Goal: Transaction & Acquisition: Purchase product/service

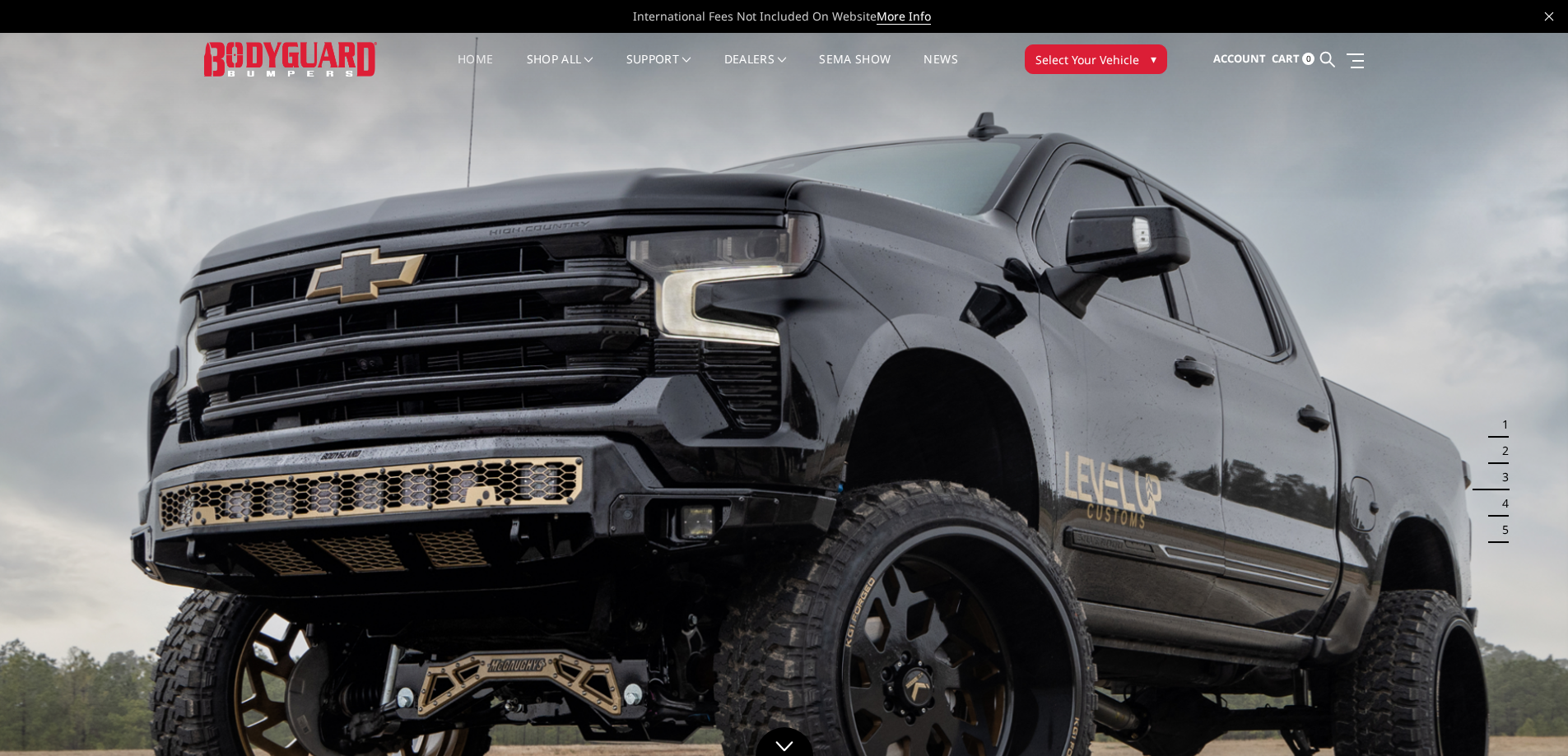
click at [452, 60] on li "Home" at bounding box center [475, 69] width 68 height 32
click at [463, 63] on link "Home" at bounding box center [475, 69] width 36 height 32
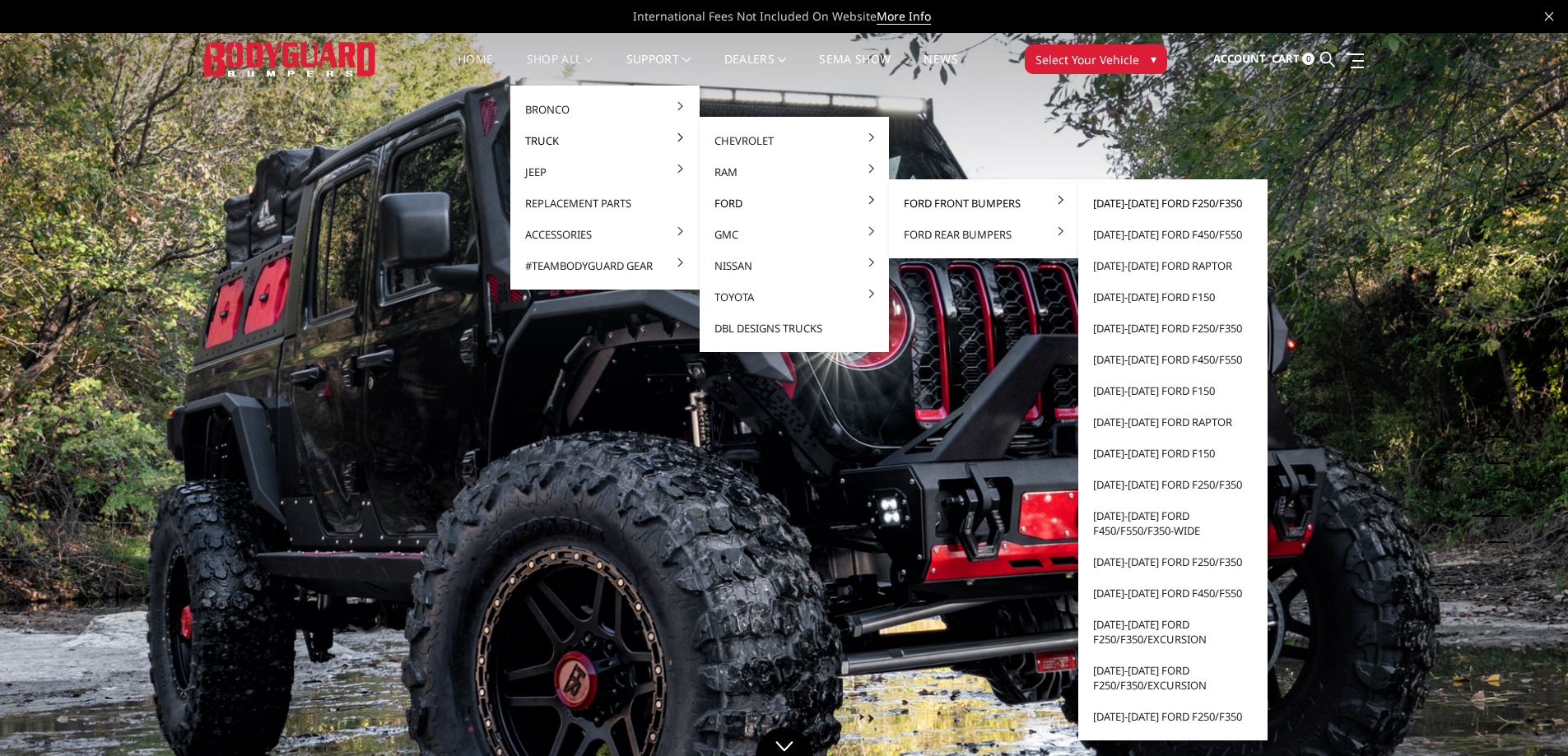
click at [1126, 202] on link "[DATE]-[DATE] Ford F250/F350" at bounding box center [1173, 203] width 176 height 31
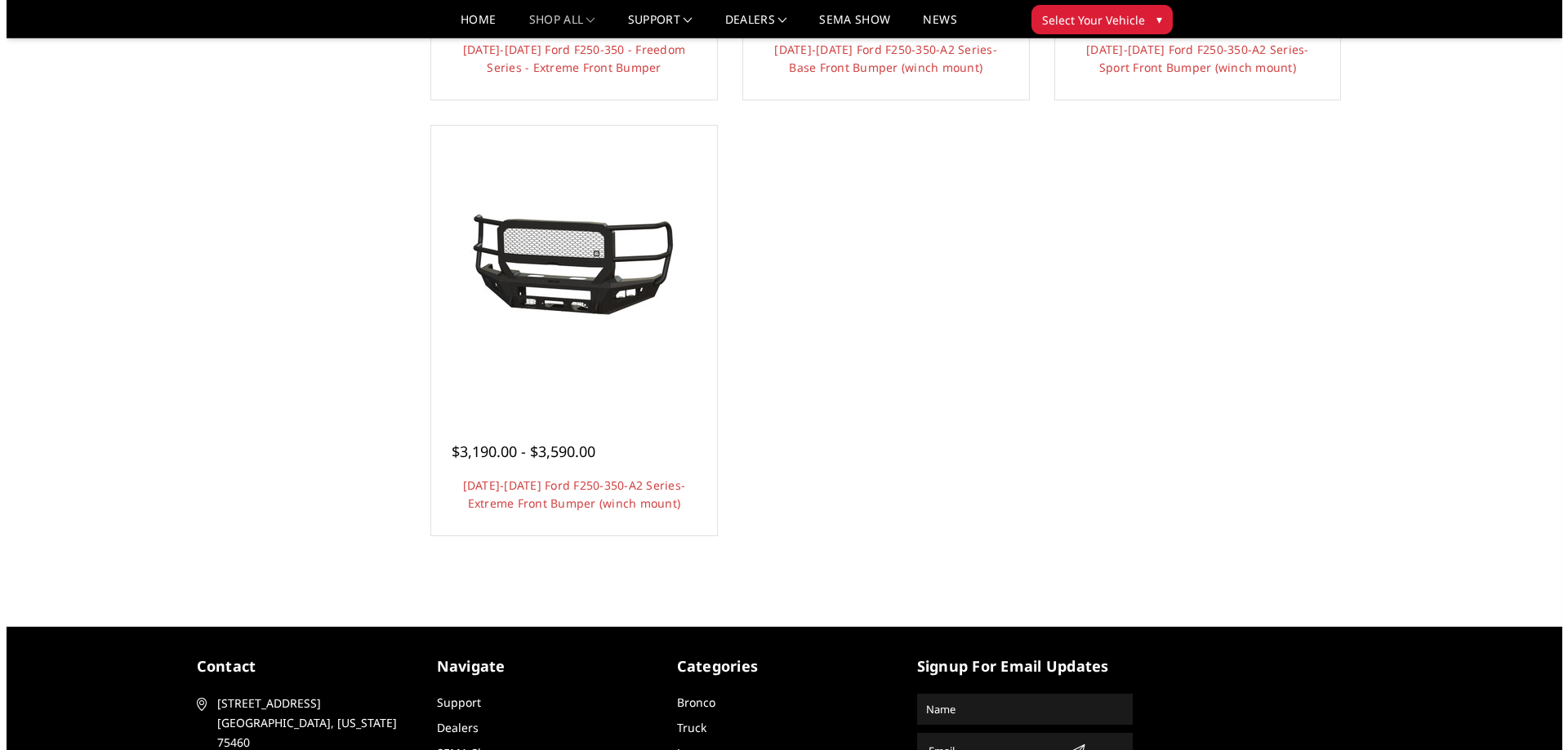
scroll to position [1388, 0]
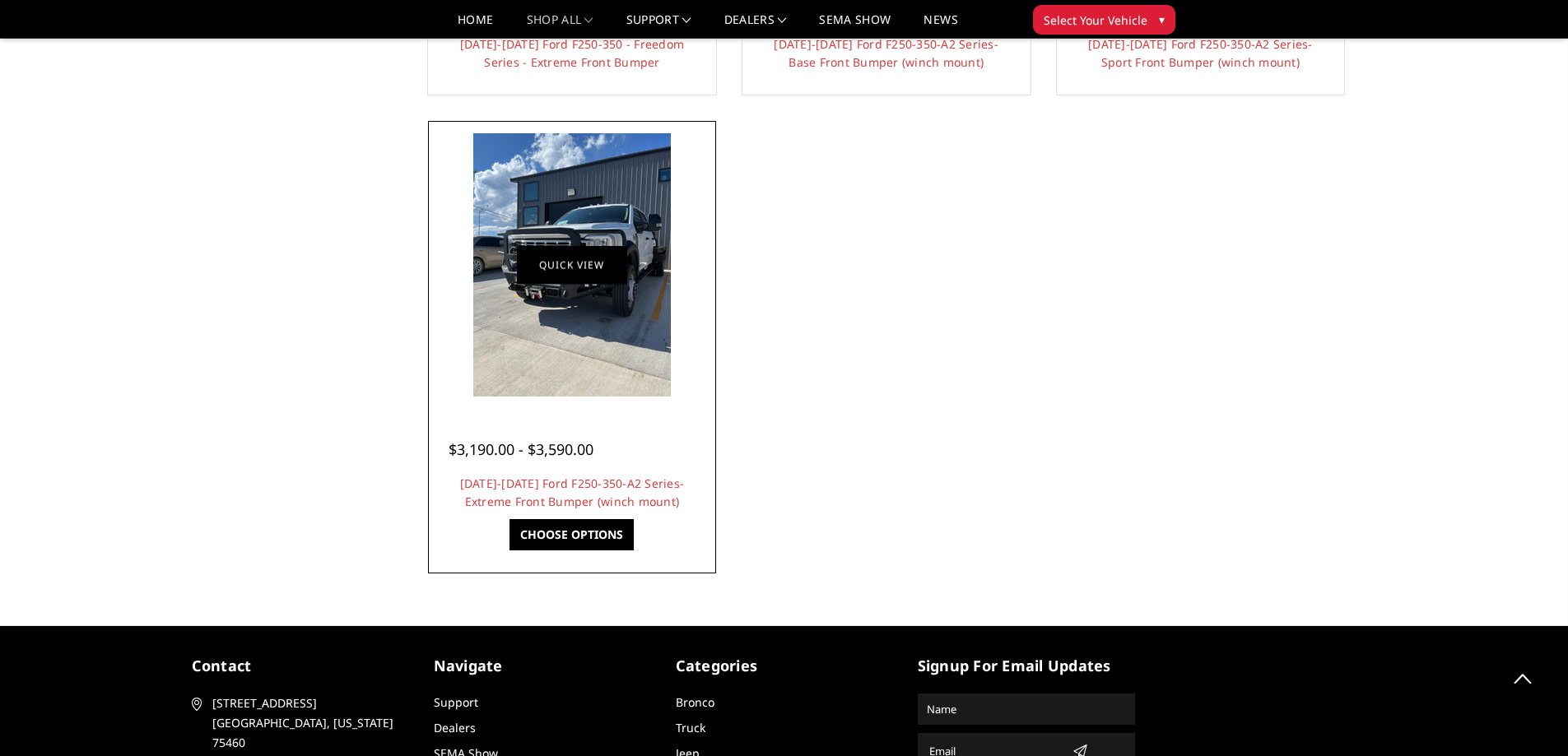
click at [572, 265] on link "Quick view" at bounding box center [571, 265] width 111 height 38
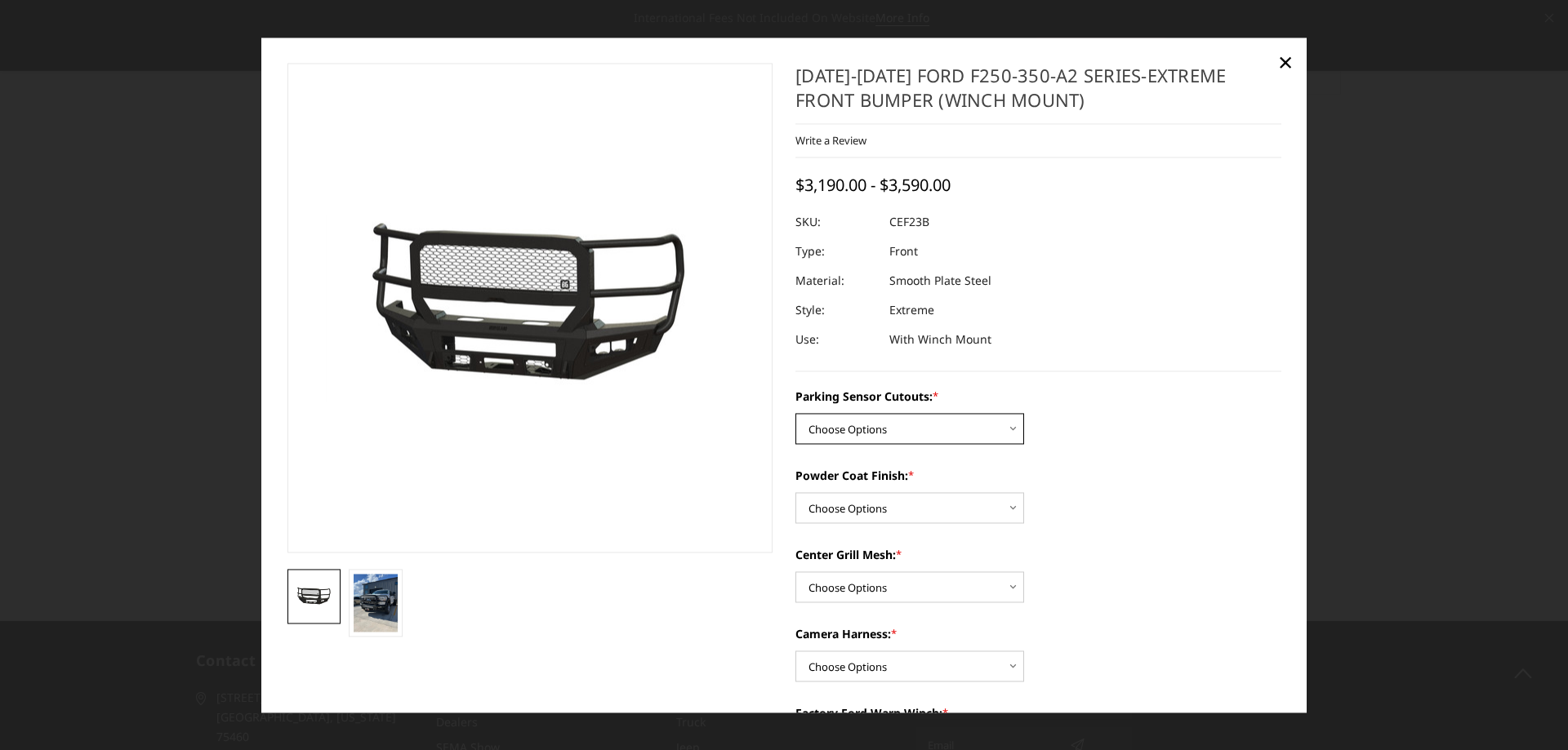
click at [851, 439] on select "Choose Options No-Without Parking Sensor Cutouts Yes-With Parking Sensor Cutouts" at bounding box center [909, 429] width 228 height 31
select select "2421"
click at [795, 413] on select "Choose Options No-Without Parking Sensor Cutouts Yes-With Parking Sensor Cutouts" at bounding box center [909, 429] width 228 height 31
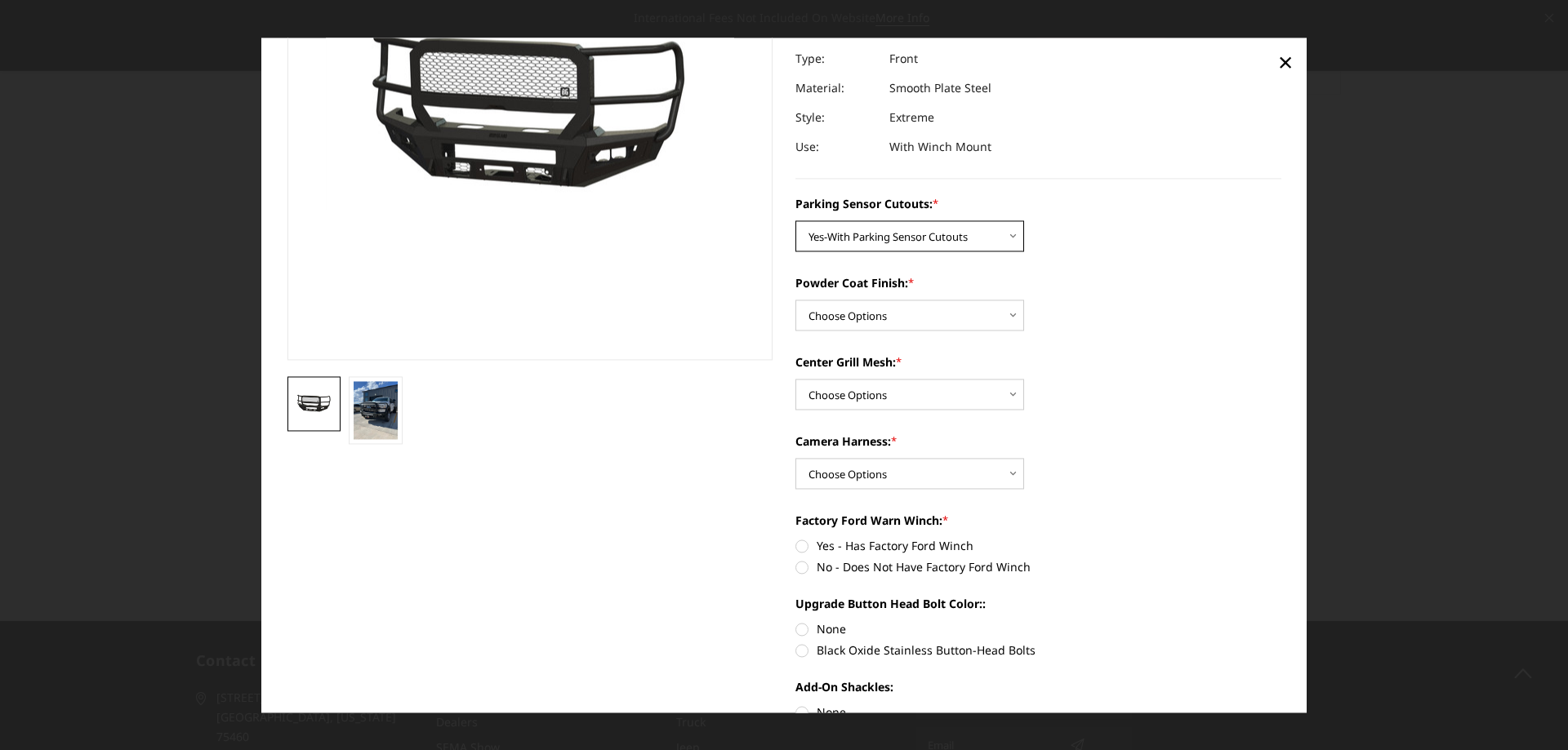
scroll to position [163, 0]
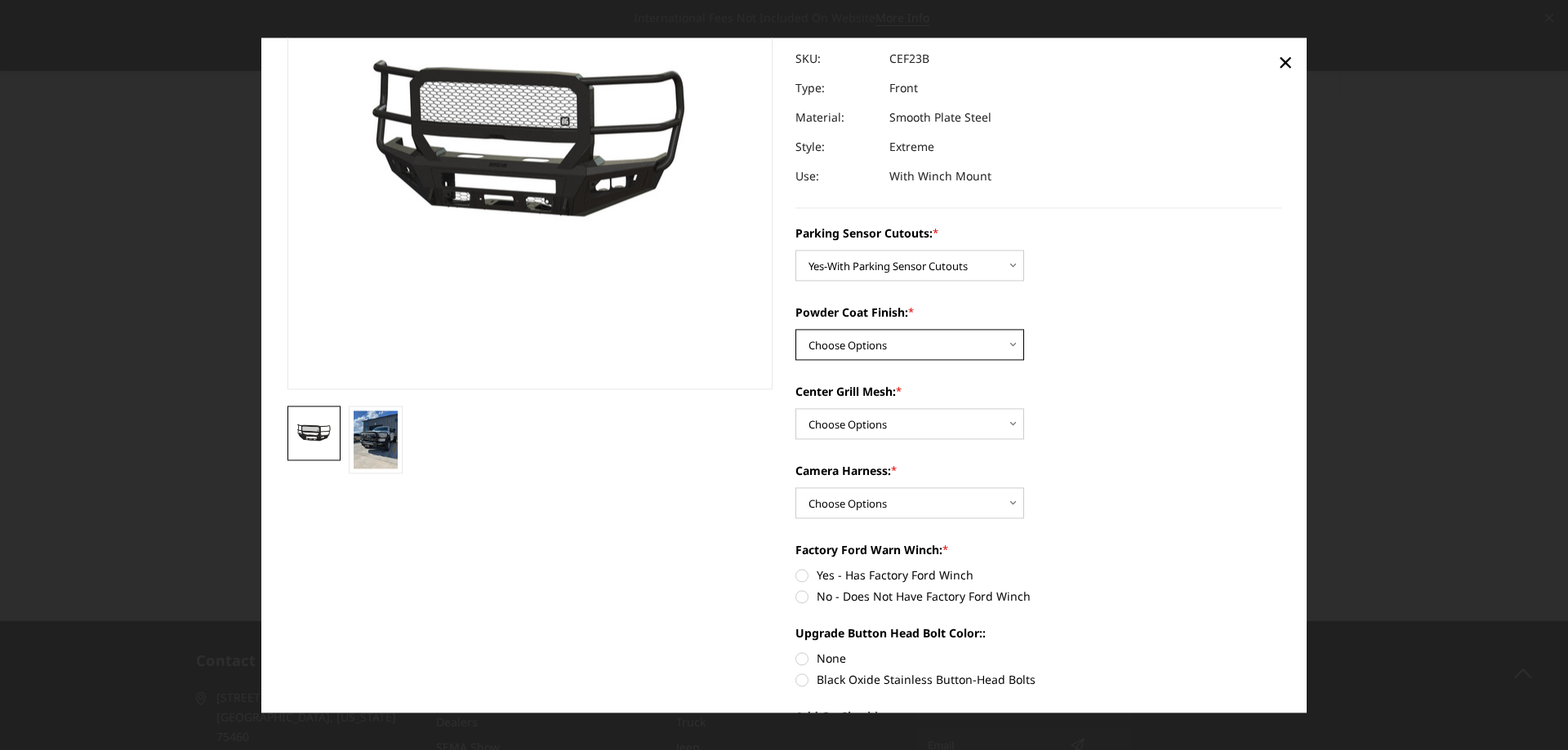
click at [877, 348] on select "Choose Options Bare Metal Textured Black Powder Coat" at bounding box center [909, 345] width 228 height 31
select select "2423"
click at [795, 329] on select "Choose Options Bare Metal Textured Black Powder Coat" at bounding box center [909, 345] width 228 height 31
click at [884, 432] on select "Choose Options With Center Grill Mesh Without Center Grill Mesh" at bounding box center [909, 423] width 228 height 31
click at [1204, 410] on div "Center Grill Mesh: * Choose Options With Center Grill Mesh Without Center Grill…" at bounding box center [1038, 410] width 486 height 56
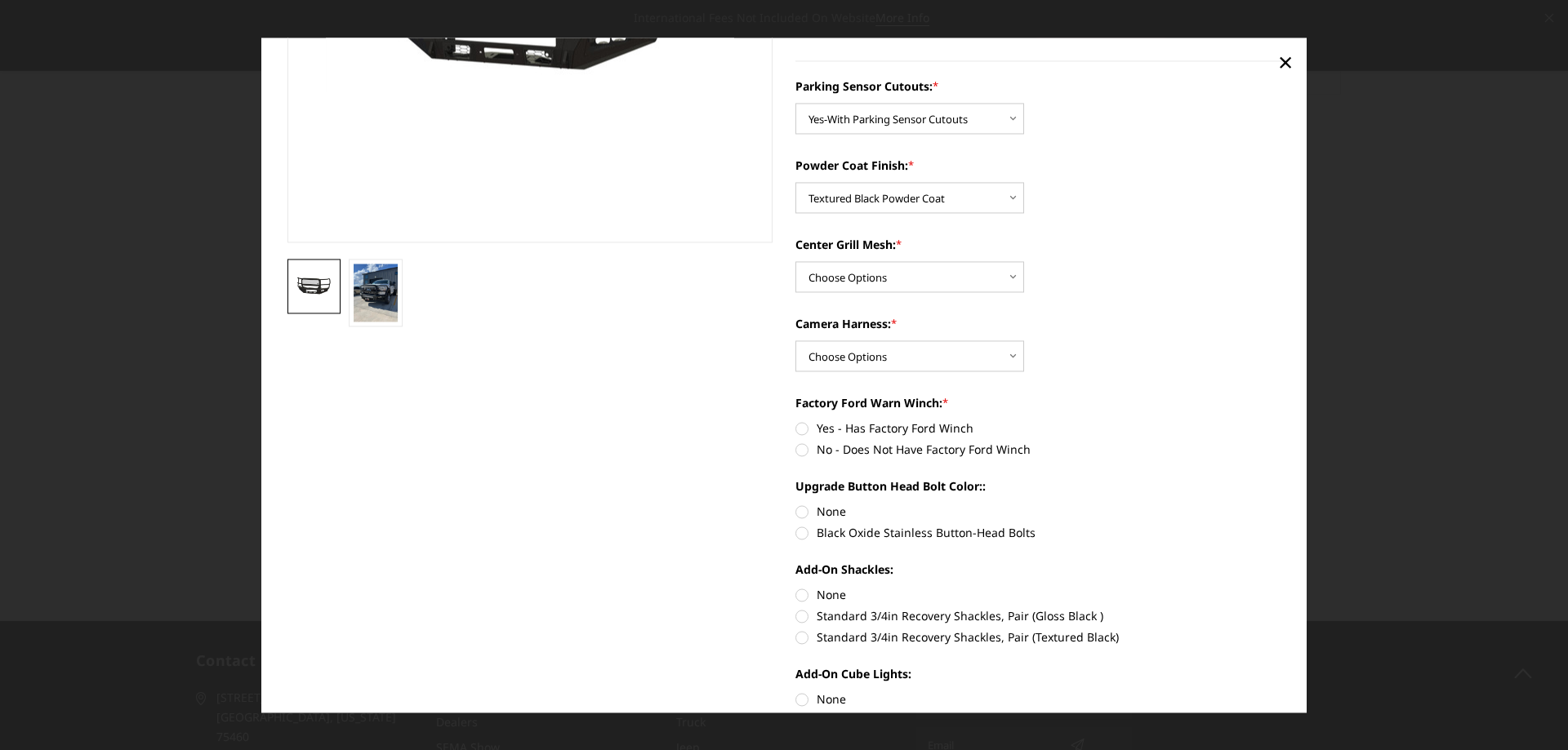
scroll to position [327, 0]
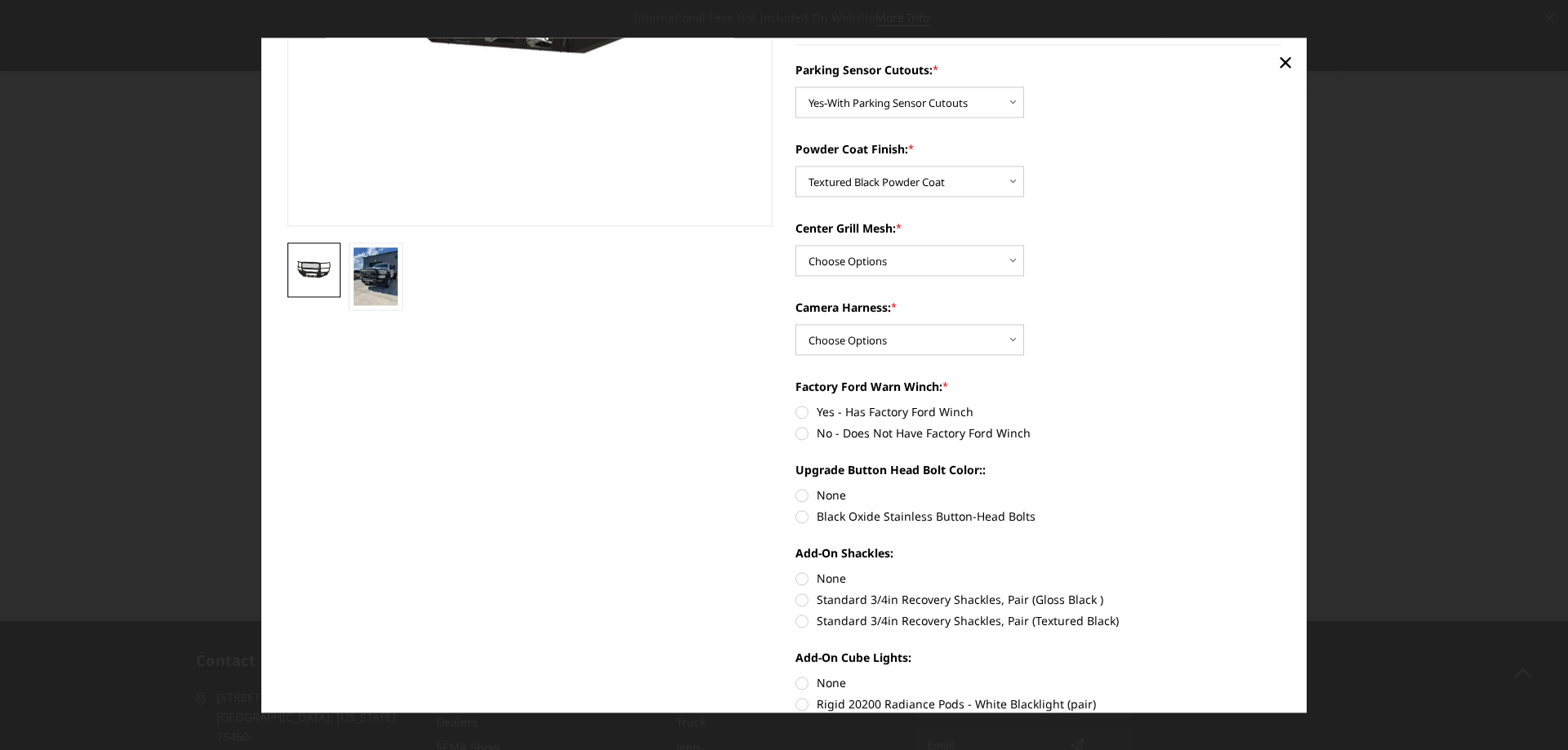
click at [795, 433] on label "No - Does Not Have Factory Ford Winch" at bounding box center [1038, 433] width 486 height 17
click at [1281, 404] on input "No - Does Not Have Factory Ford Winch" at bounding box center [1281, 404] width 1 height 1
radio input "true"
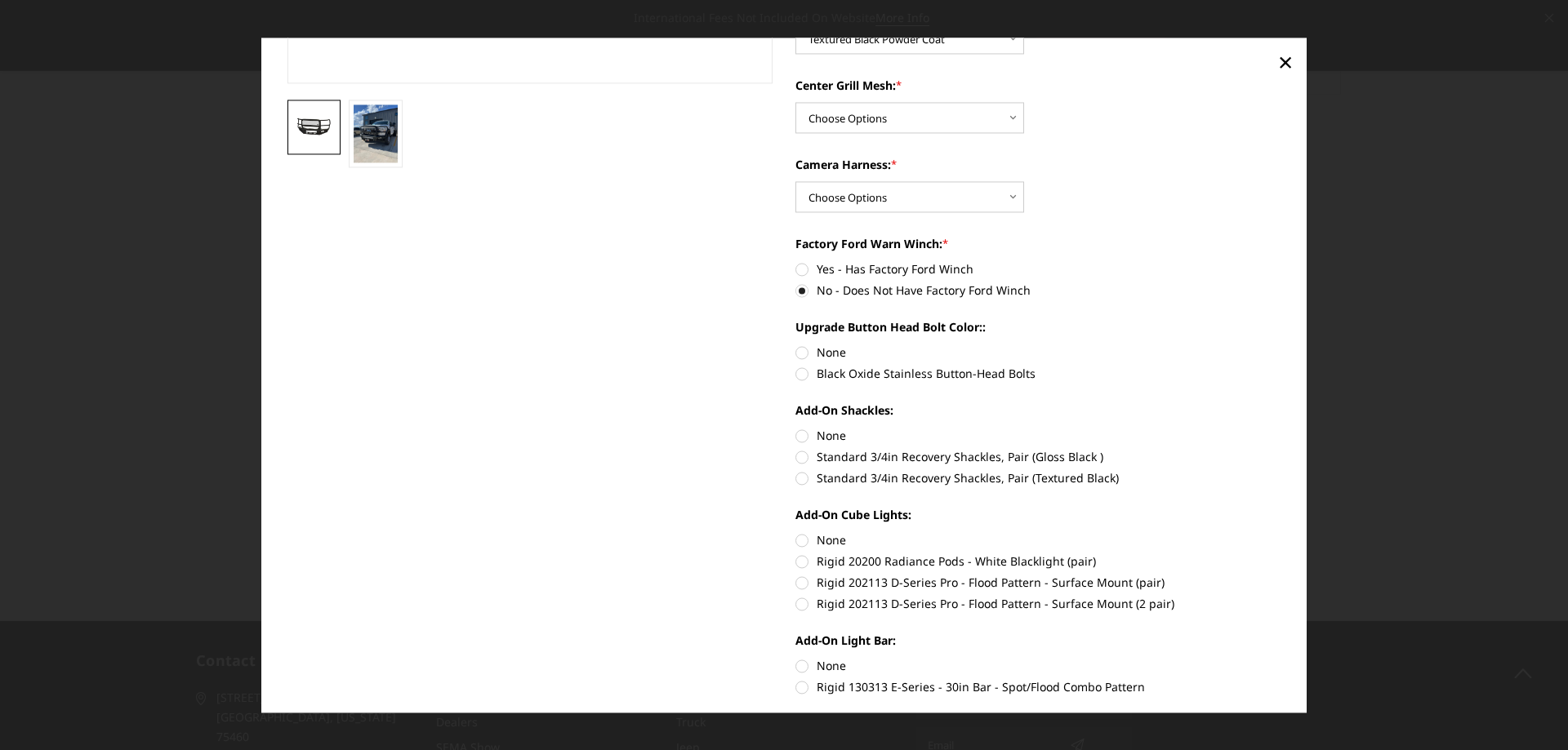
scroll to position [490, 0]
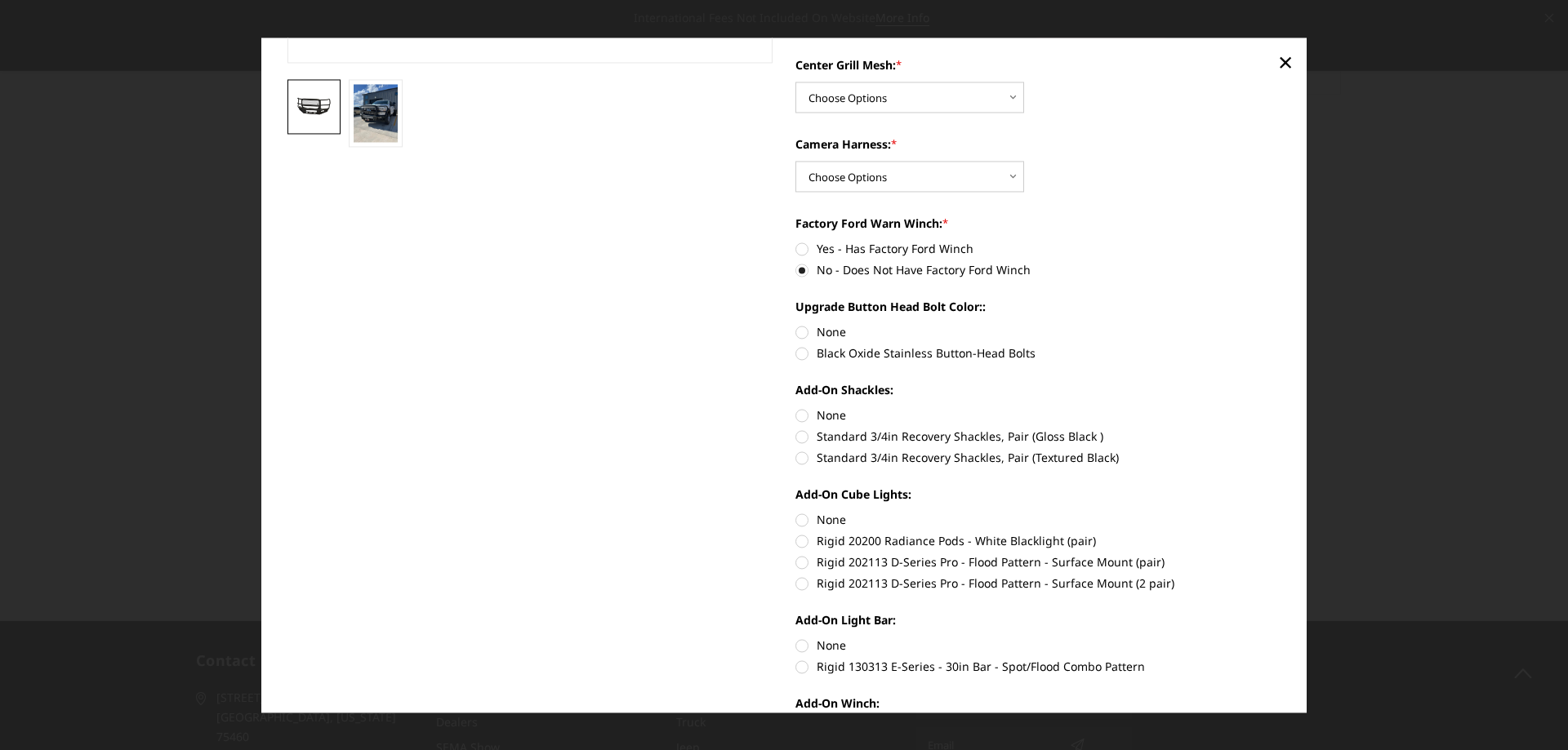
click at [795, 356] on label "Black Oxide Stainless Button-Head Bolts" at bounding box center [1038, 353] width 486 height 17
click at [1281, 324] on input "Black Oxide Stainless Button-Head Bolts" at bounding box center [1281, 323] width 1 height 1
radio input "true"
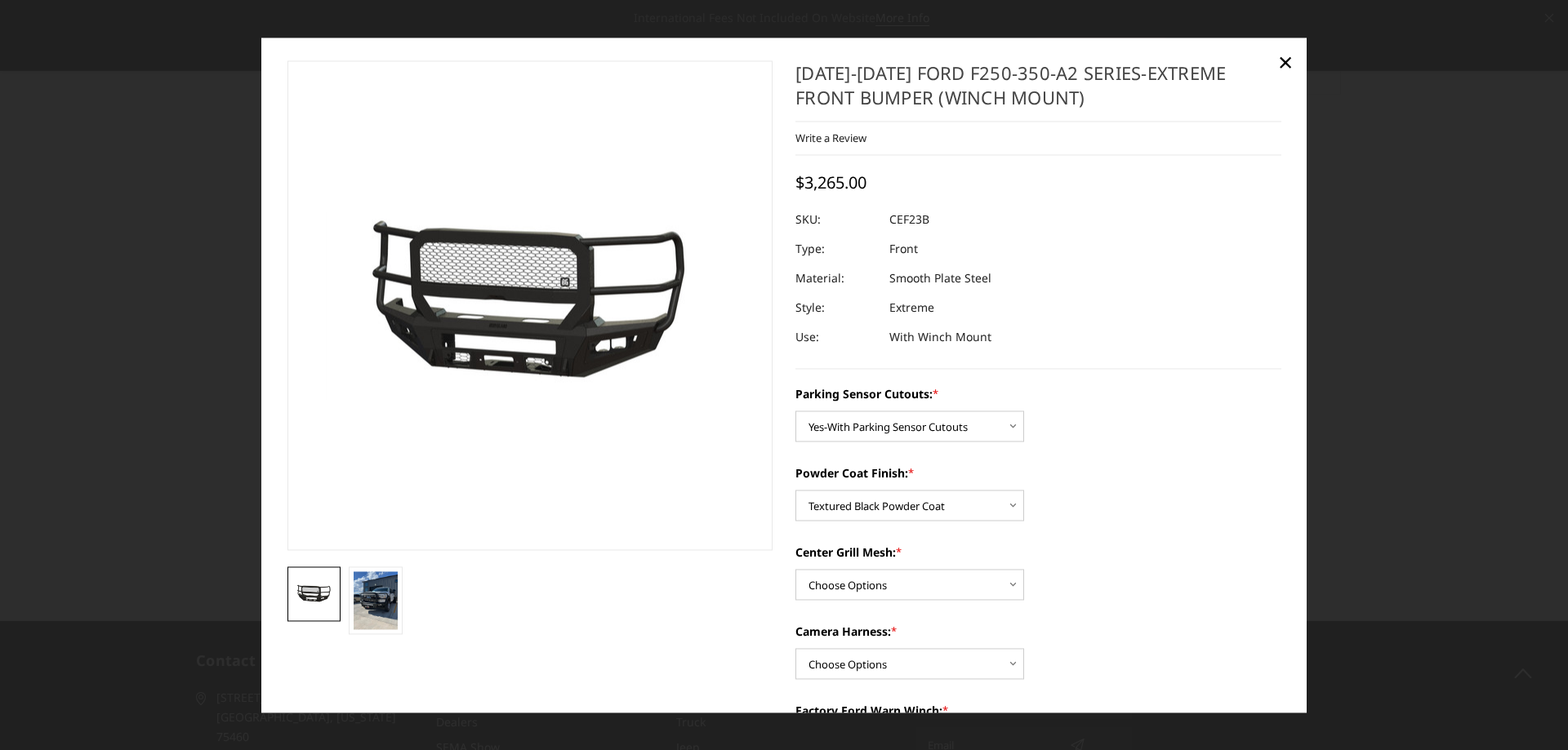
scroll to position [0, 0]
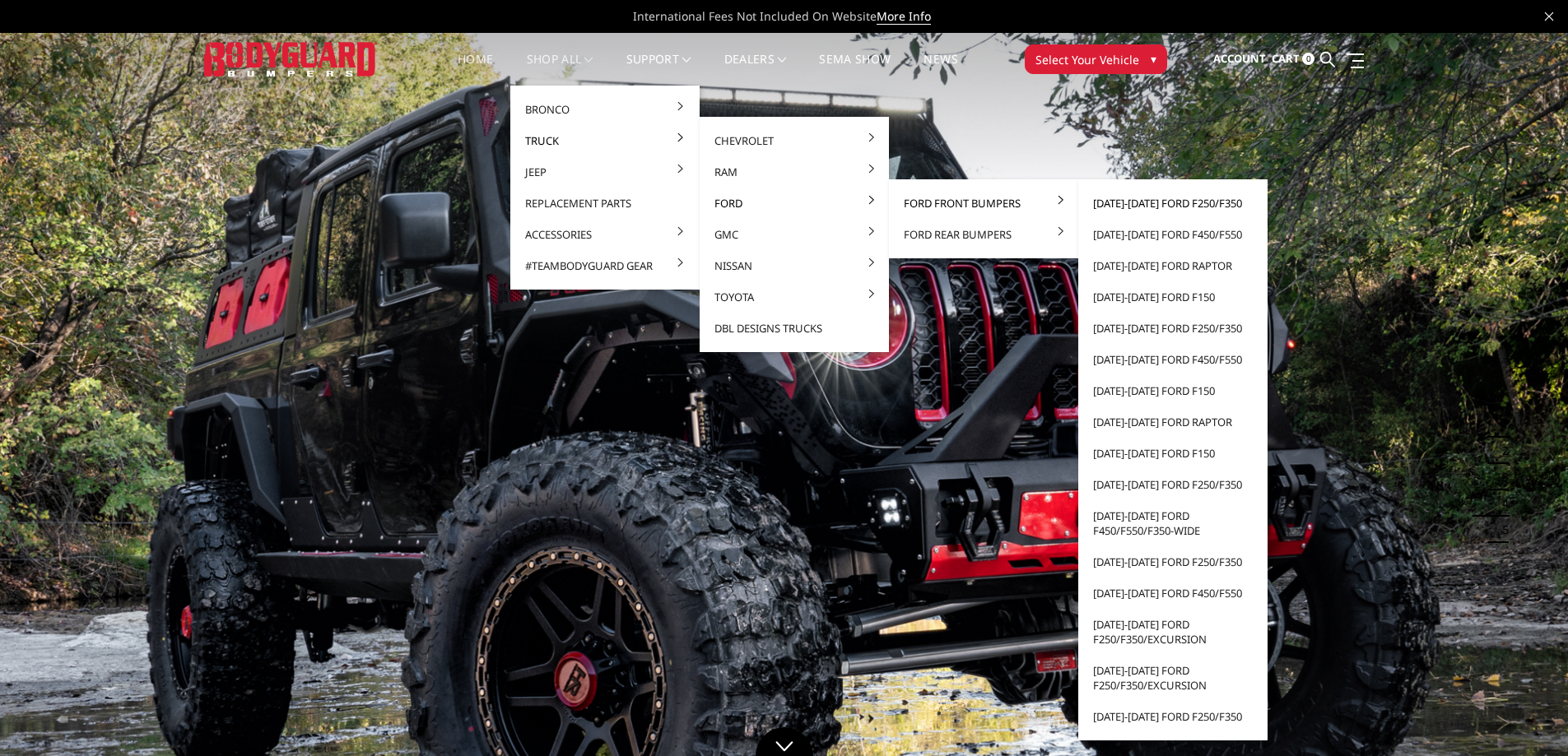
click at [1128, 206] on link "[DATE]-[DATE] Ford F250/F350" at bounding box center [1173, 203] width 176 height 31
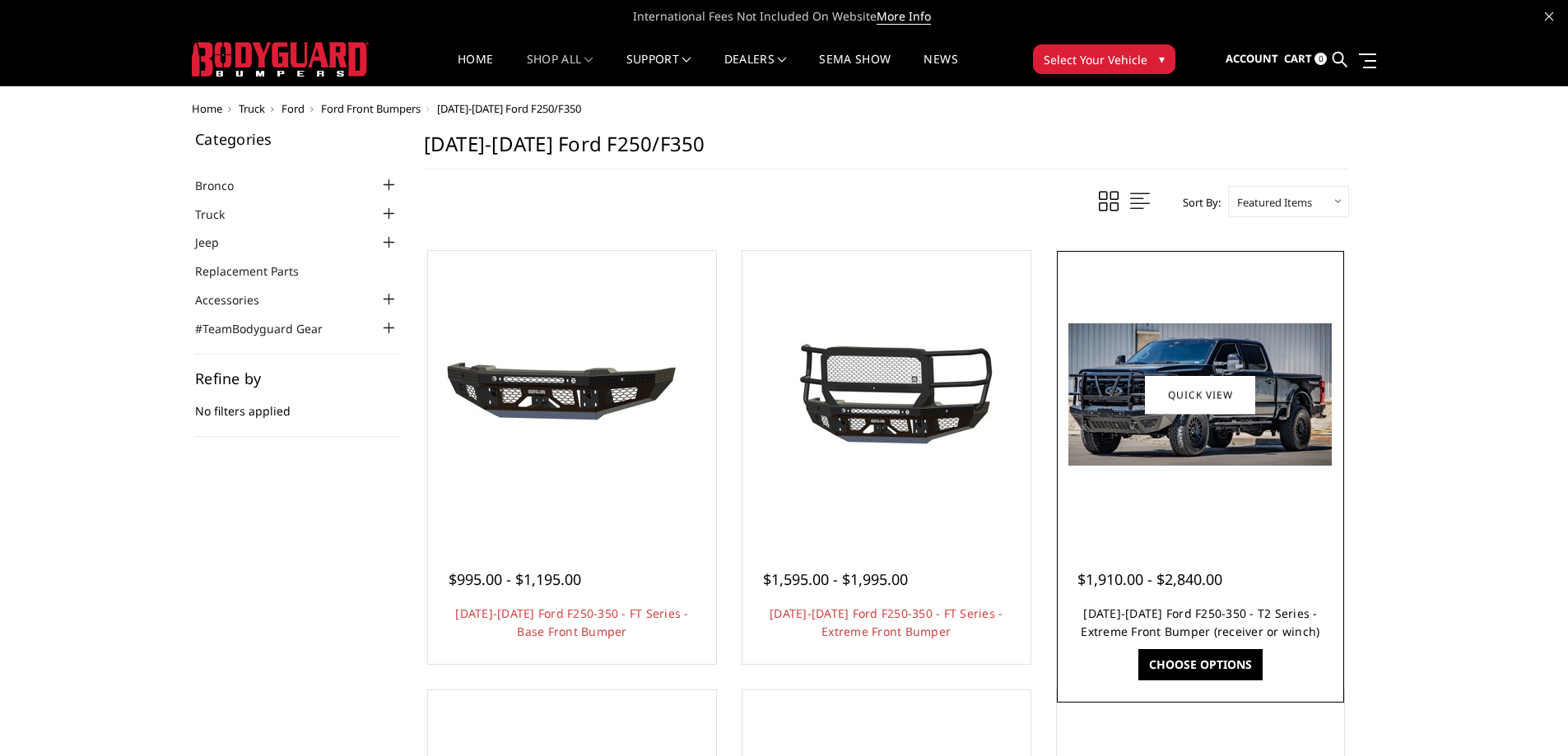
click at [1196, 612] on link "[DATE]-[DATE] Ford F250-350 - T2 Series - Extreme Front Bumper (receiver or win…" at bounding box center [1200, 622] width 239 height 34
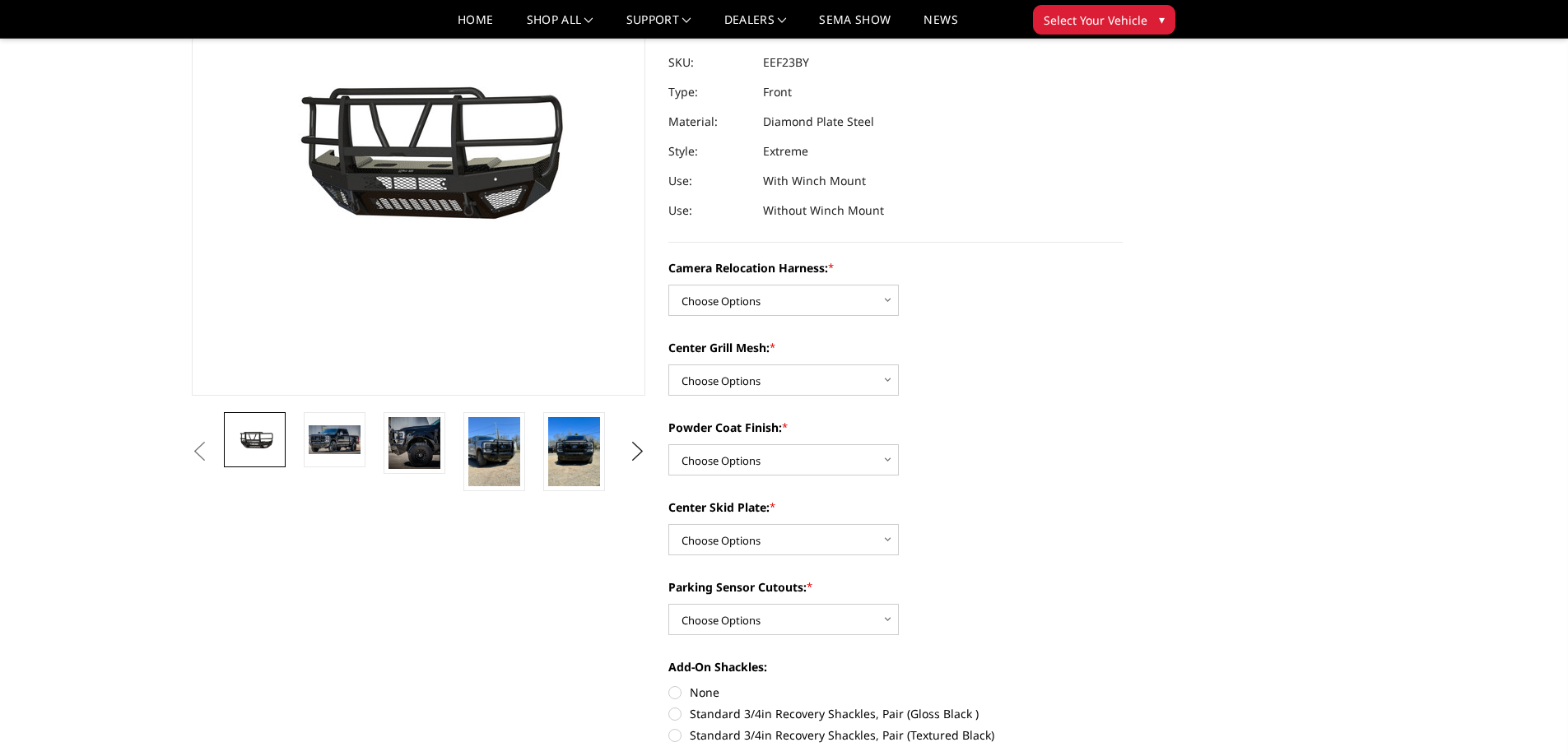
scroll to position [165, 0]
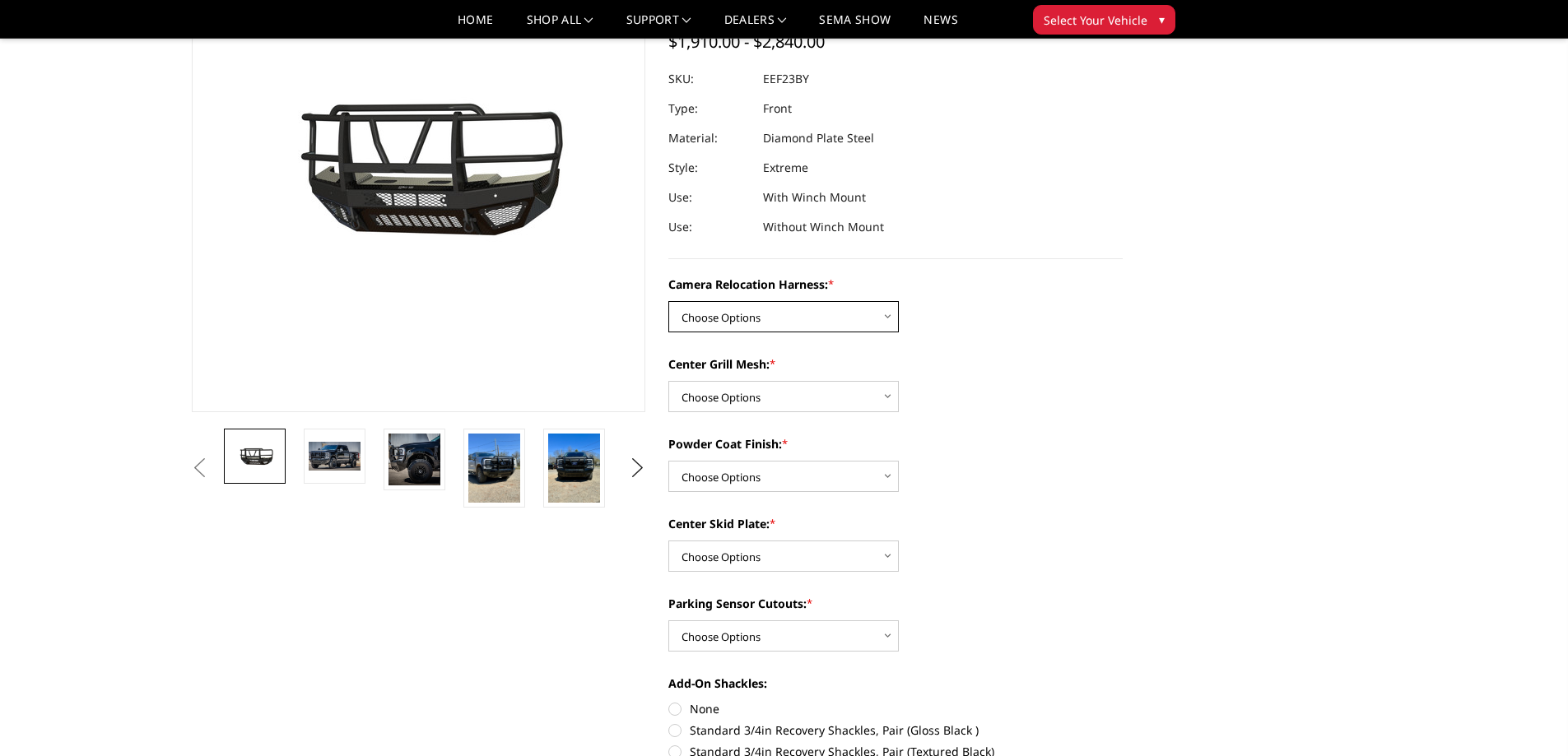
click at [771, 321] on select "Choose Options Without camera harness With camera harness" at bounding box center [783, 317] width 230 height 31
select select "3753"
click at [668, 301] on select "Choose Options Without camera harness With camera harness" at bounding box center [783, 317] width 230 height 31
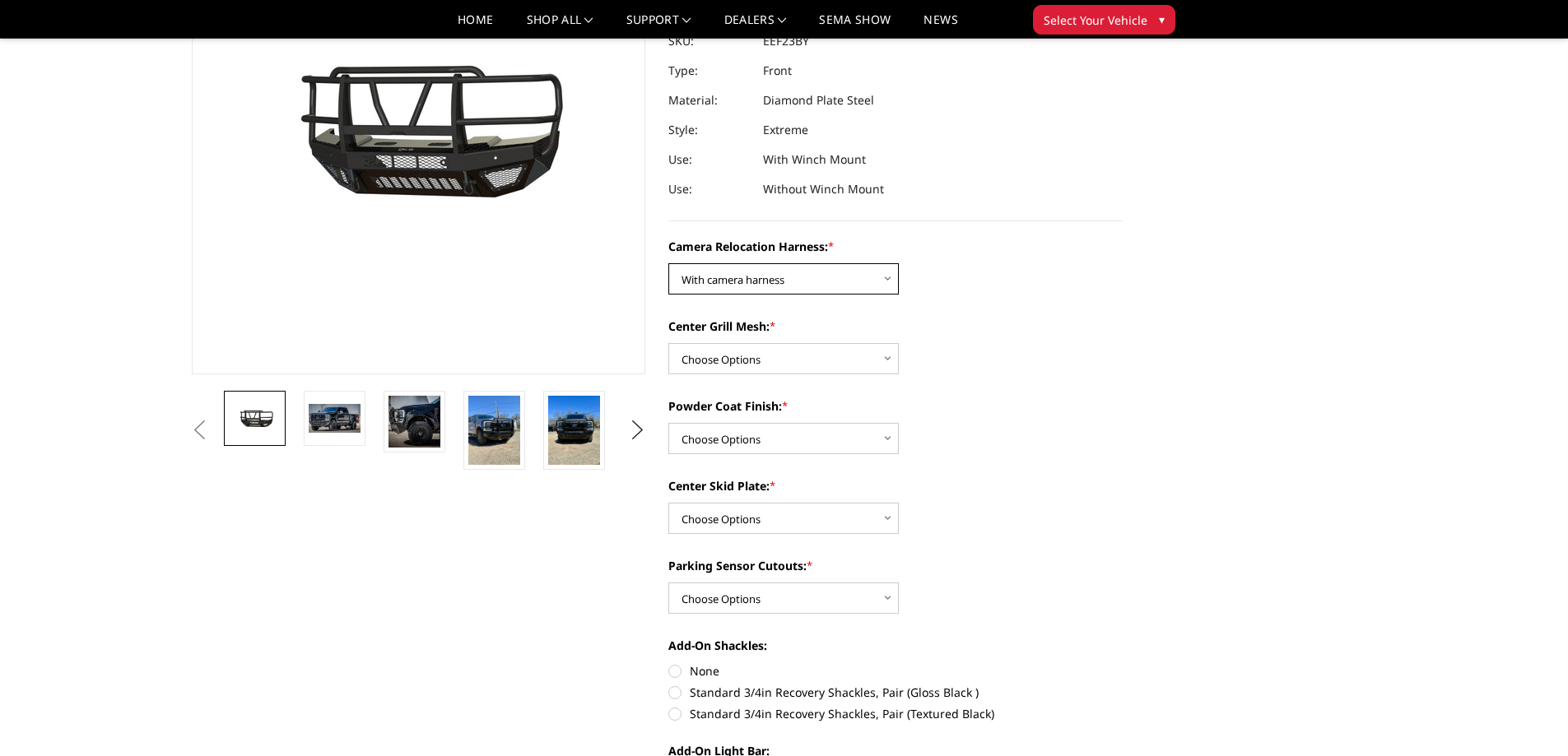
scroll to position [246, 0]
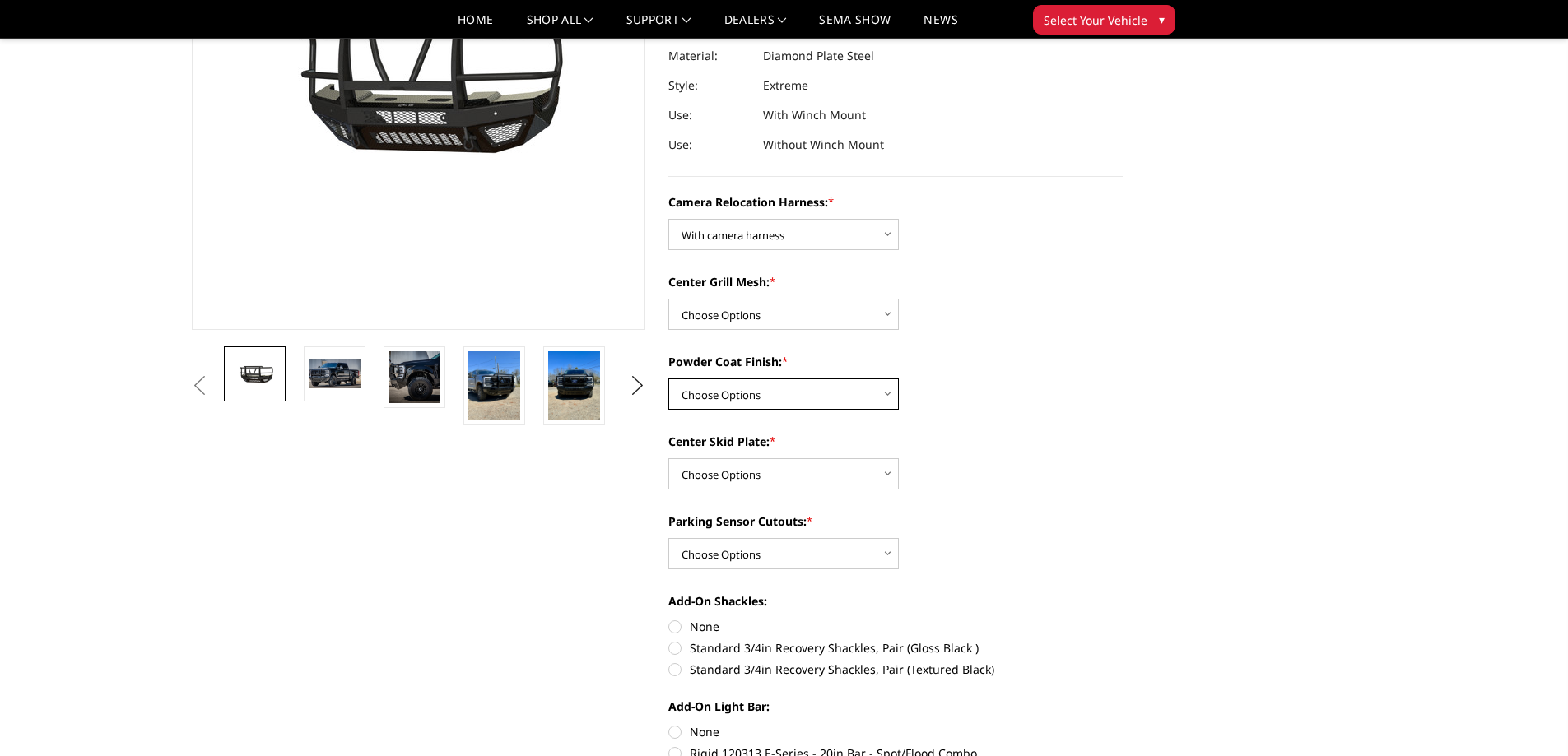
click at [773, 394] on select "Choose Options Textured Black Powder Coat Gloss Black Powder Coat Bare Metal" at bounding box center [783, 395] width 230 height 31
click at [1102, 354] on label "Powder Coat Finish: *" at bounding box center [895, 361] width 454 height 17
click at [899, 379] on select "Choose Options Textured Black Powder Coat Gloss Black Powder Coat Bare Metal" at bounding box center [783, 395] width 230 height 31
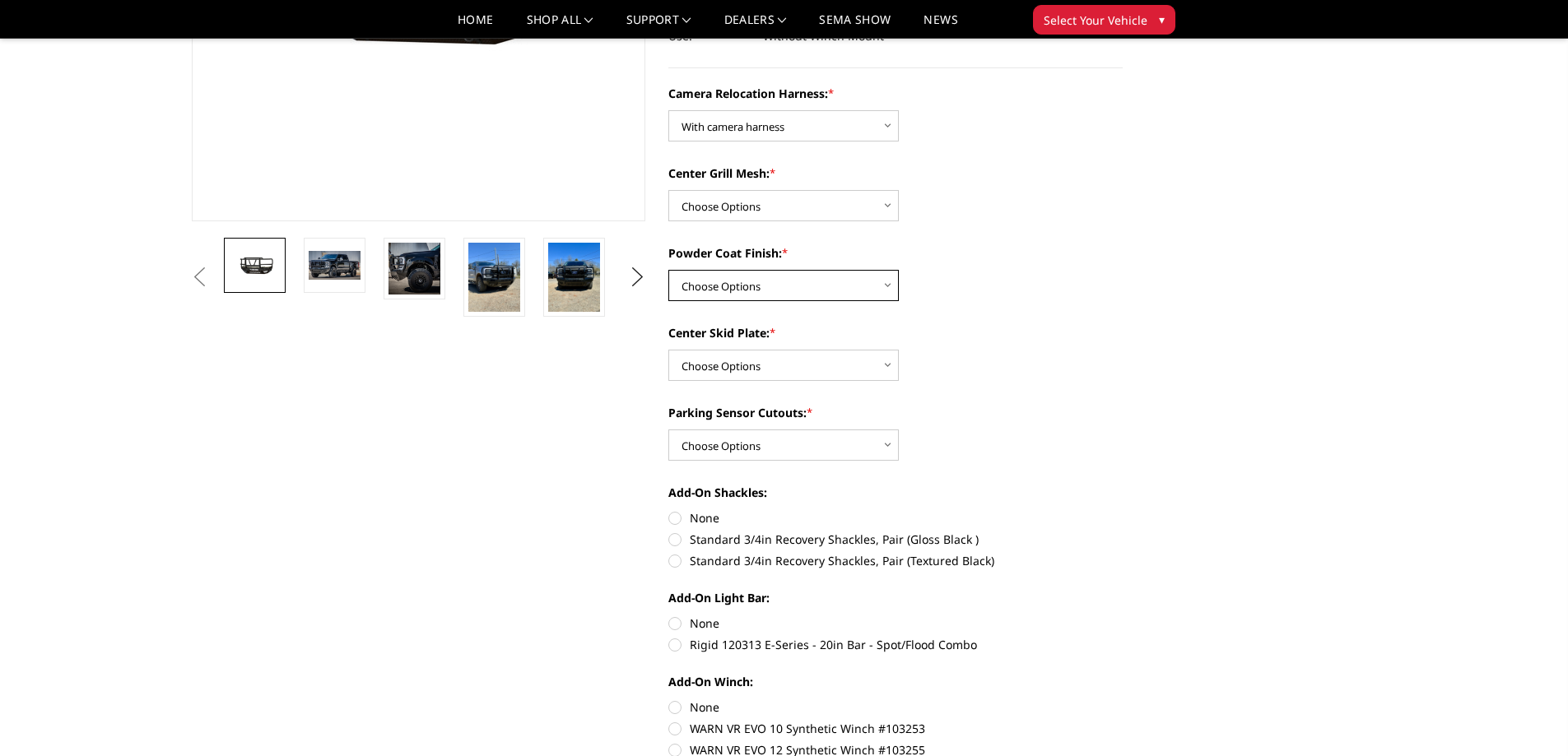
scroll to position [329, 0]
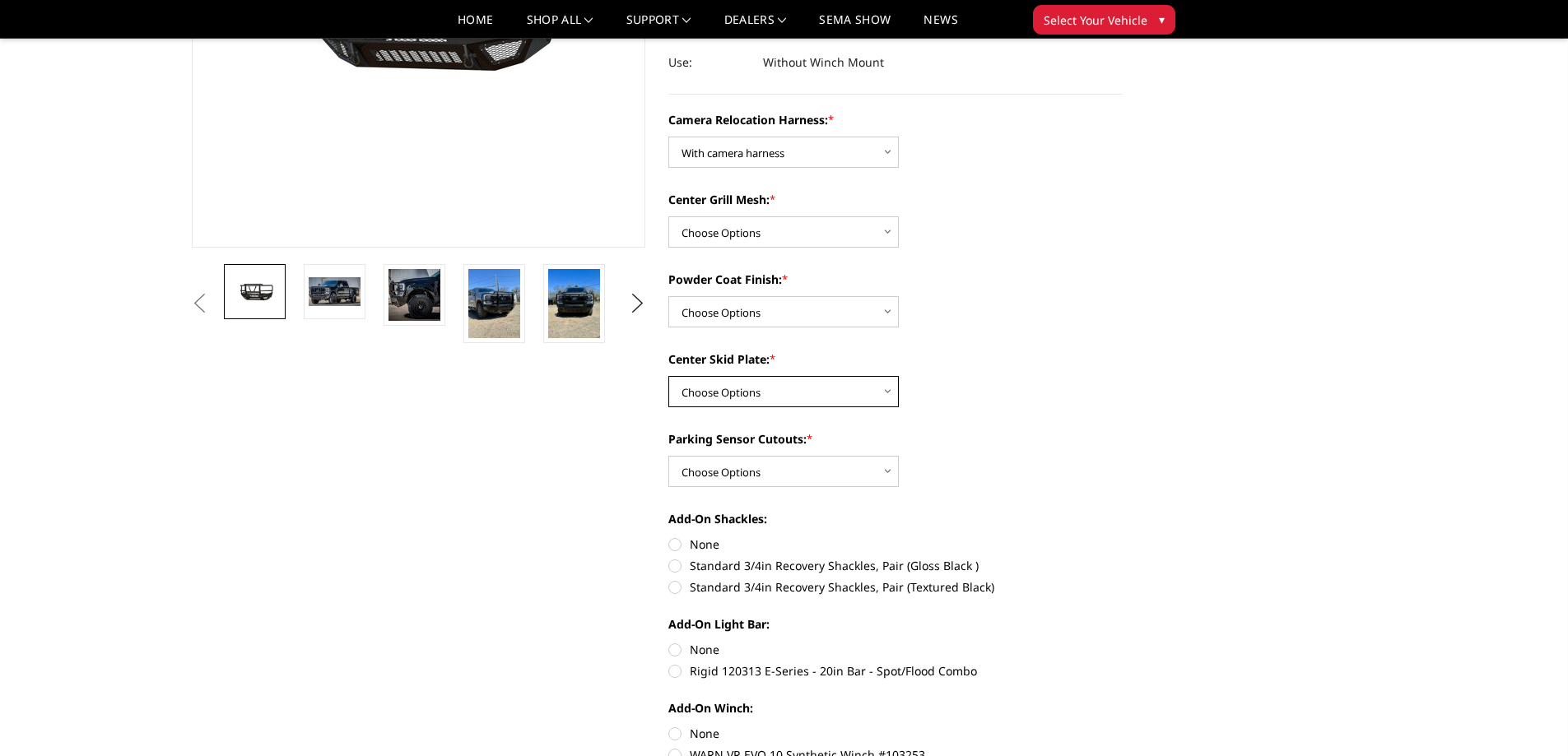
click at [754, 392] on select "Choose Options Winch Mount Skid Plate Standard Skid Plate (included) 2" Receive…" at bounding box center [783, 392] width 230 height 31
click at [1085, 351] on label "Center Skid Plate: *" at bounding box center [895, 359] width 454 height 17
click at [899, 376] on select "Choose Options Winch Mount Skid Plate Standard Skid Plate (included) 2" Receive…" at bounding box center [783, 392] width 230 height 31
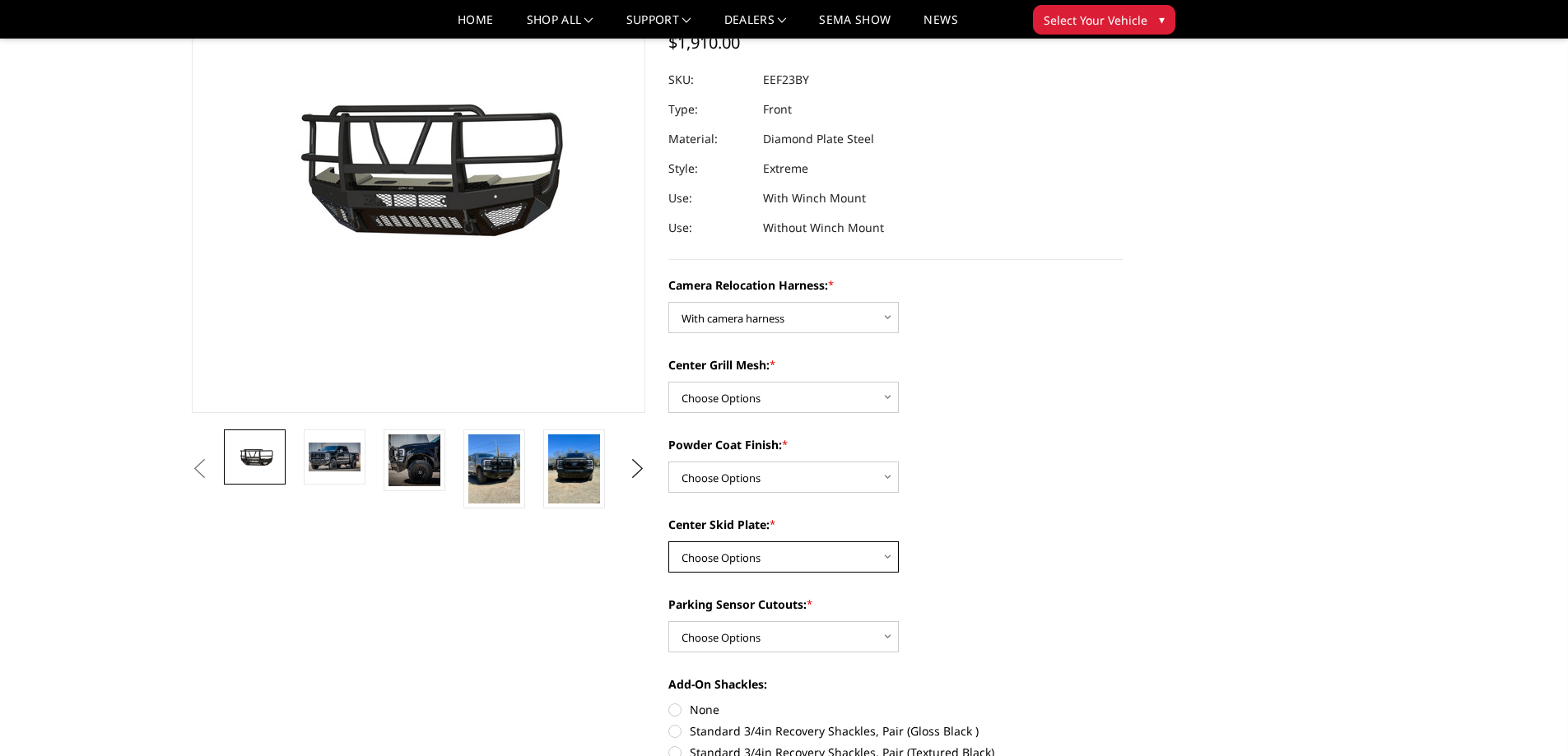
scroll to position [165, 0]
click at [790, 397] on select "Choose Options Without expanded metal With expanded metal" at bounding box center [783, 396] width 230 height 31
click at [1128, 406] on section "2023-2025 Ford F250-350 - T2 Series - Extreme Front Bumper (receiver or winch) …" at bounding box center [896, 569] width 477 height 1301
click at [789, 483] on select "Choose Options Textured Black Powder Coat Gloss Black Powder Coat Bare Metal" at bounding box center [783, 476] width 230 height 31
select select "3750"
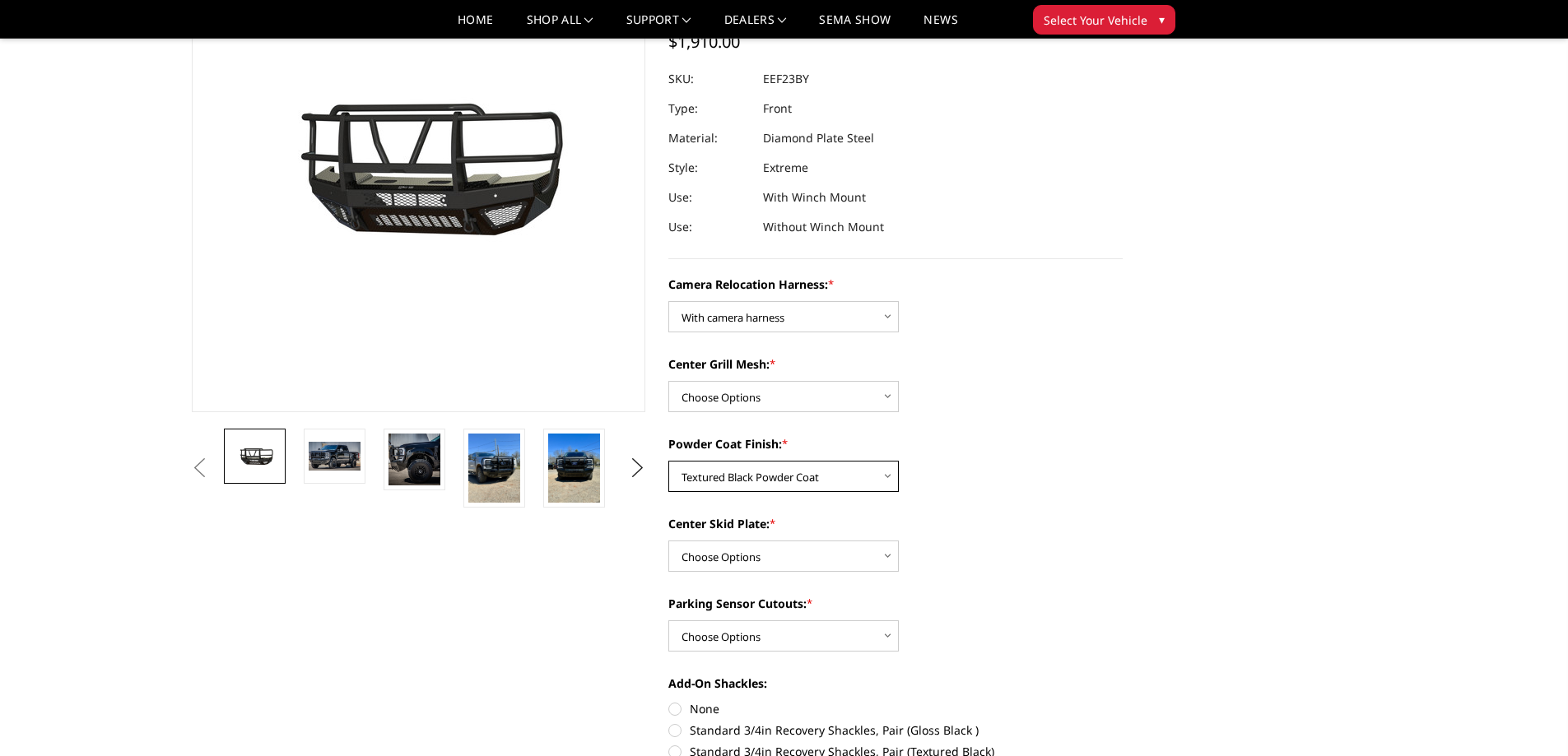
click at [668, 461] on select "Choose Options Textured Black Powder Coat Gloss Black Powder Coat Bare Metal" at bounding box center [783, 476] width 230 height 31
click at [765, 394] on select "Choose Options Without expanded metal With expanded metal" at bounding box center [783, 396] width 230 height 31
select select "3751"
click at [668, 381] on select "Choose Options Without expanded metal With expanded metal" at bounding box center [783, 396] width 230 height 31
click at [505, 462] on img at bounding box center [494, 468] width 52 height 69
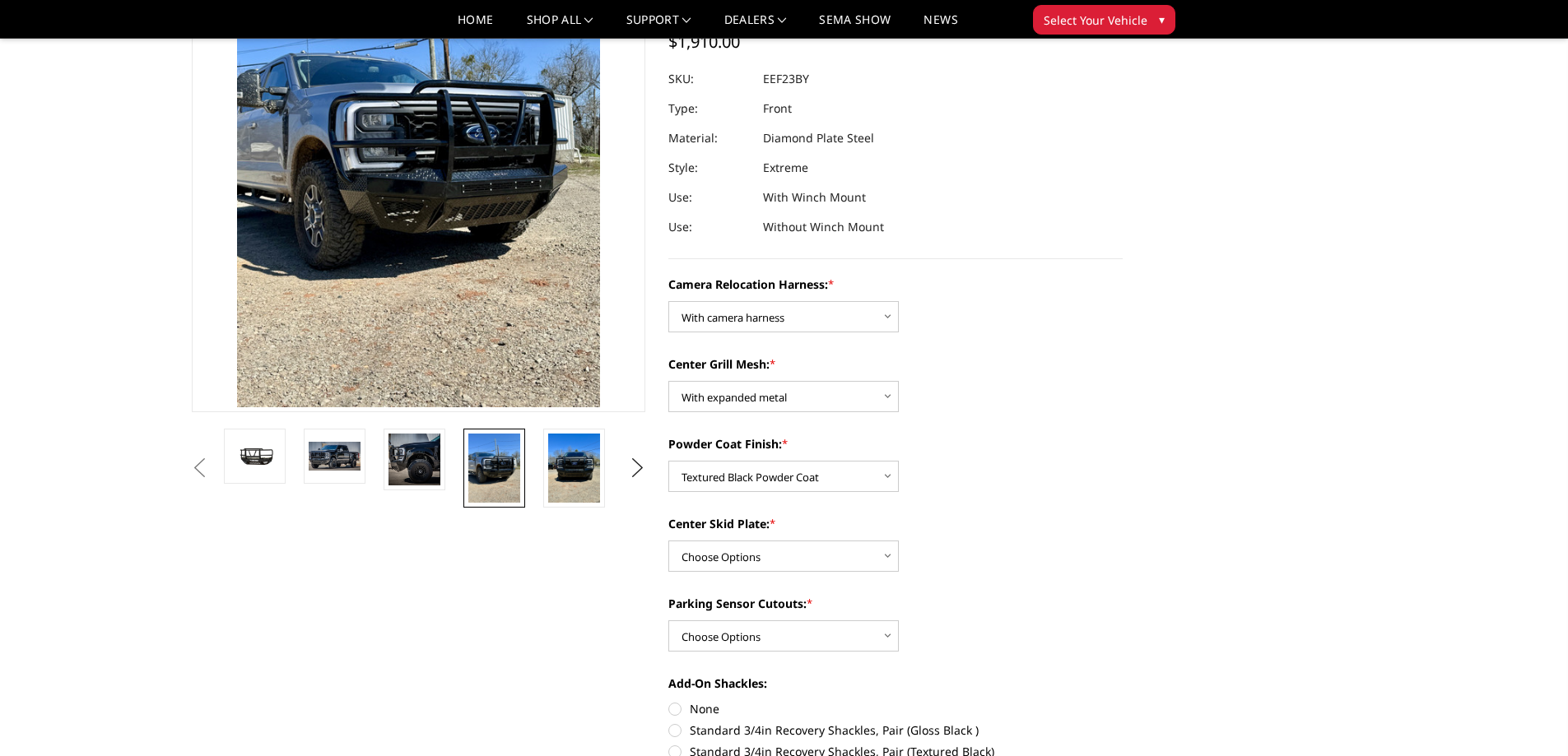
scroll to position [37, 0]
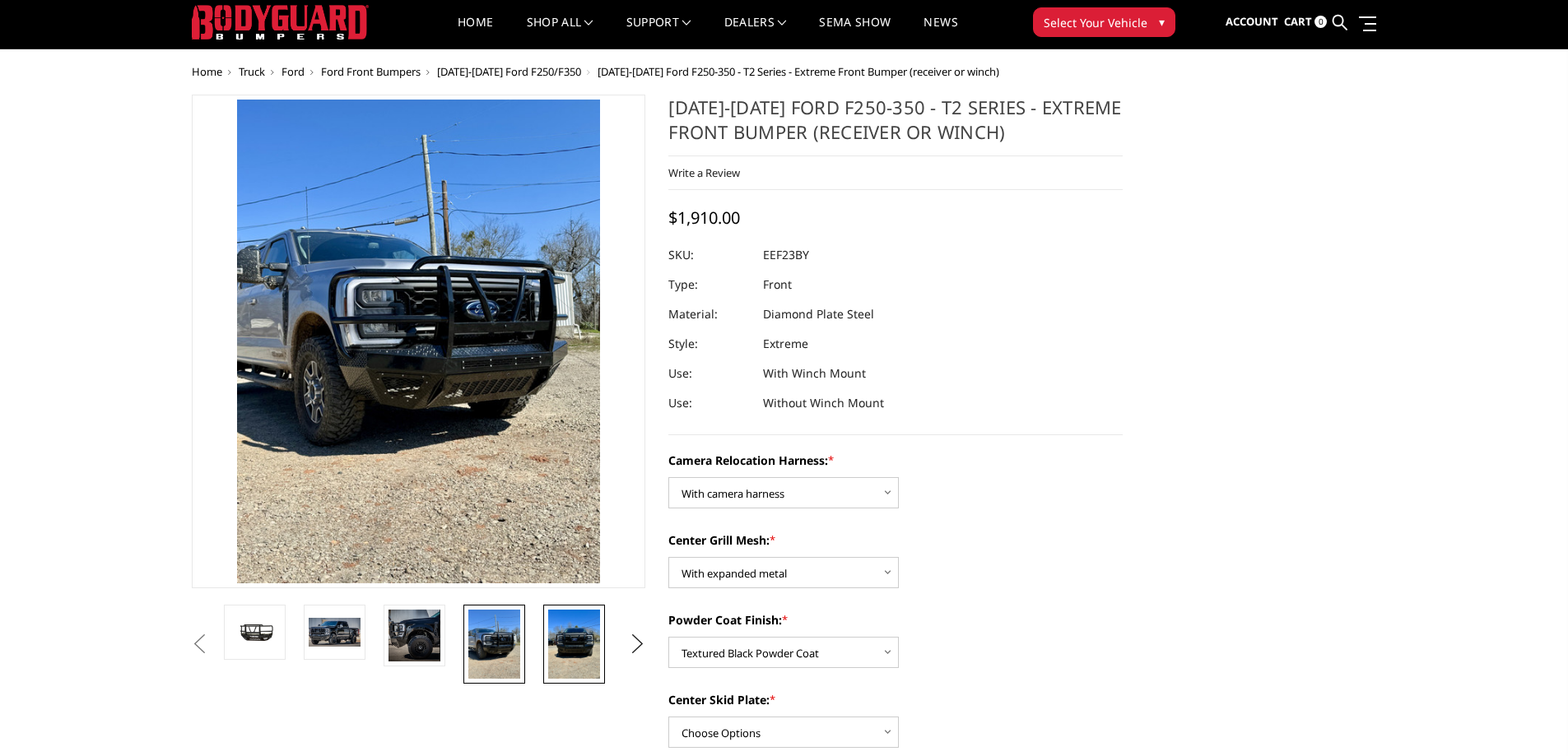
click at [559, 638] on img at bounding box center [574, 644] width 52 height 69
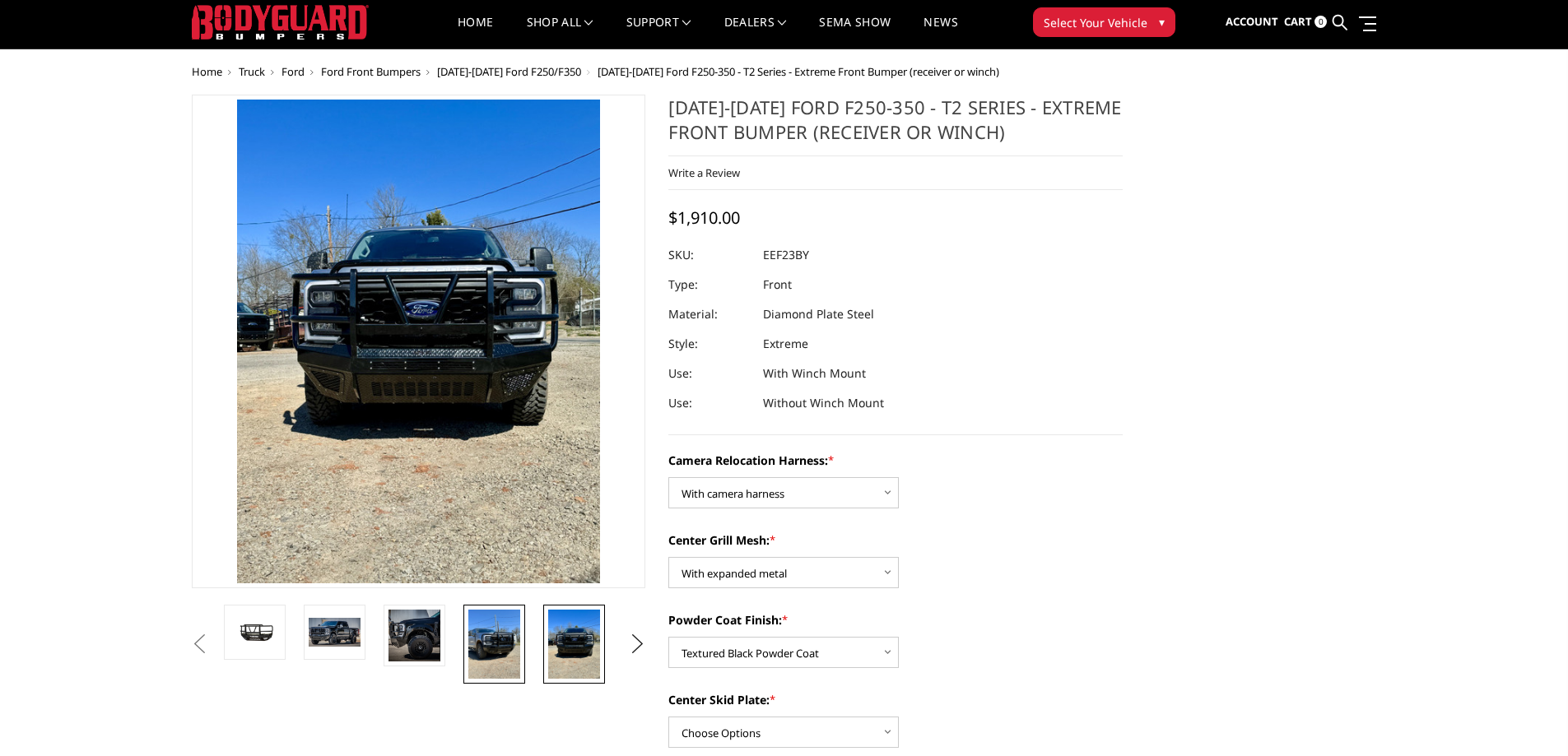
click at [498, 645] on img at bounding box center [494, 644] width 52 height 69
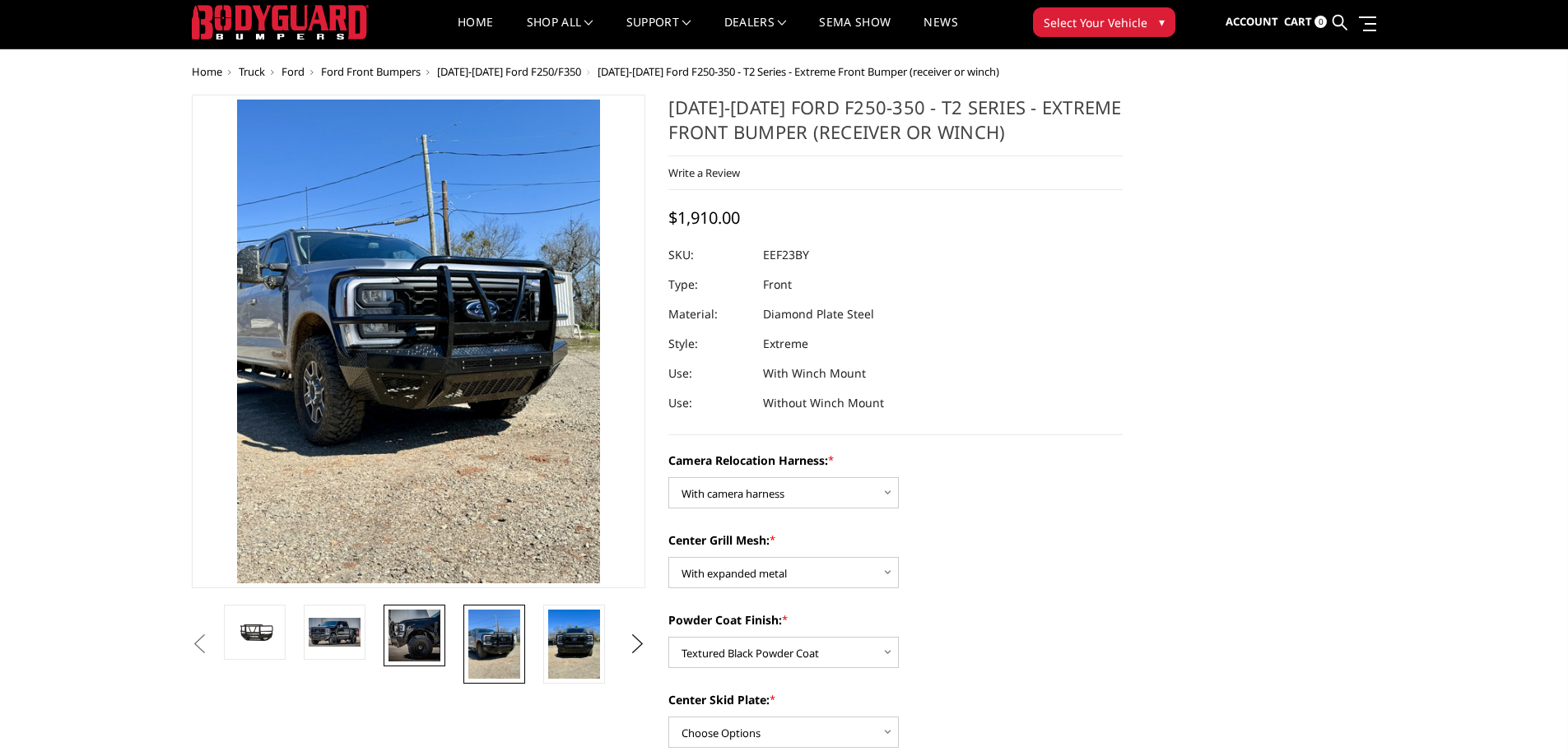
click at [409, 646] on img at bounding box center [415, 636] width 52 height 52
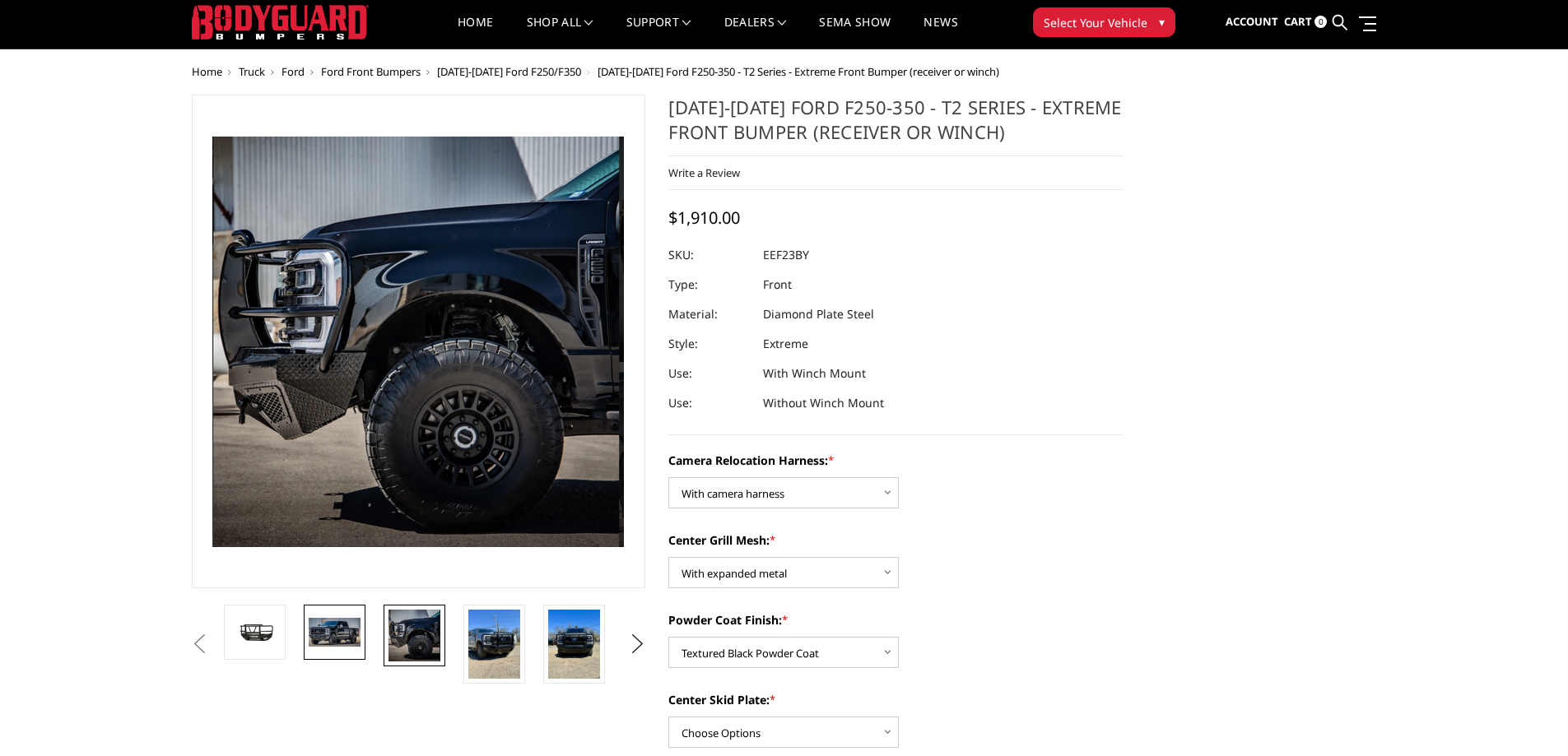
click at [335, 636] on img at bounding box center [335, 631] width 52 height 28
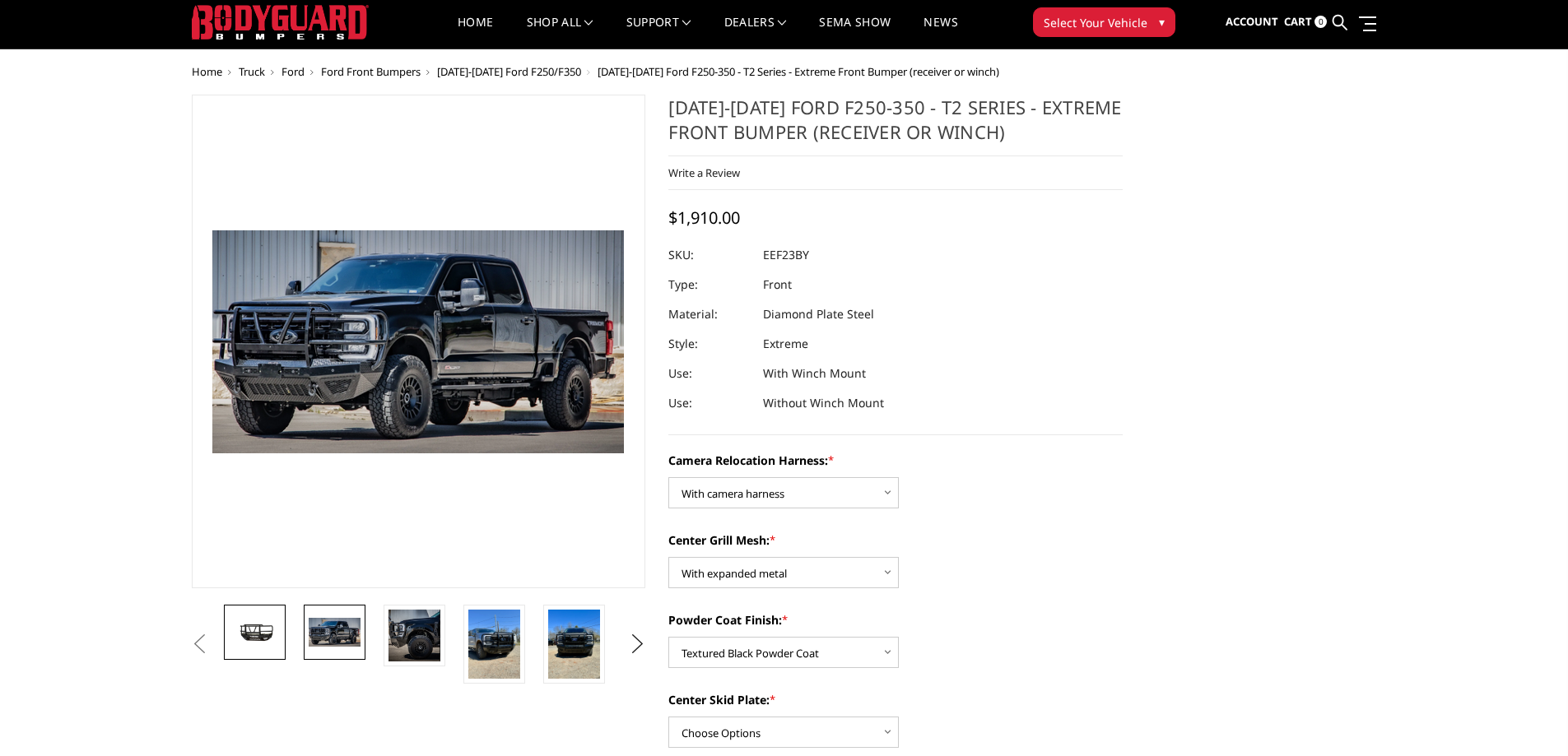
click at [250, 628] on img at bounding box center [255, 631] width 52 height 29
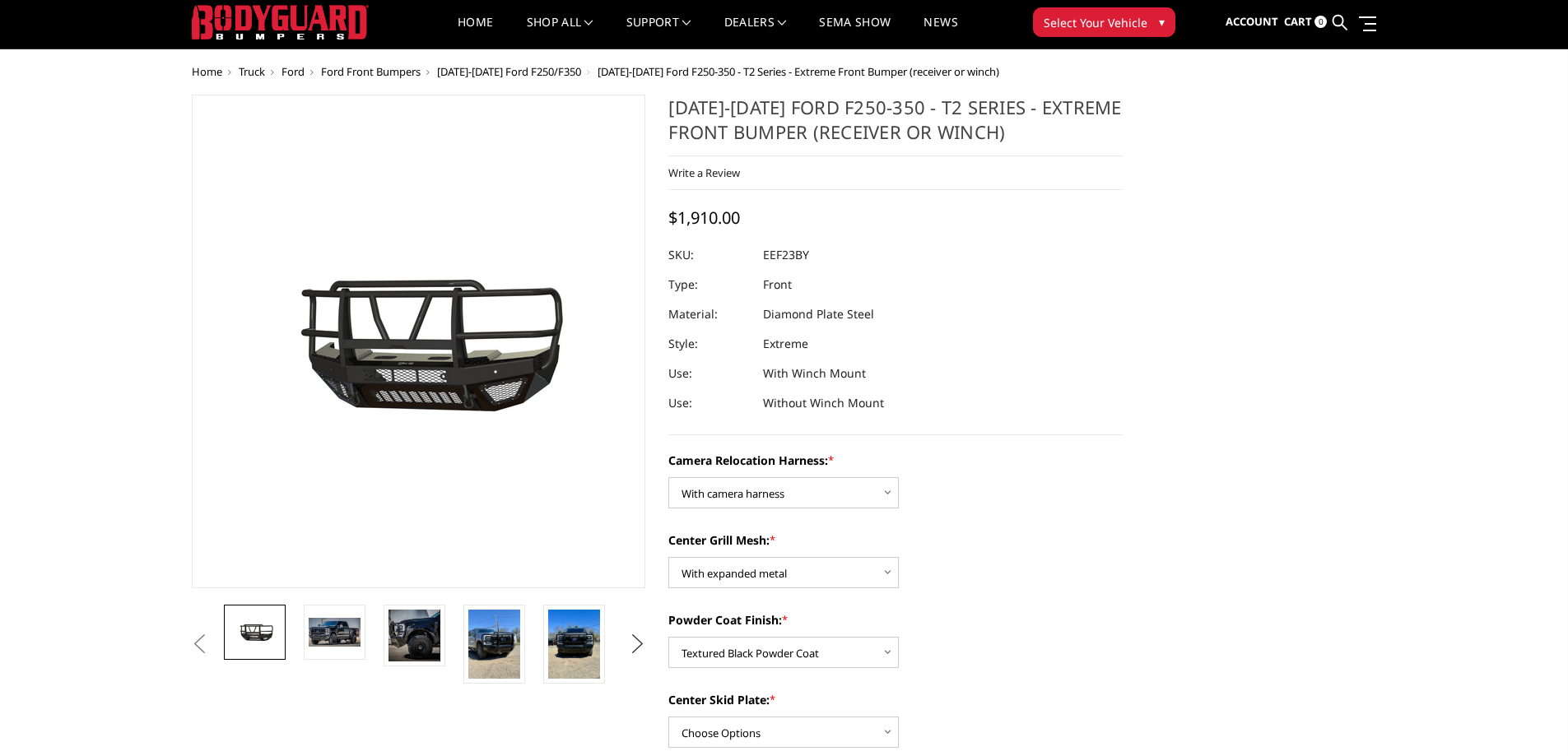
click at [634, 648] on button "Next" at bounding box center [637, 644] width 24 height 24
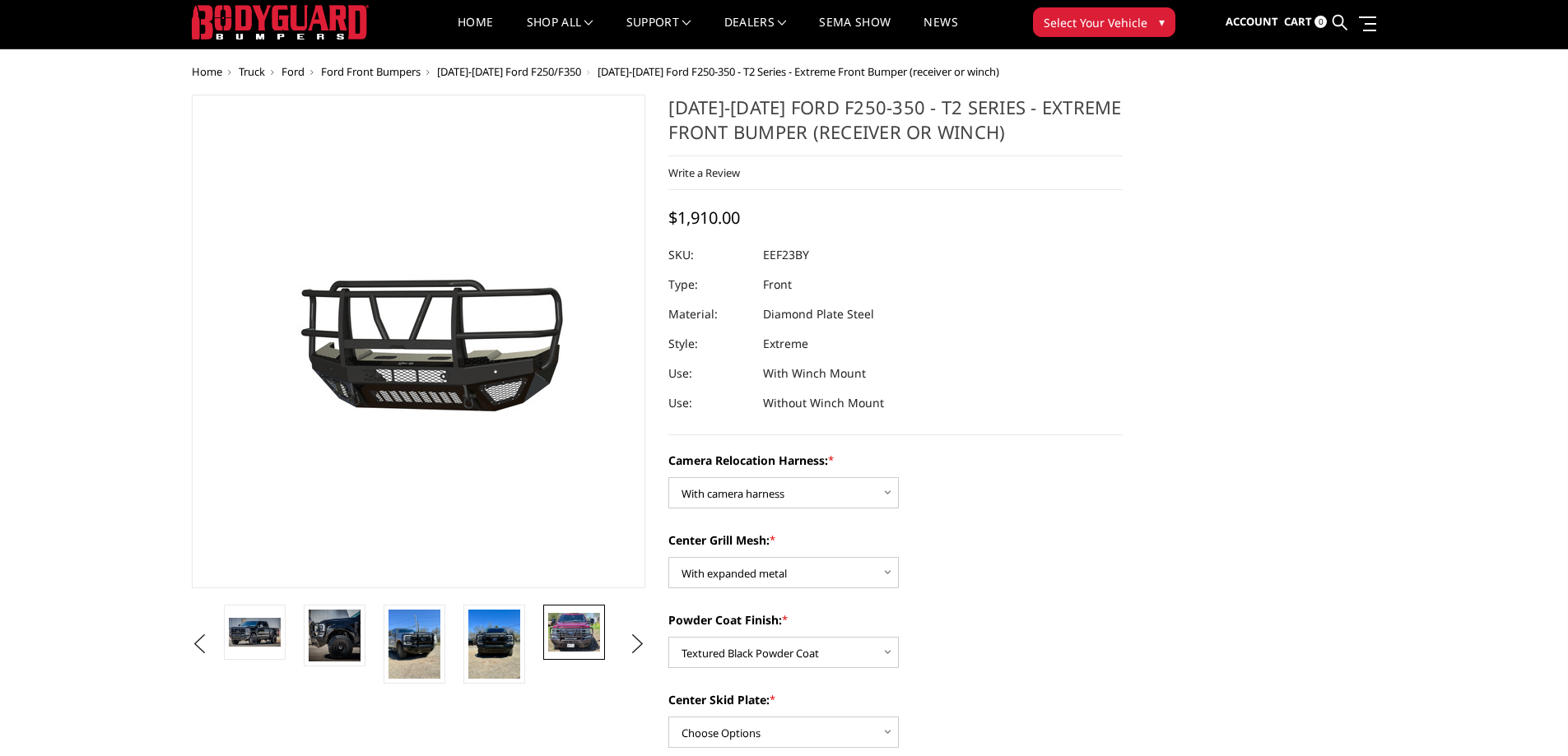
click at [572, 637] on img at bounding box center [574, 632] width 52 height 38
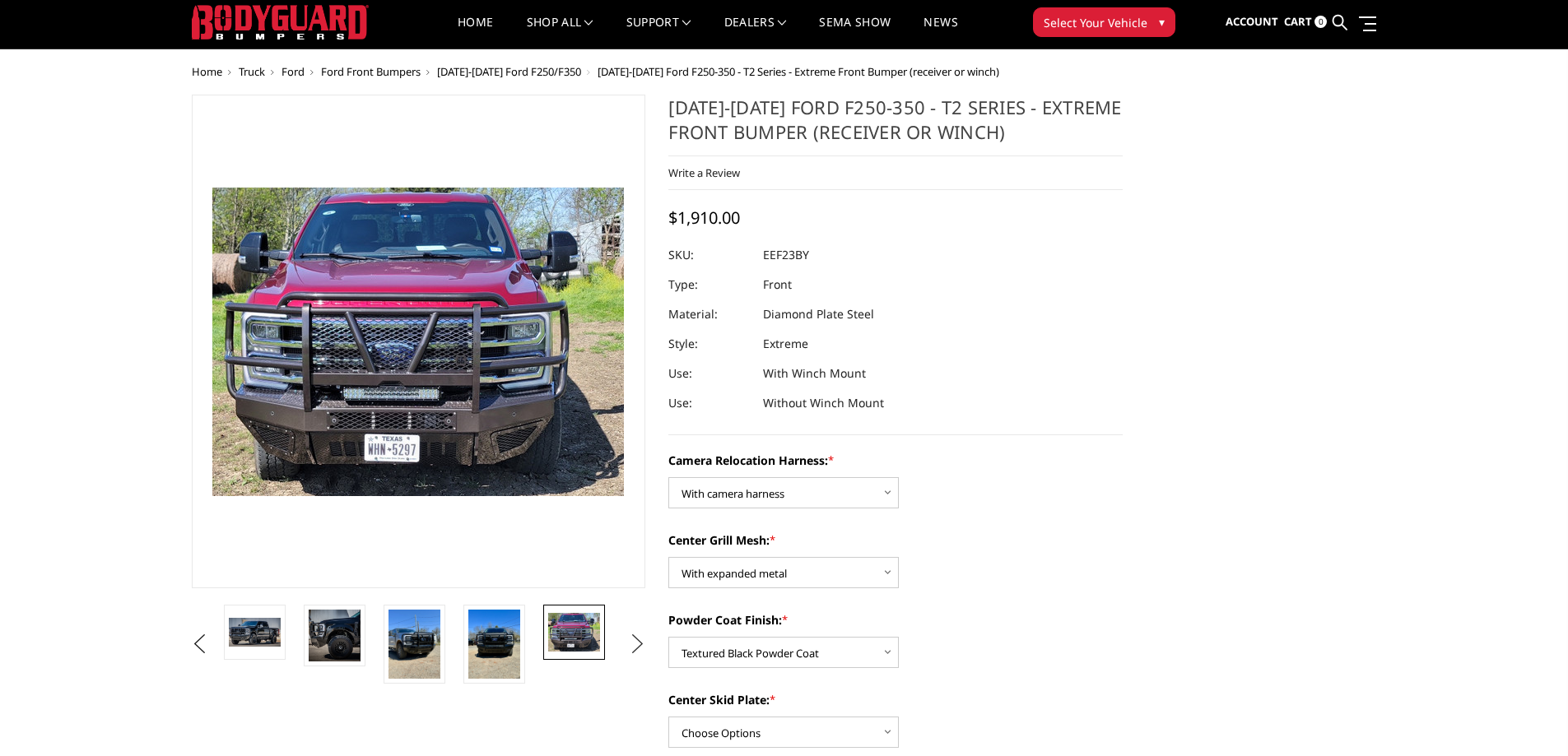
click at [634, 644] on button "Next" at bounding box center [637, 644] width 24 height 24
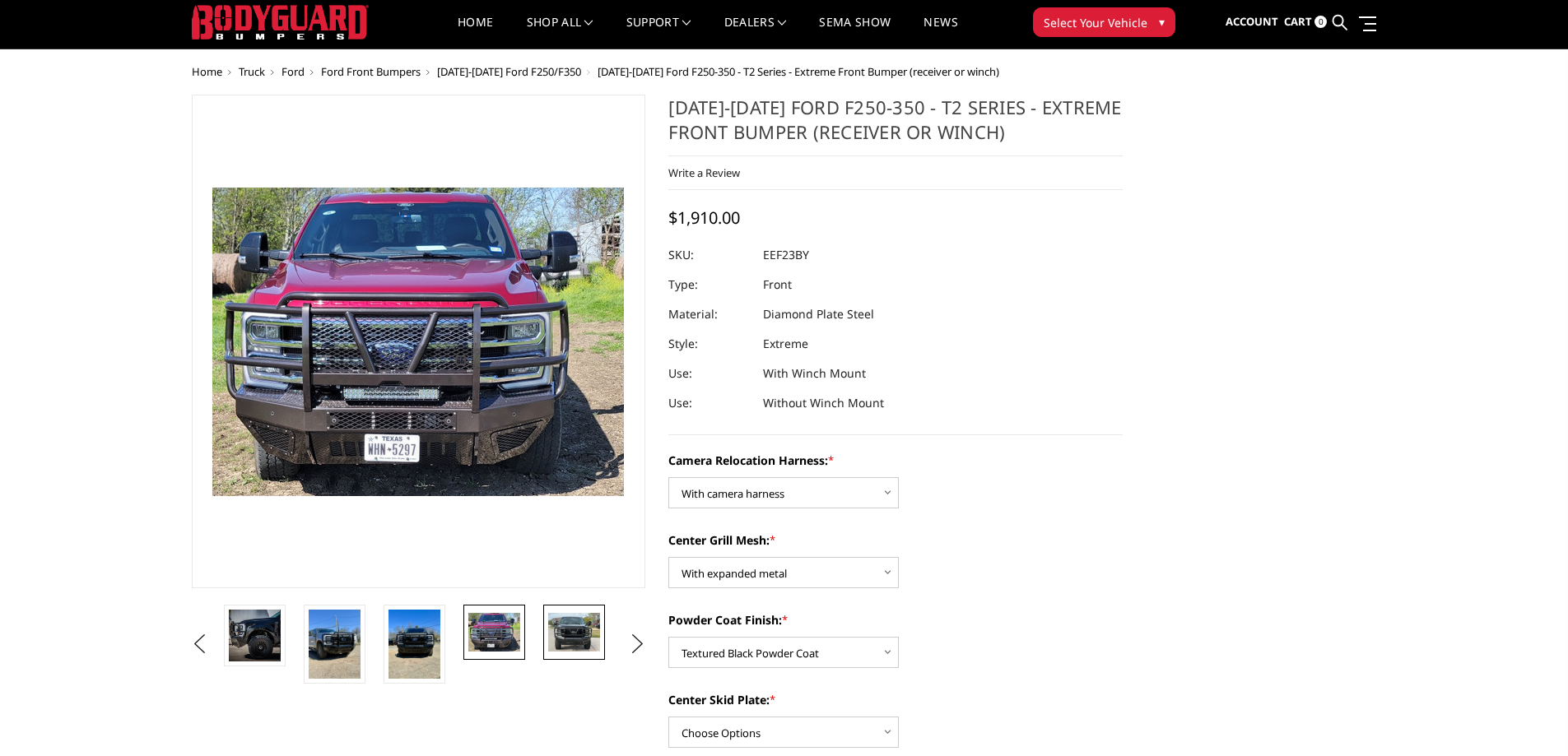
click at [563, 631] on img at bounding box center [574, 632] width 52 height 38
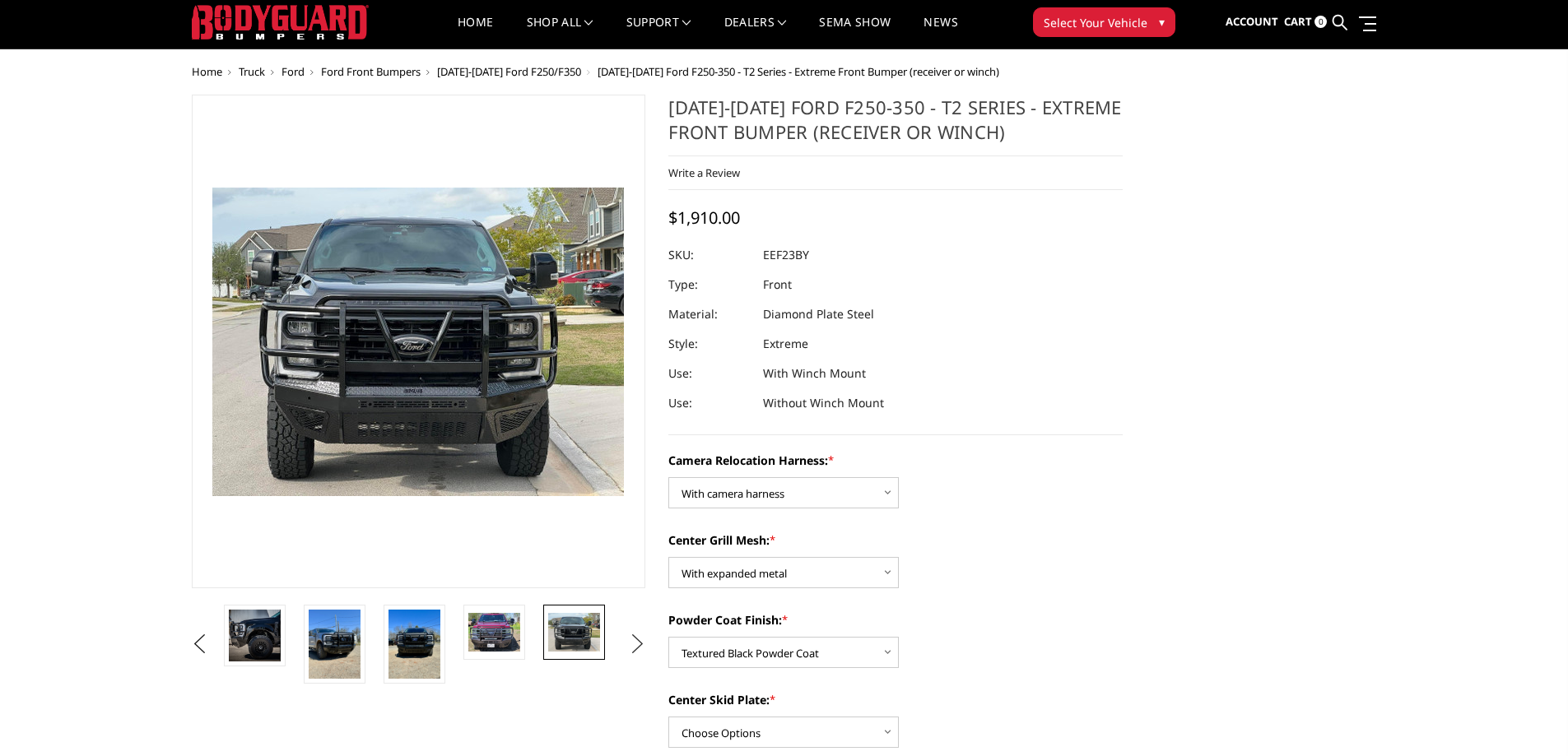
click at [643, 645] on button "Next" at bounding box center [637, 644] width 24 height 24
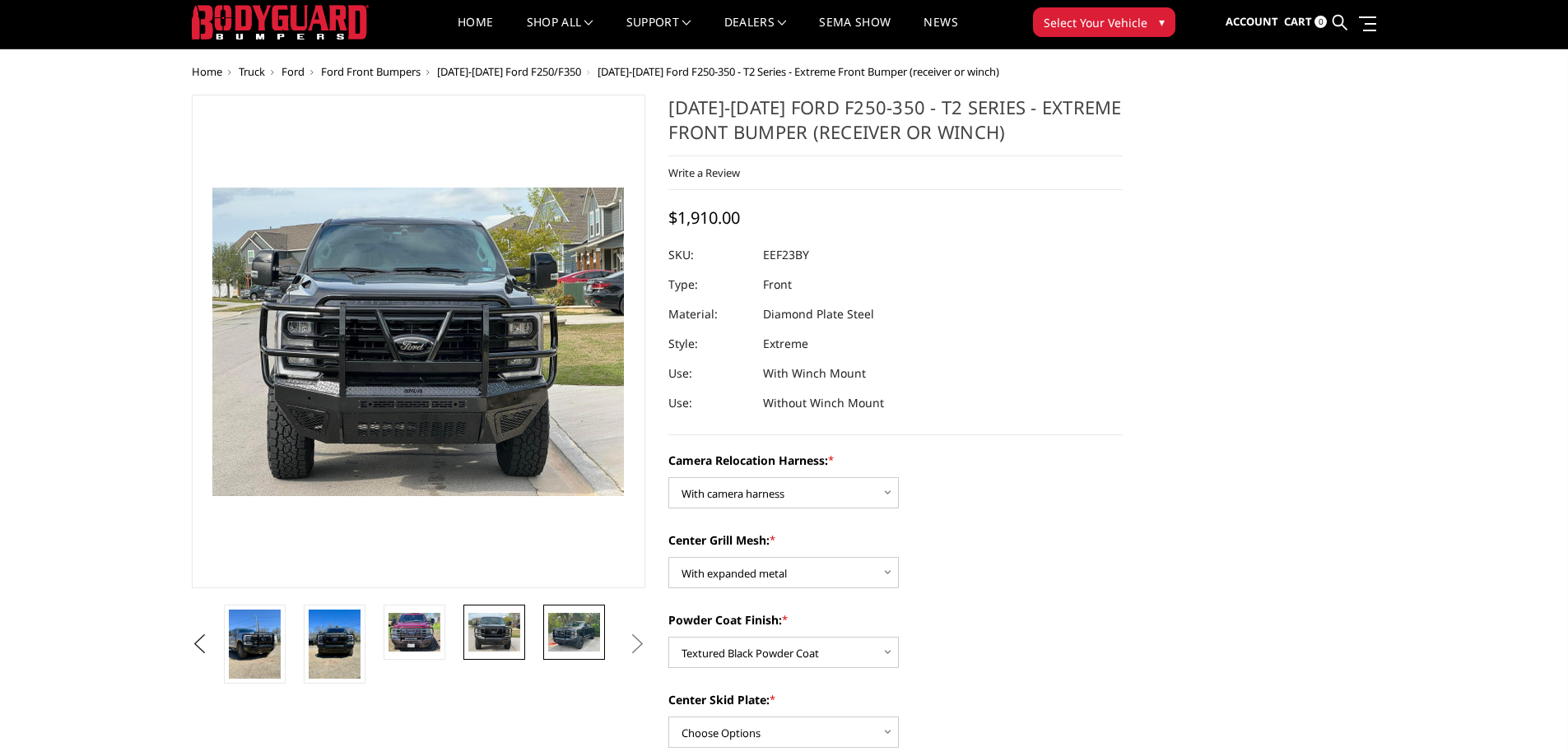
click at [580, 638] on img at bounding box center [574, 632] width 52 height 38
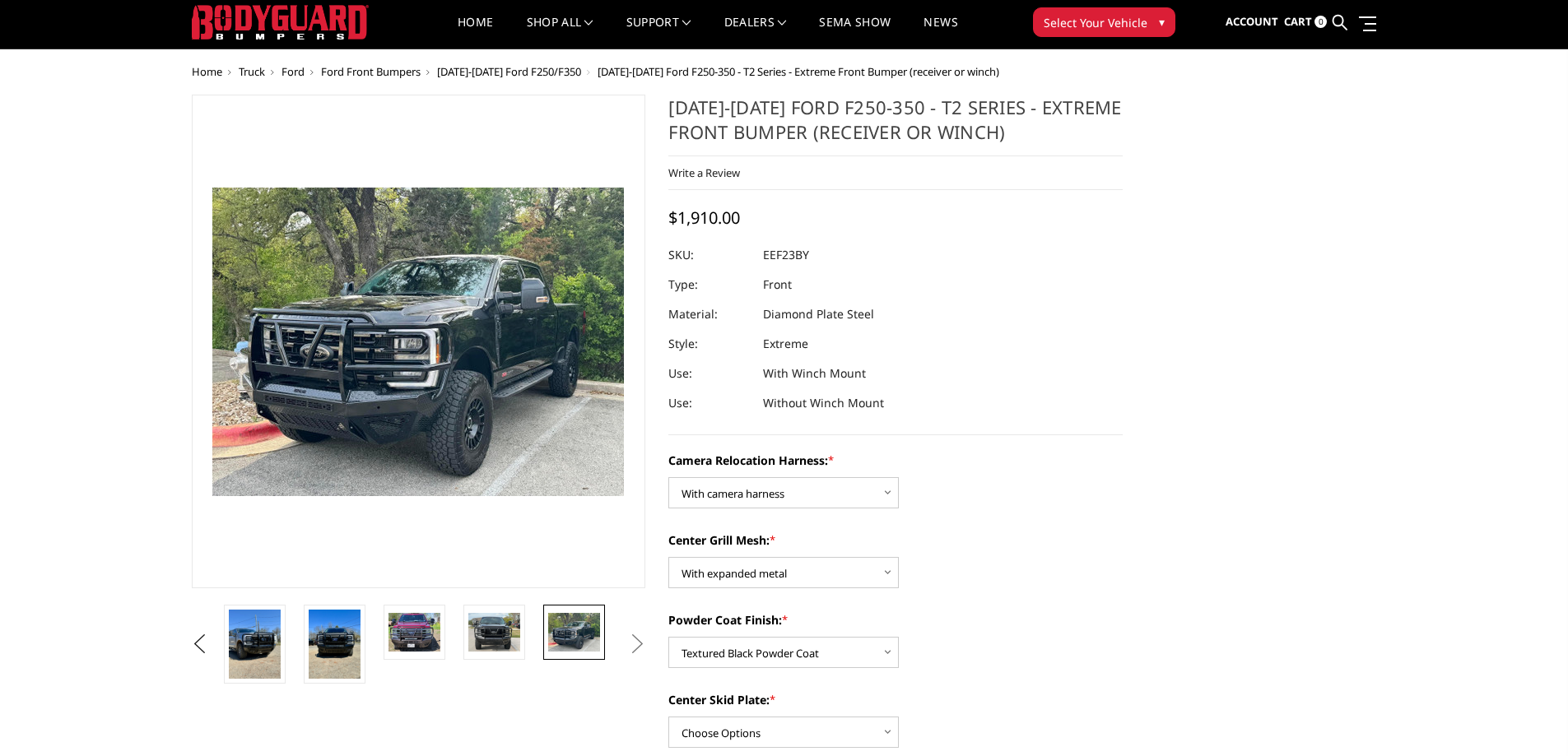
click at [649, 652] on button "Next" at bounding box center [637, 644] width 24 height 24
click at [636, 645] on button "Next" at bounding box center [637, 644] width 24 height 24
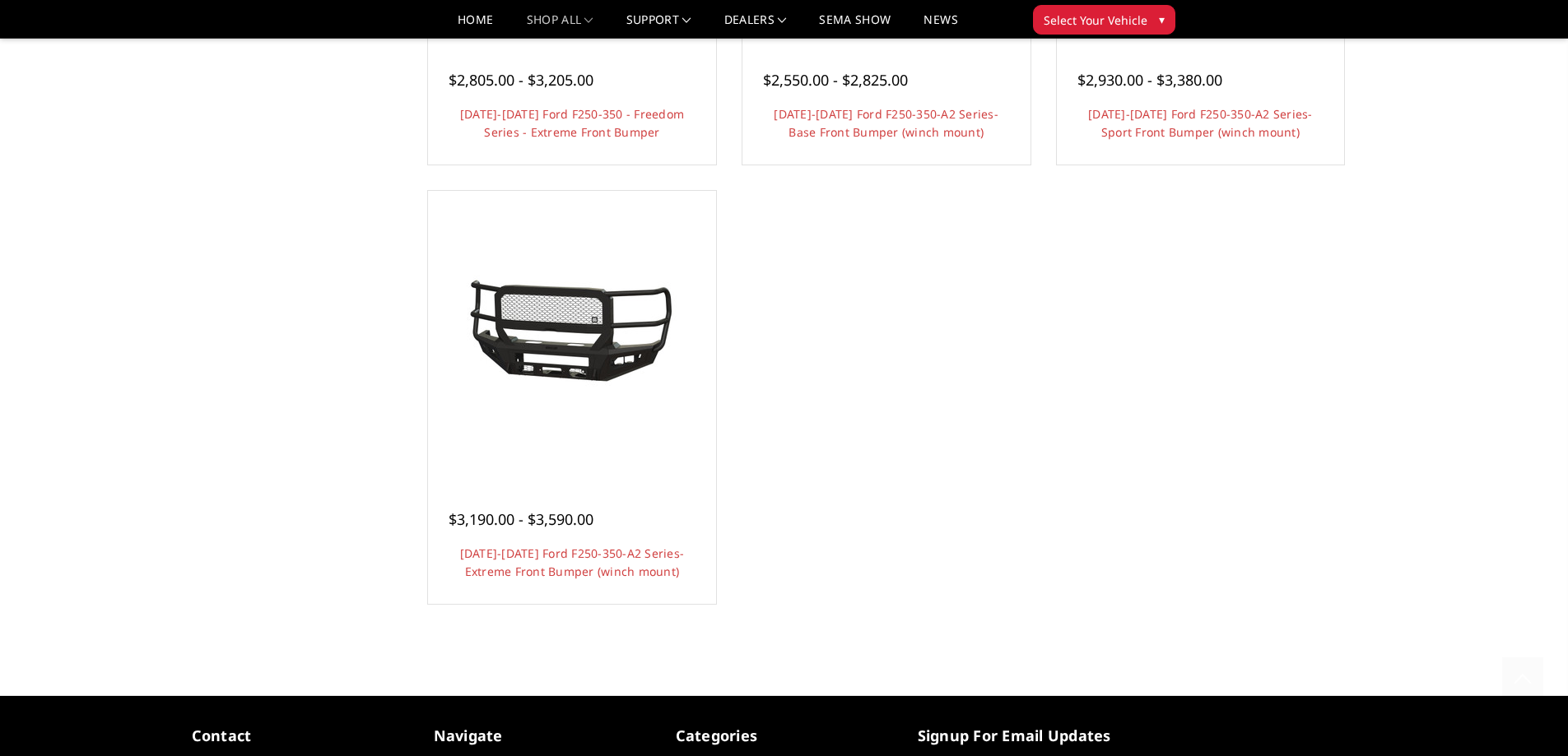
scroll to position [1399, 0]
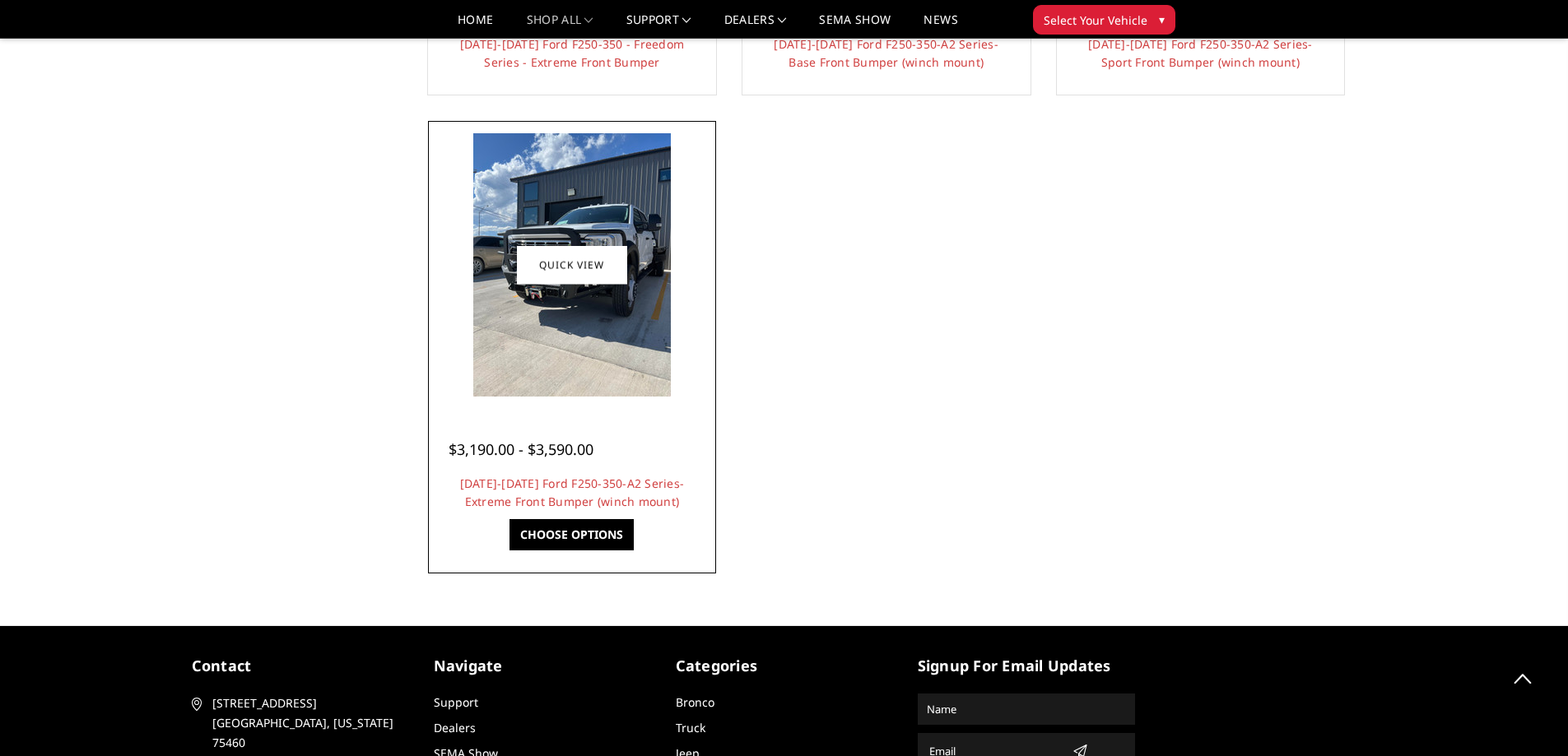
click at [581, 342] on img at bounding box center [571, 265] width 198 height 263
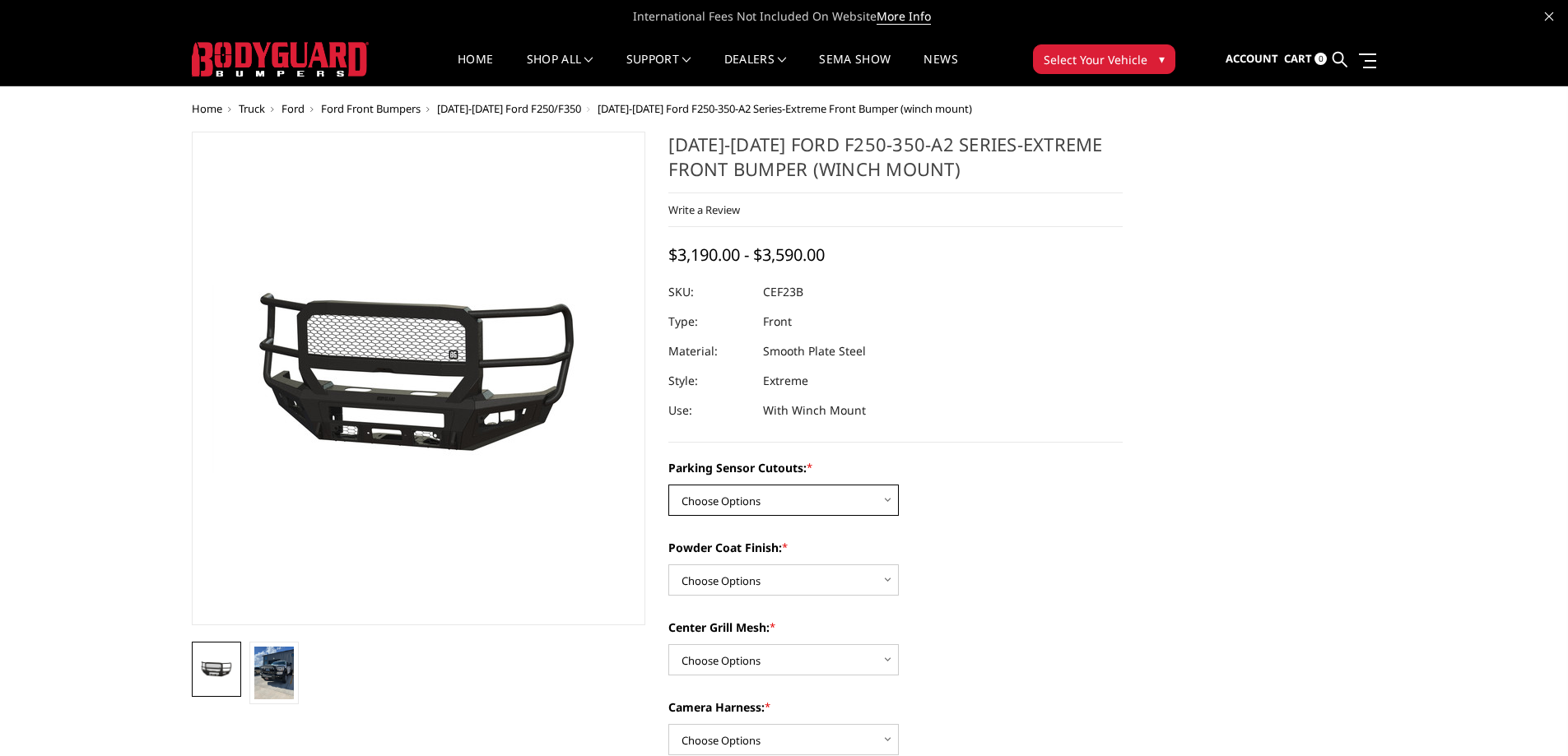
click at [759, 498] on select "Choose Options No-Without Parking Sensor Cutouts Yes-With Parking Sensor Cutouts" at bounding box center [783, 500] width 230 height 31
select select "2421"
click at [668, 484] on select "Choose Options No-Without Parking Sensor Cutouts Yes-With Parking Sensor Cutouts" at bounding box center [783, 500] width 230 height 31
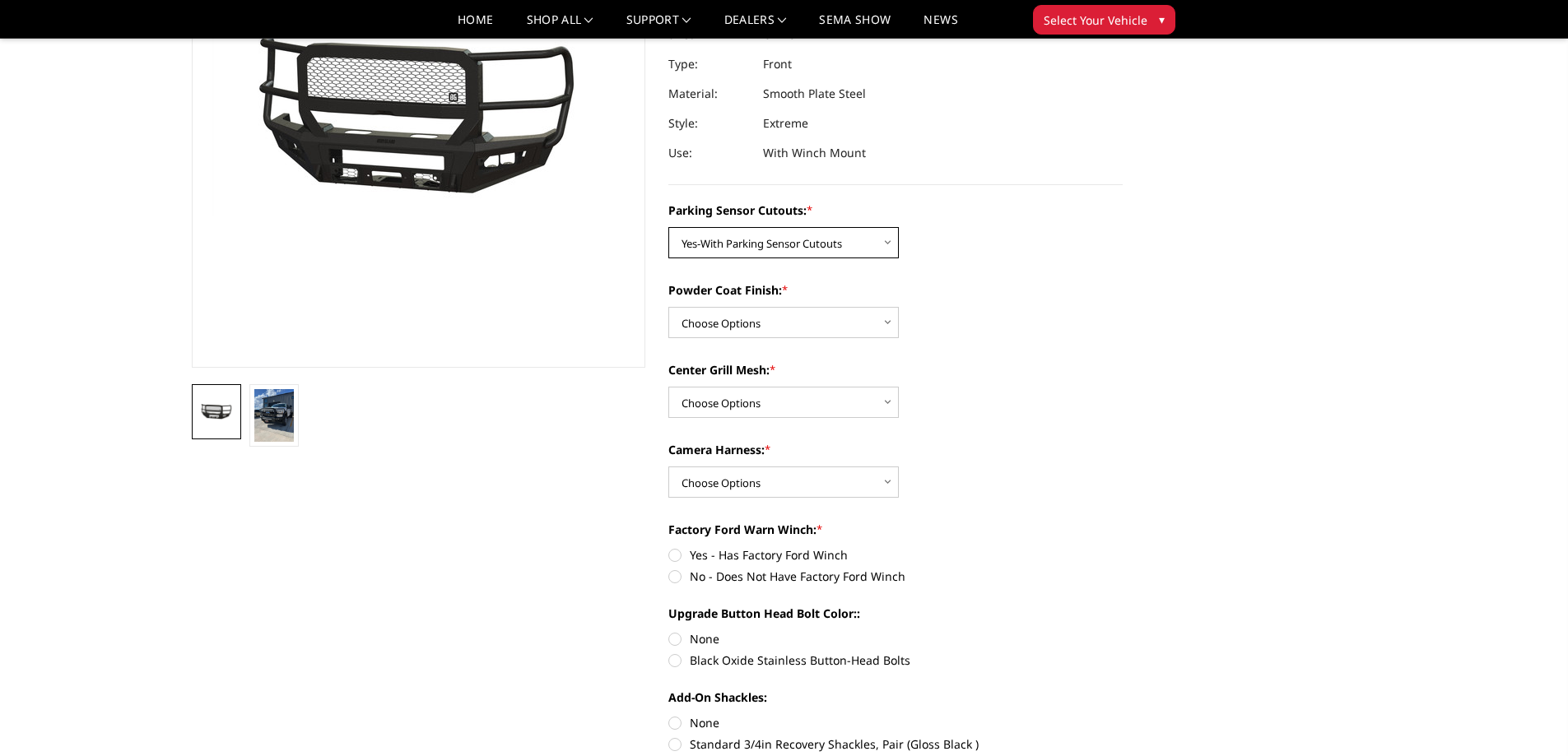
scroll to position [246, 0]
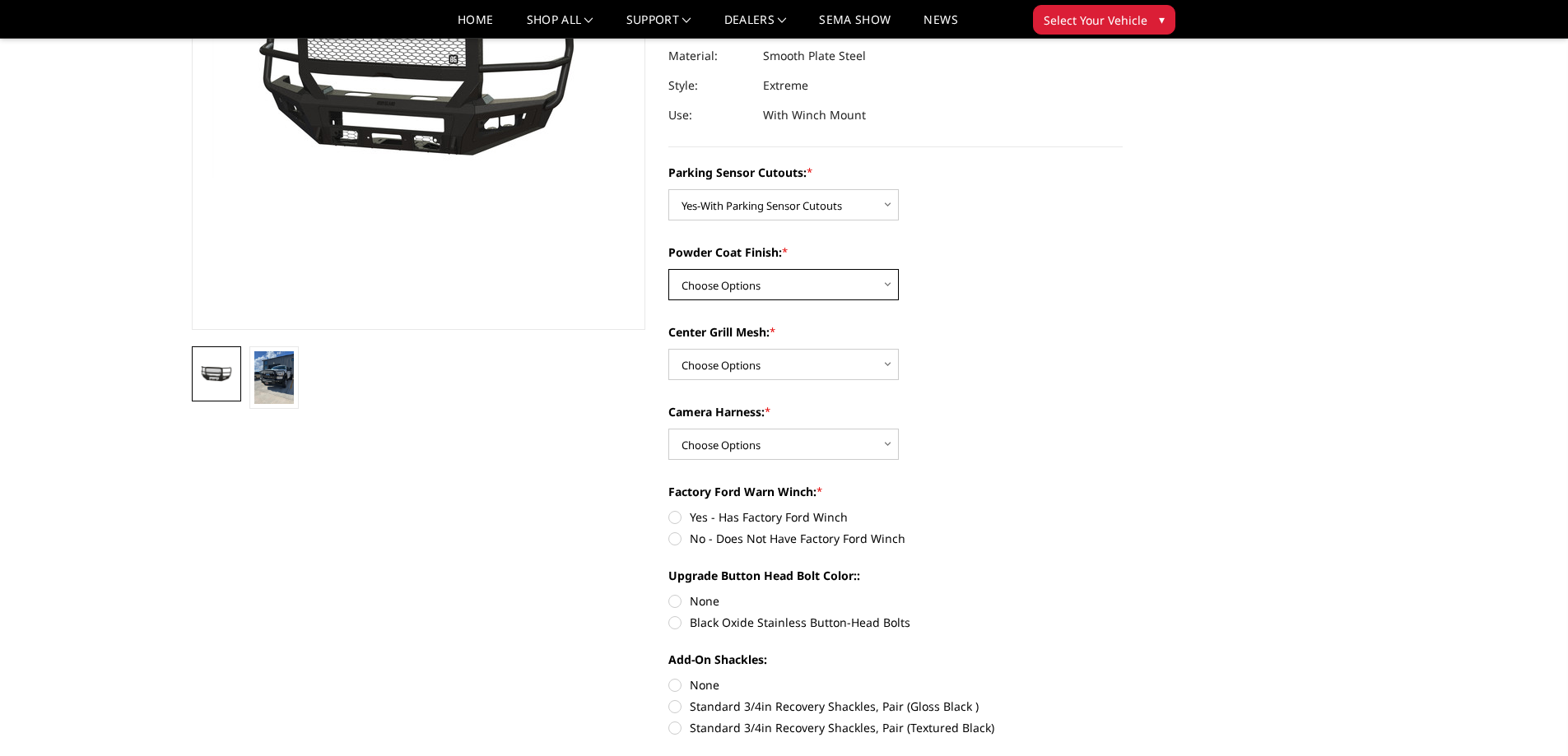
click at [715, 281] on select "Choose Options Bare Metal Textured Black Powder Coat" at bounding box center [783, 285] width 230 height 31
select select "2423"
click at [668, 269] on select "Choose Options Bare Metal Textured Black Powder Coat" at bounding box center [783, 285] width 230 height 31
click at [733, 368] on select "Choose Options With Center Grill Mesh Without Center Grill Mesh" at bounding box center [783, 365] width 230 height 31
select select "2424"
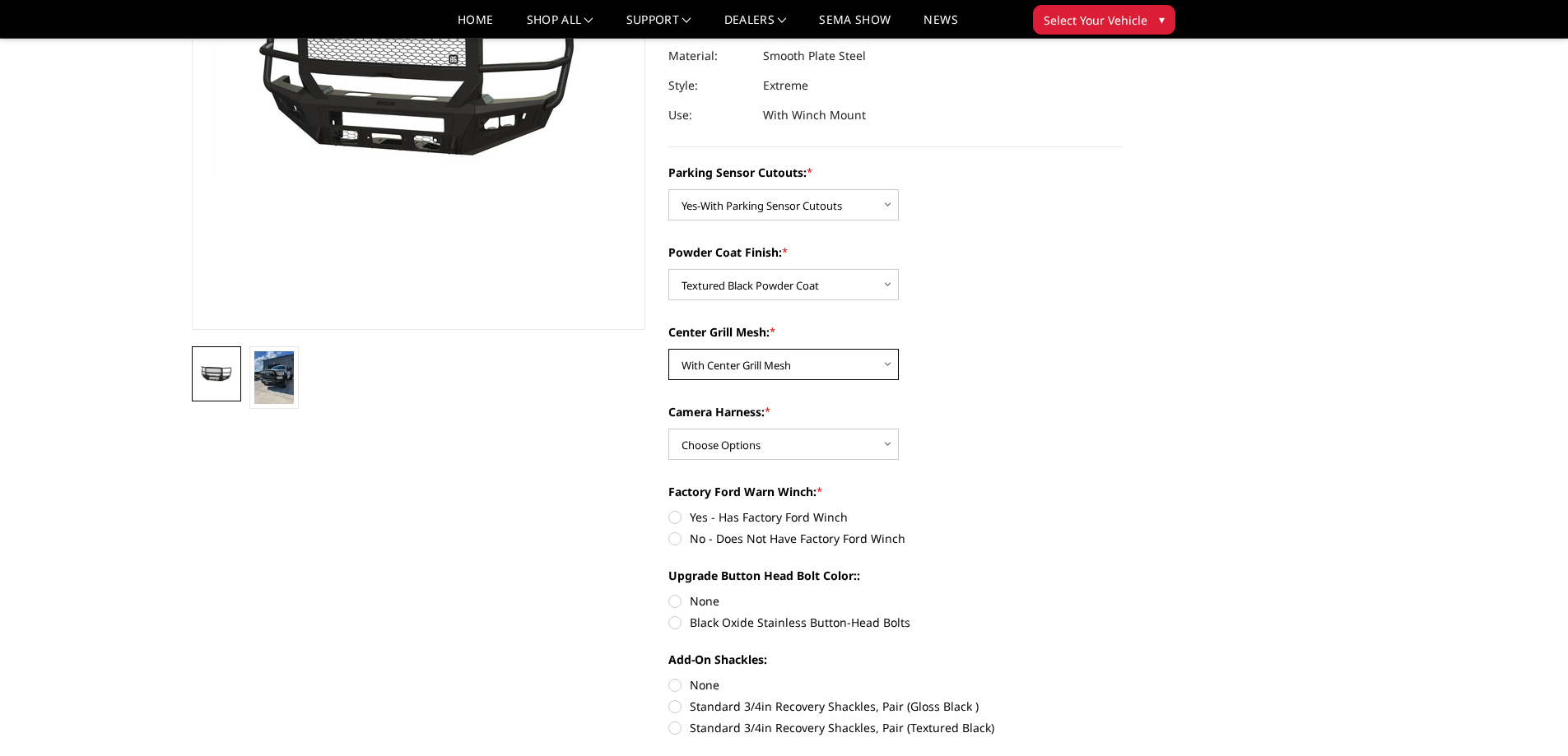
click at [668, 349] on select "Choose Options With Center Grill Mesh Without Center Grill Mesh" at bounding box center [783, 365] width 230 height 31
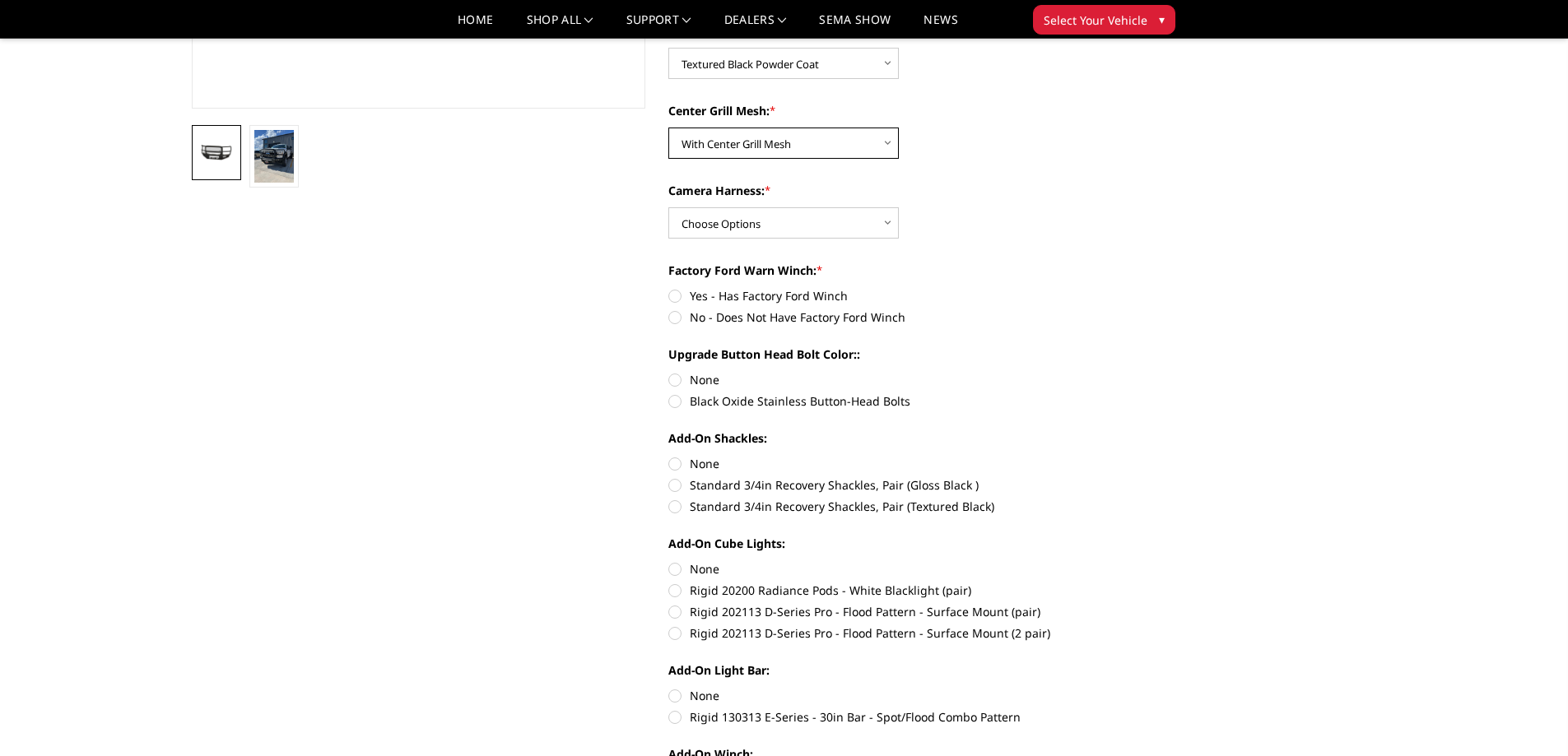
scroll to position [494, 0]
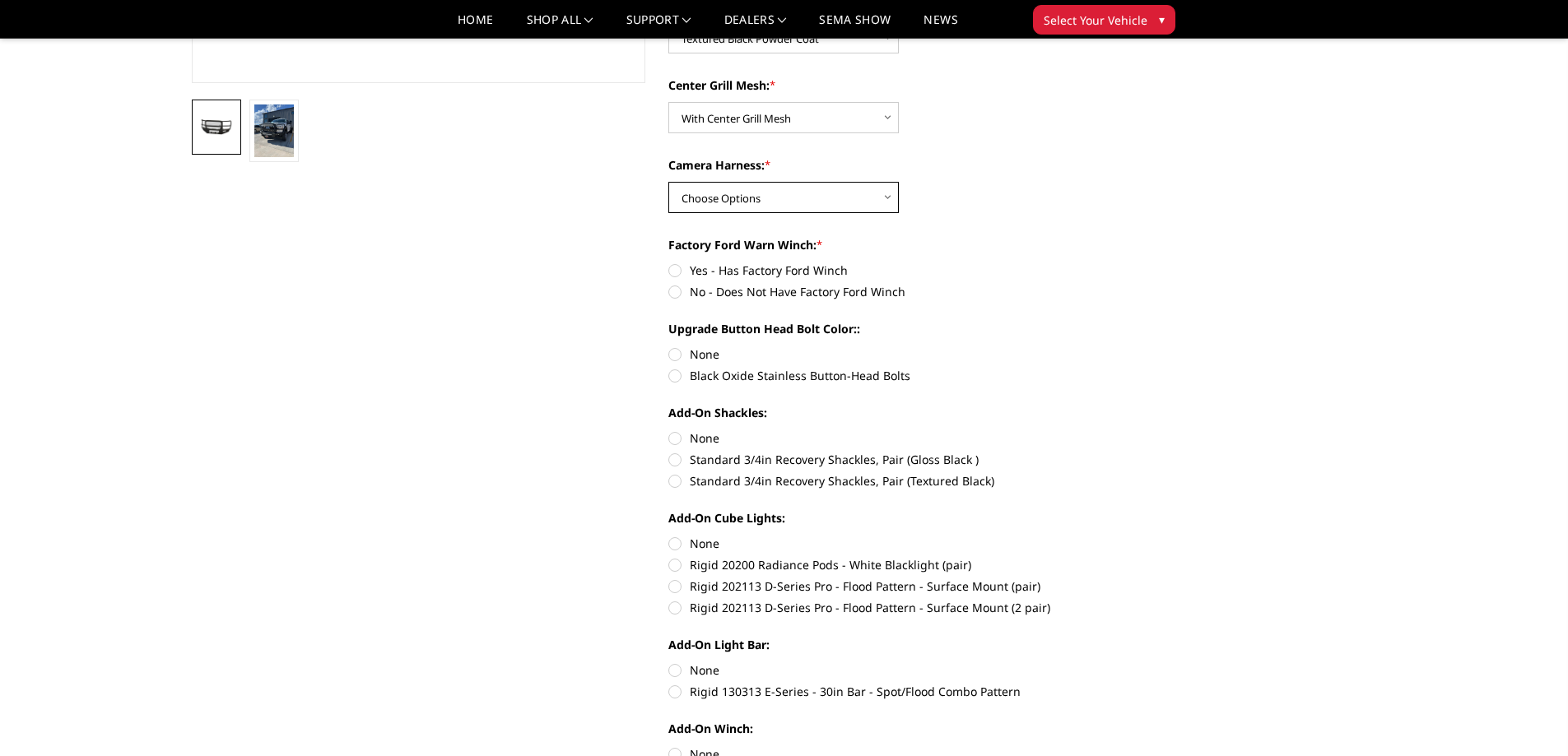
click at [740, 208] on select "Choose Options WITH Camera Harness WITHOUT Camera Harness" at bounding box center [783, 198] width 230 height 31
select select "2426"
click at [668, 182] on select "Choose Options WITH Camera Harness WITHOUT Camera Harness" at bounding box center [783, 198] width 230 height 31
click at [670, 274] on label "Yes - Has Factory Ford Winch" at bounding box center [895, 270] width 454 height 17
click at [669, 262] on input "Yes - Has Factory Ford Winch" at bounding box center [668, 261] width 1 height 1
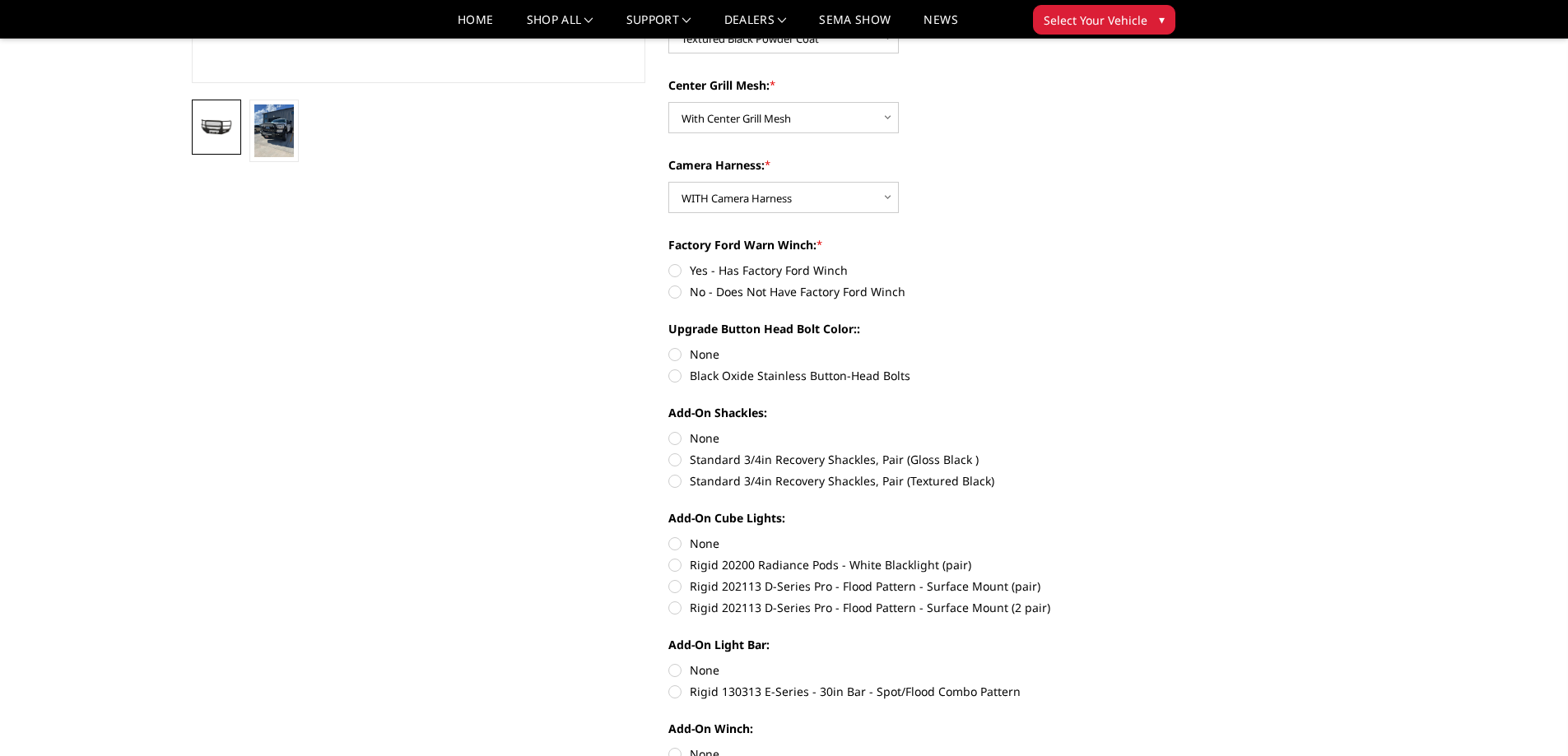
radio input "true"
click at [677, 377] on label "Black Oxide Stainless Button-Head Bolts" at bounding box center [895, 375] width 454 height 17
click at [1122, 347] on input "Black Oxide Stainless Button-Head Bolts" at bounding box center [1122, 346] width 1 height 1
radio input "true"
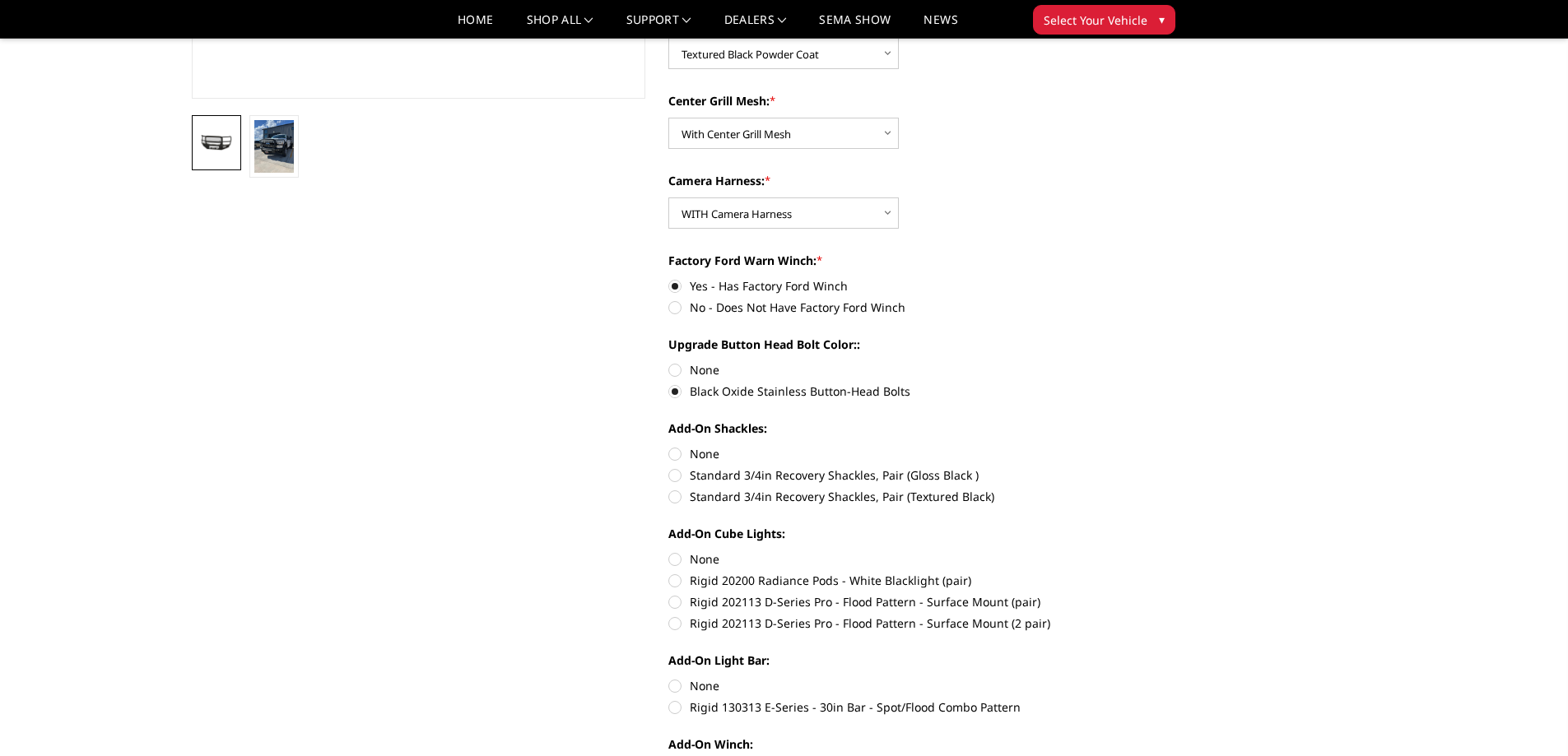
scroll to position [0, 0]
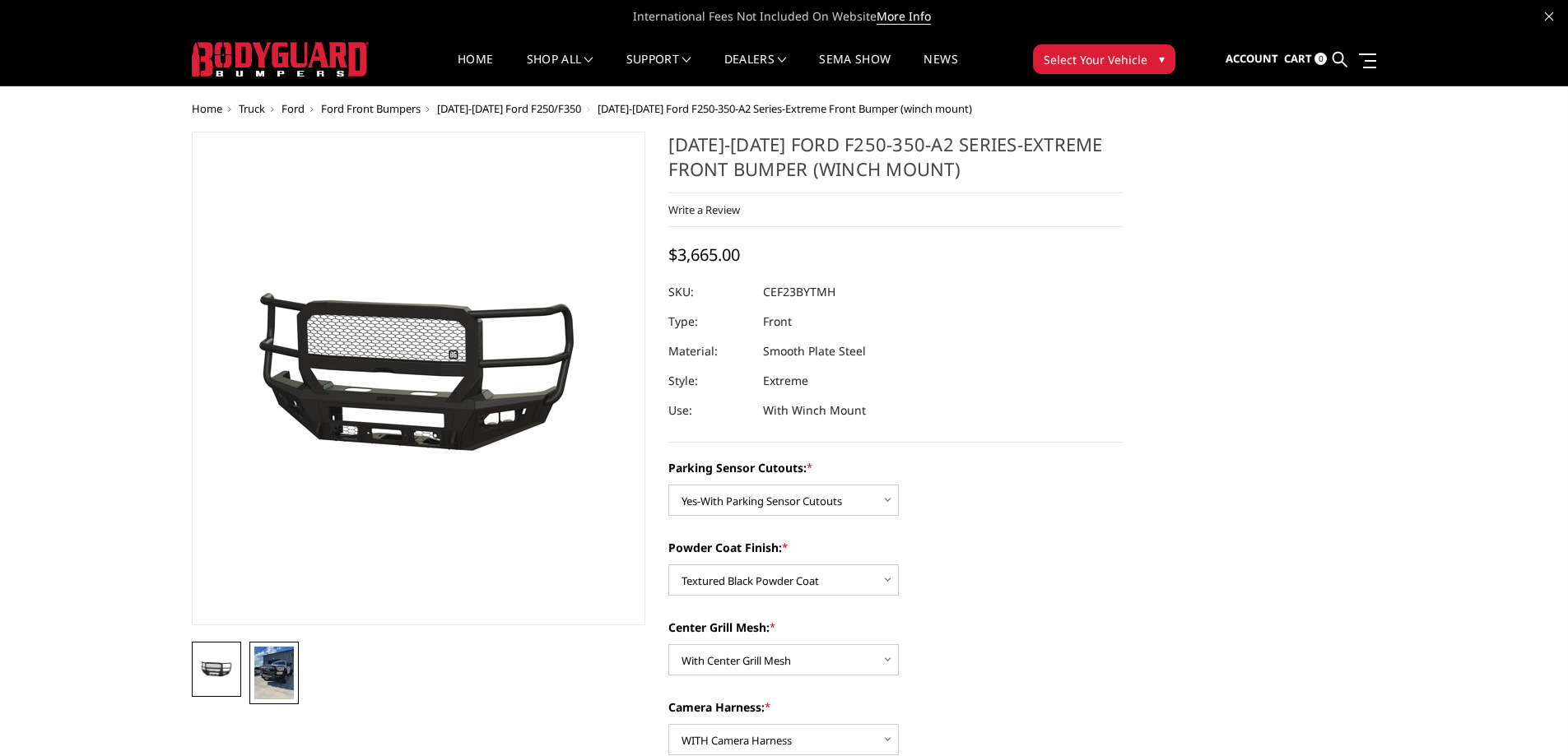
click at [270, 663] on img at bounding box center [274, 672] width 39 height 52
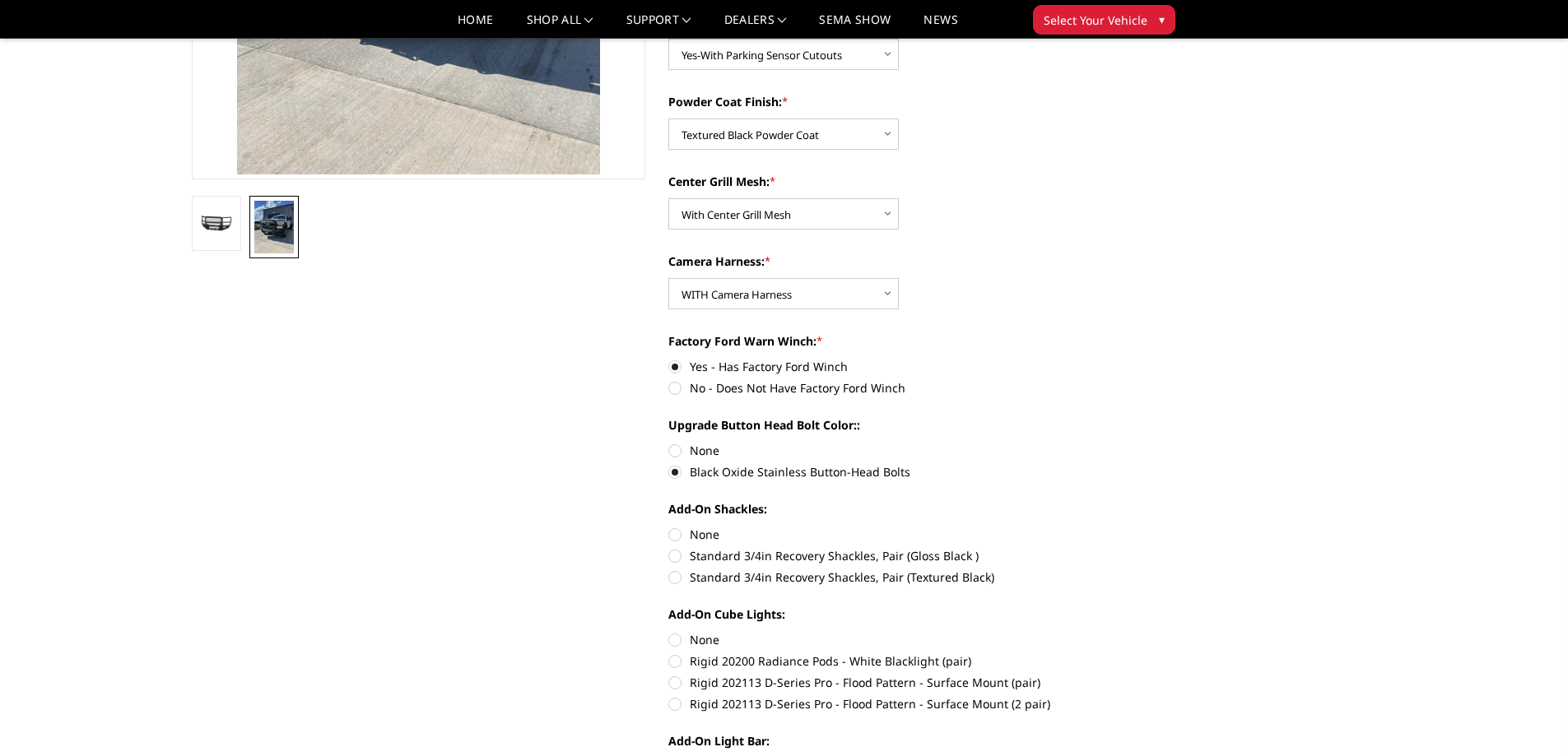
scroll to position [411, 0]
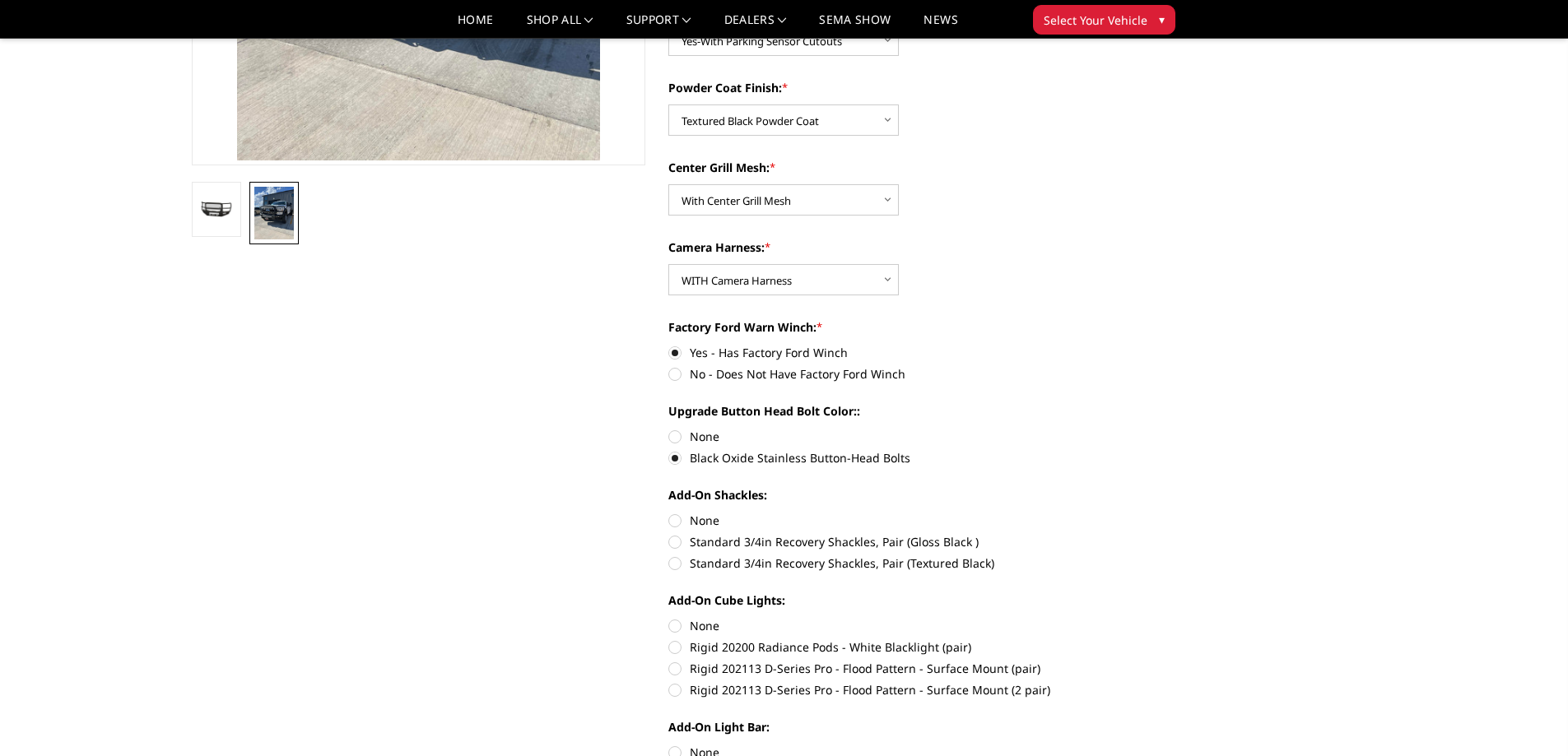
click at [672, 523] on label "None" at bounding box center [895, 521] width 454 height 17
click at [669, 513] on input "None" at bounding box center [668, 512] width 1 height 1
radio input "true"
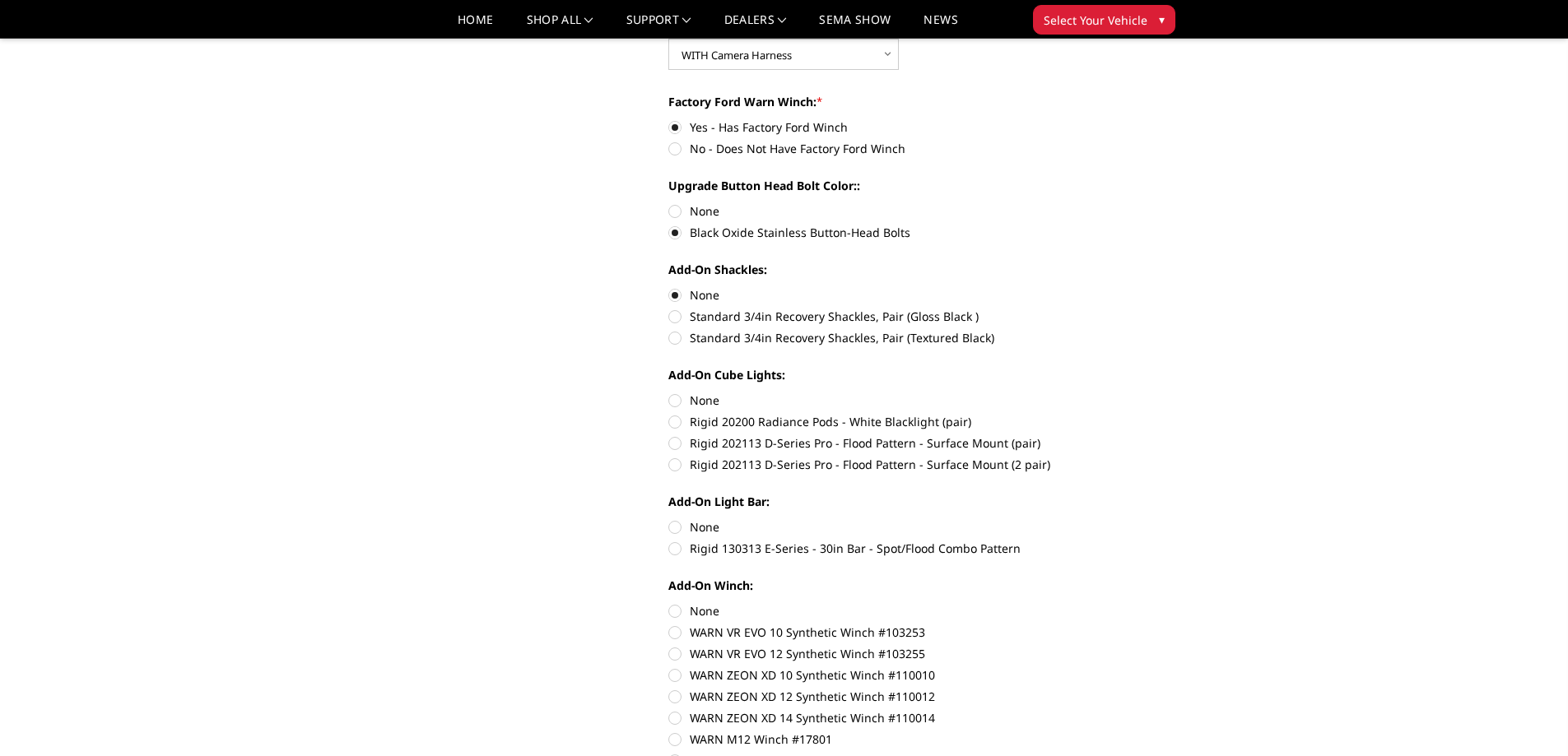
scroll to position [658, 0]
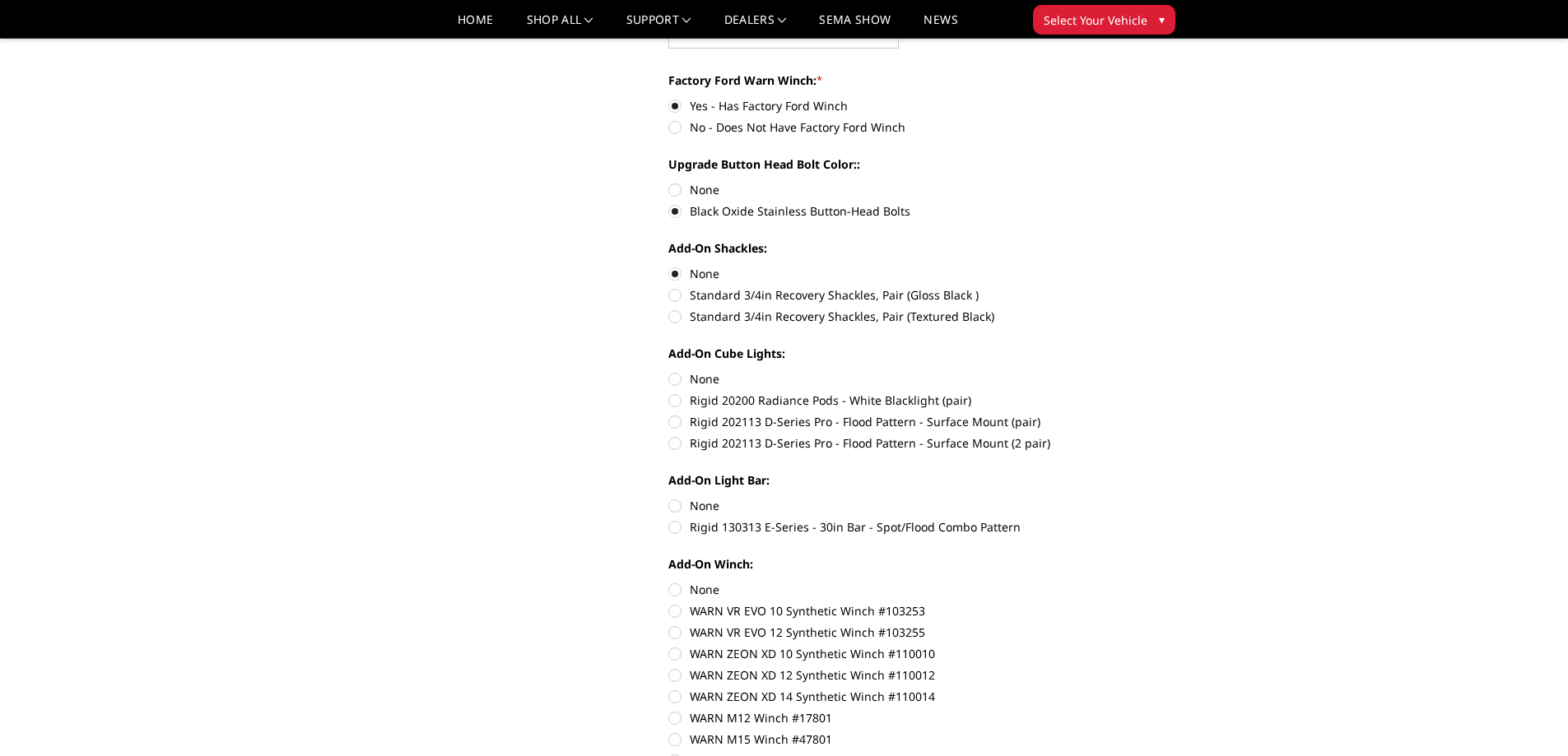
click at [675, 377] on label "None" at bounding box center [895, 379] width 454 height 17
click at [669, 371] on input "None" at bounding box center [668, 370] width 1 height 1
radio input "true"
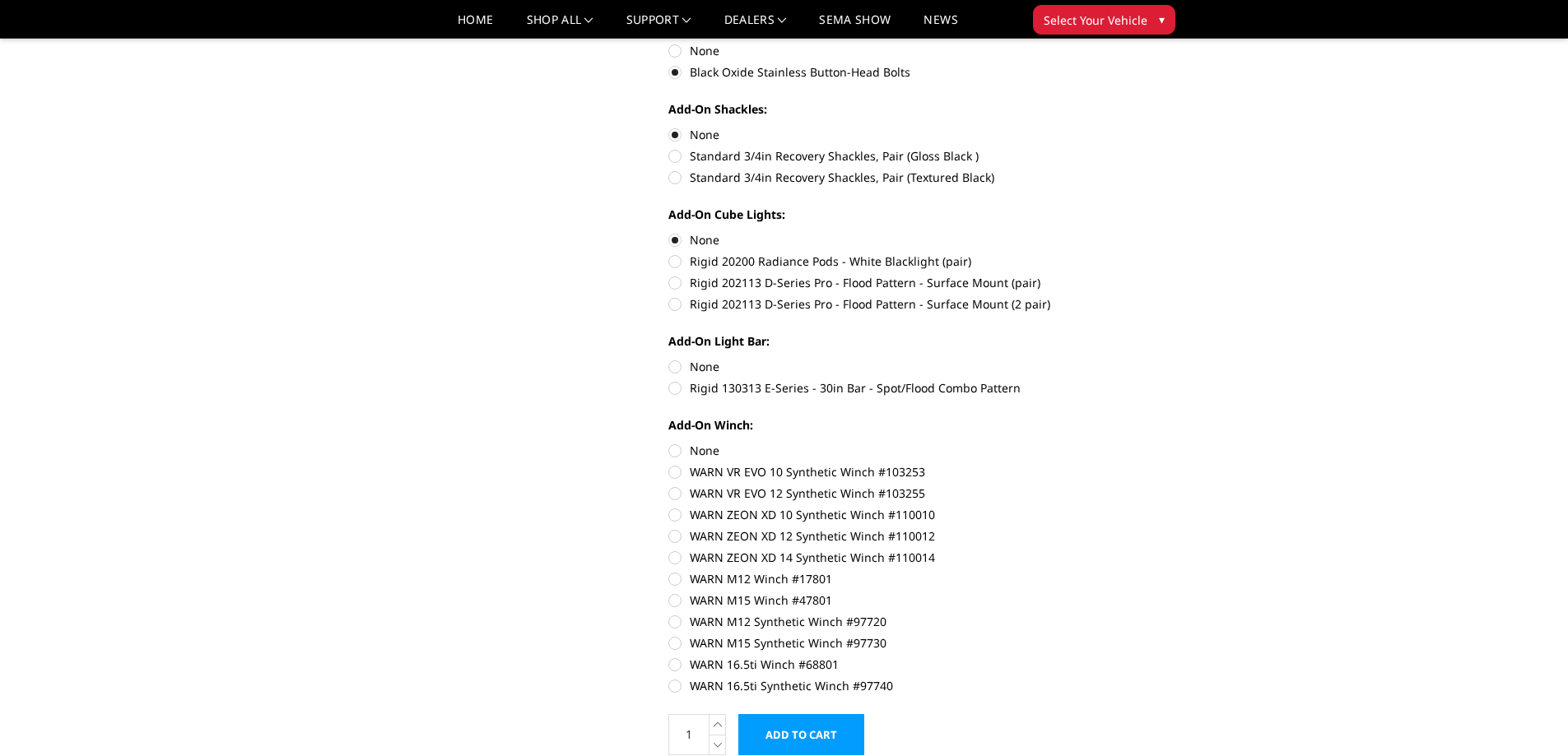
scroll to position [823, 0]
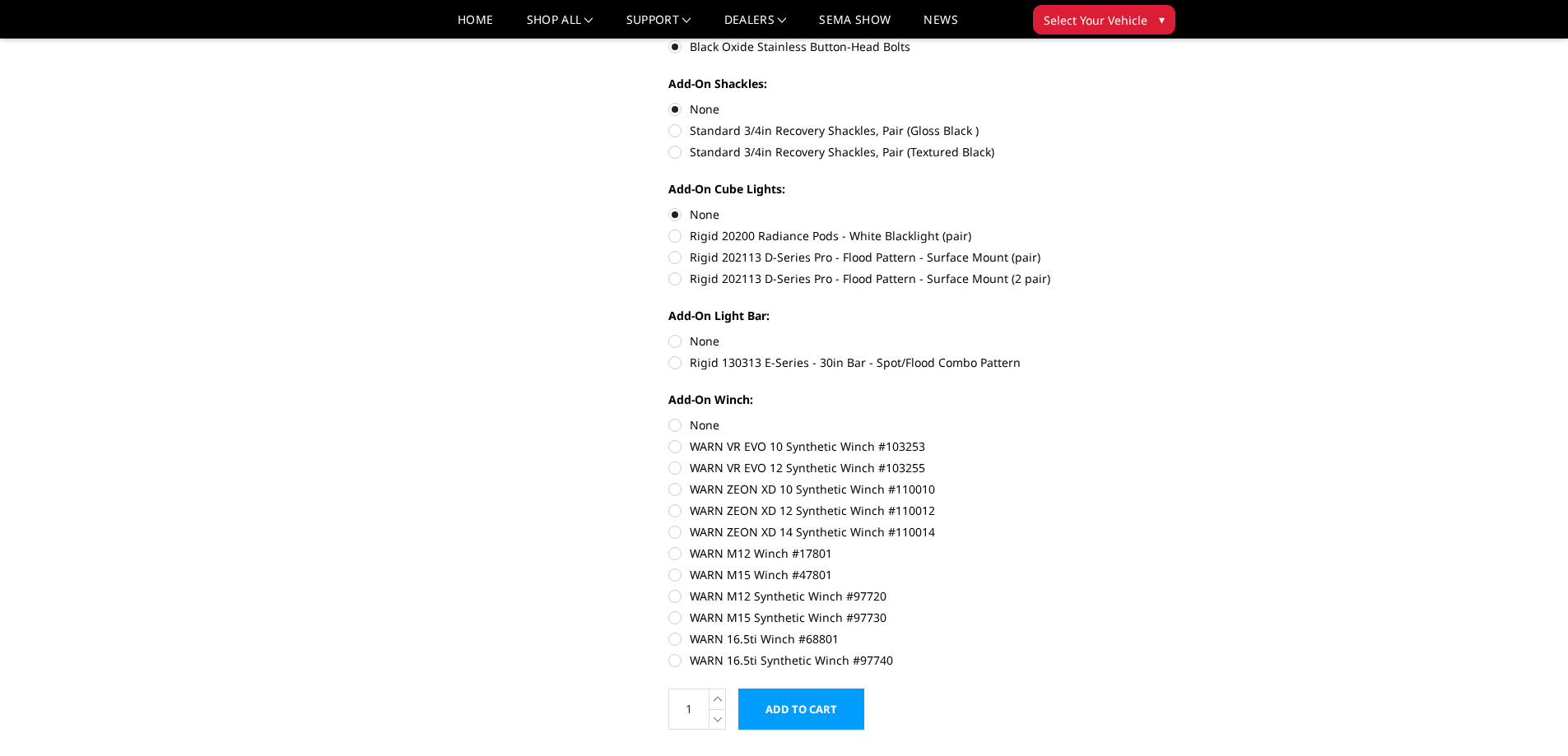
click at [675, 343] on label "None" at bounding box center [895, 341] width 454 height 17
click at [669, 334] on input "None" at bounding box center [668, 333] width 1 height 1
radio input "true"
drag, startPoint x: 673, startPoint y: 427, endPoint x: 681, endPoint y: 426, distance: 8.1
click at [673, 426] on label "None" at bounding box center [895, 425] width 454 height 17
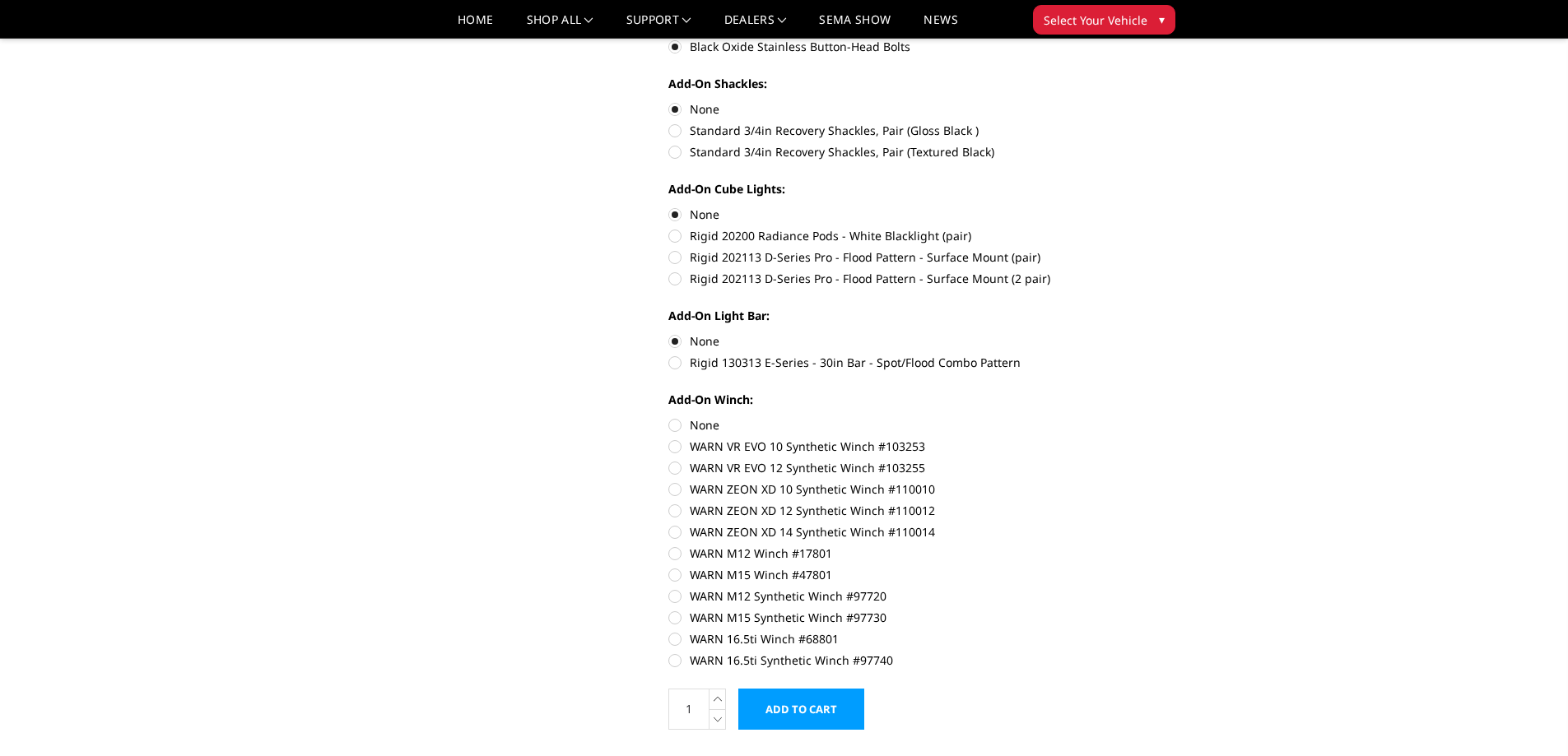
click at [669, 417] on input "None" at bounding box center [668, 416] width 1 height 1
radio input "true"
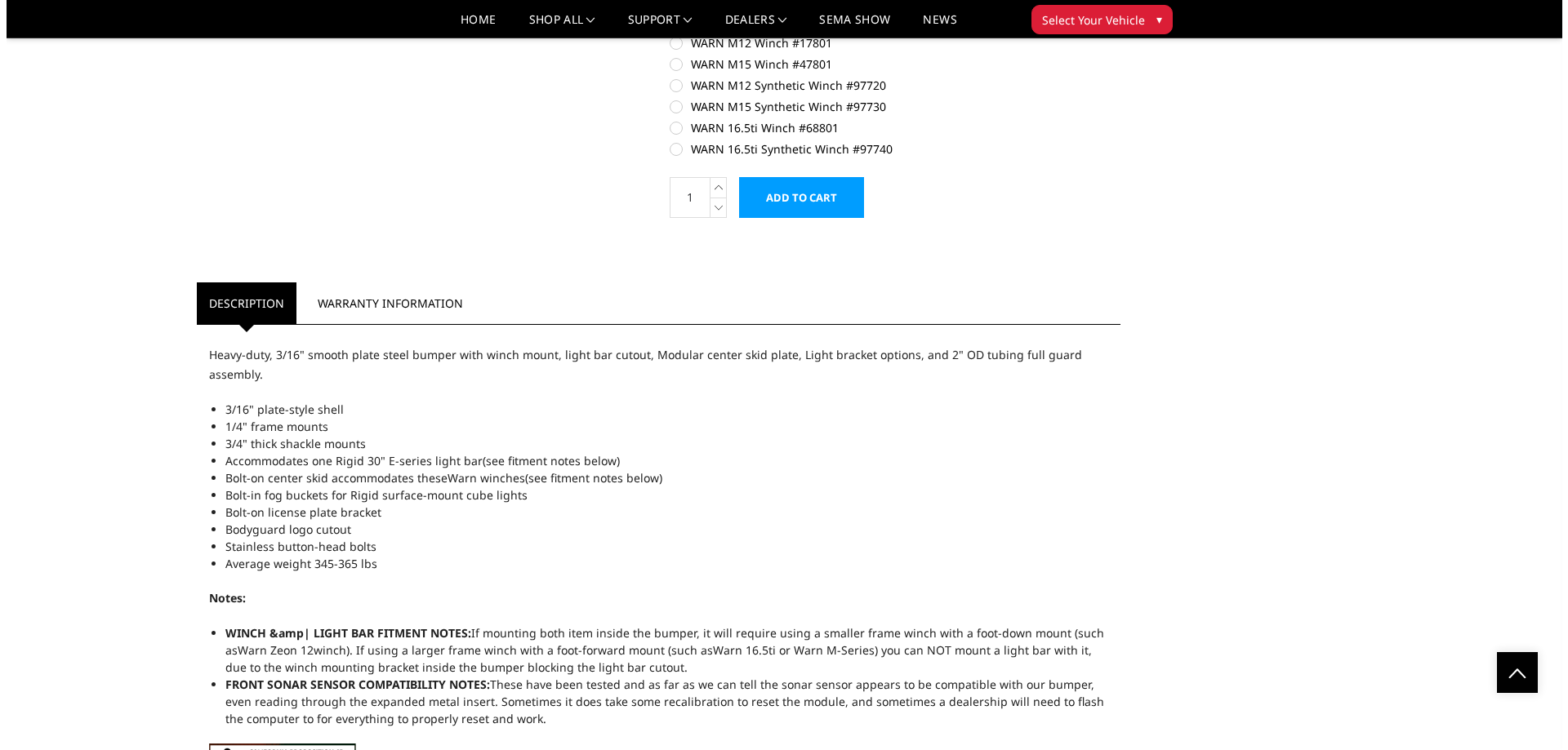
scroll to position [1198, 0]
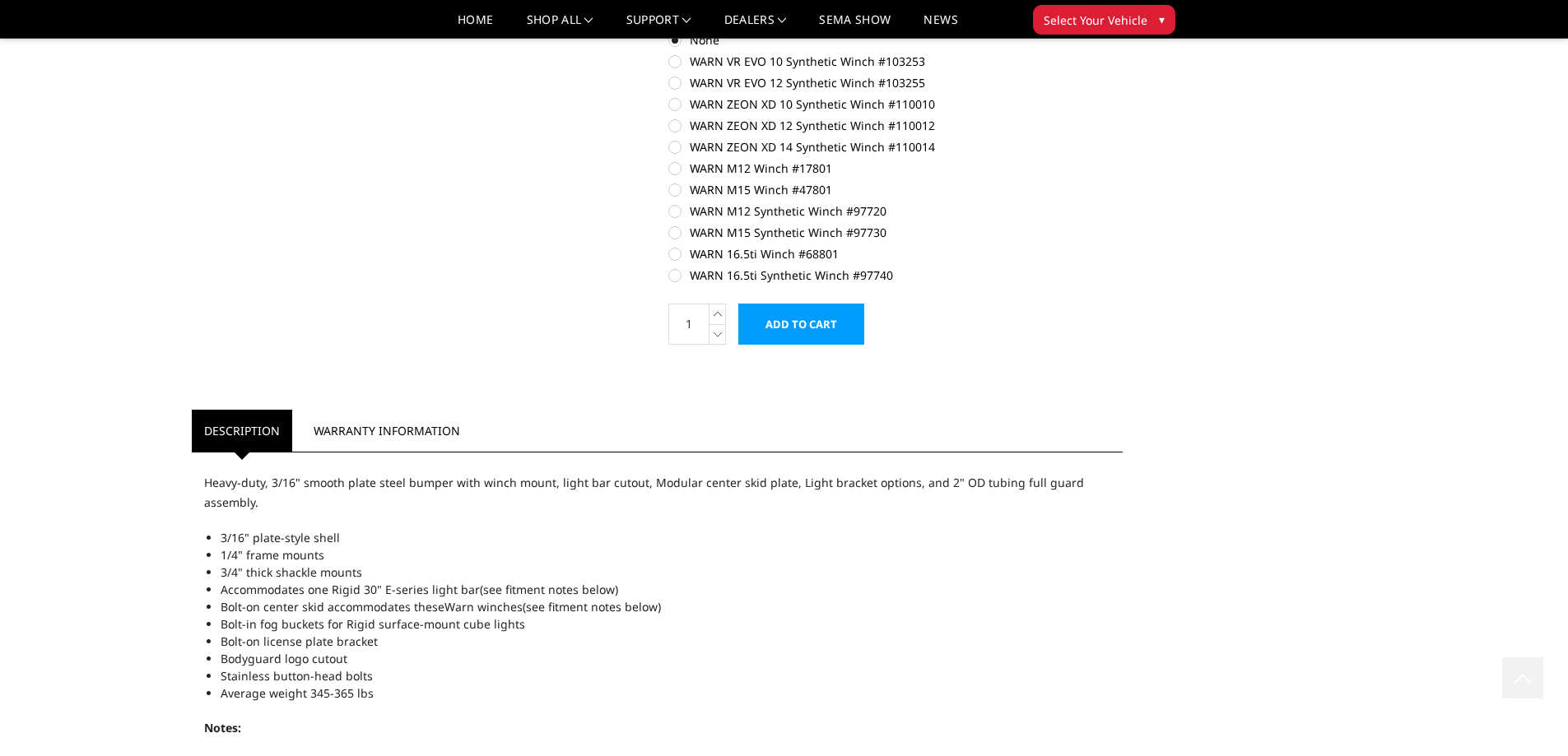
click at [768, 333] on input "Add to Cart" at bounding box center [801, 324] width 126 height 41
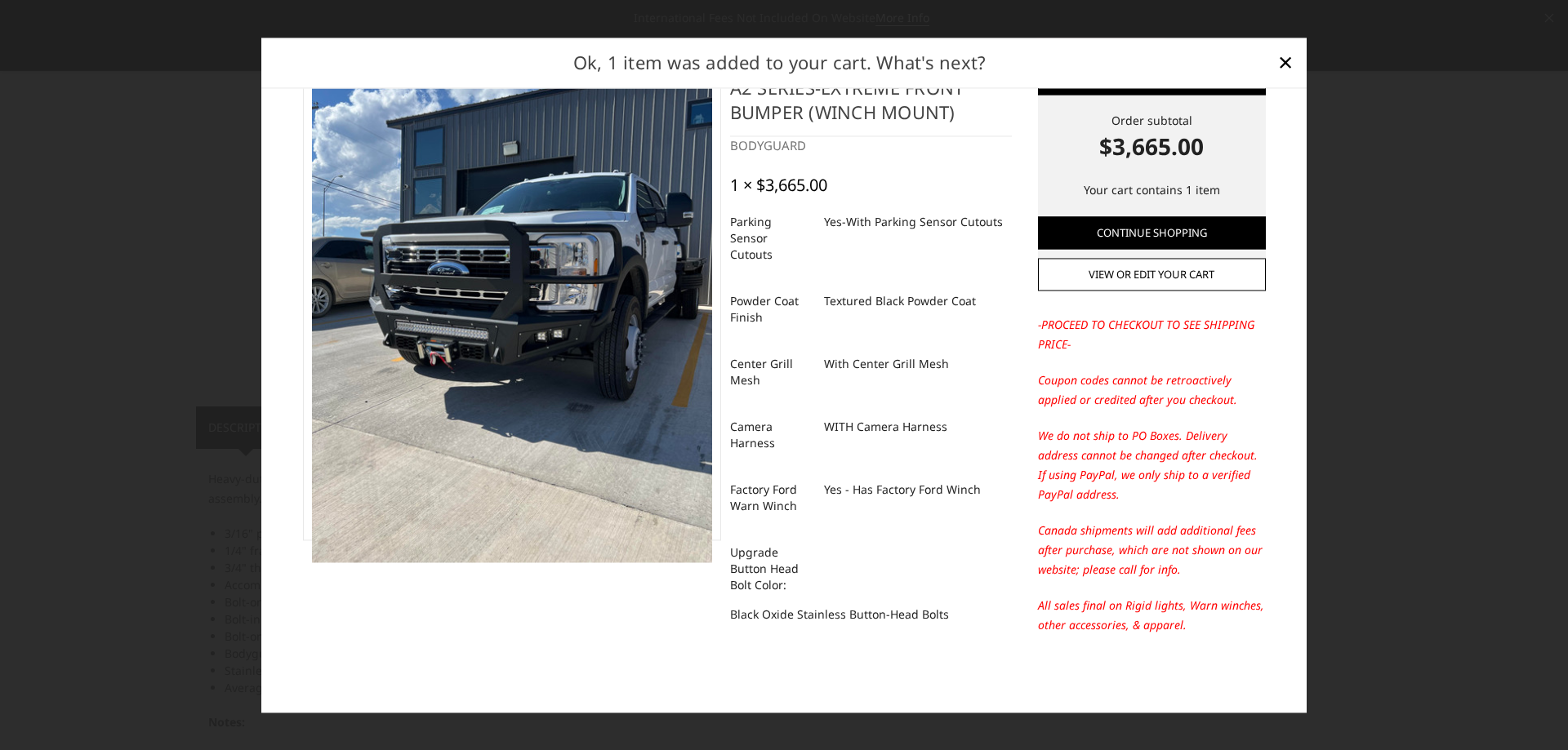
scroll to position [0, 0]
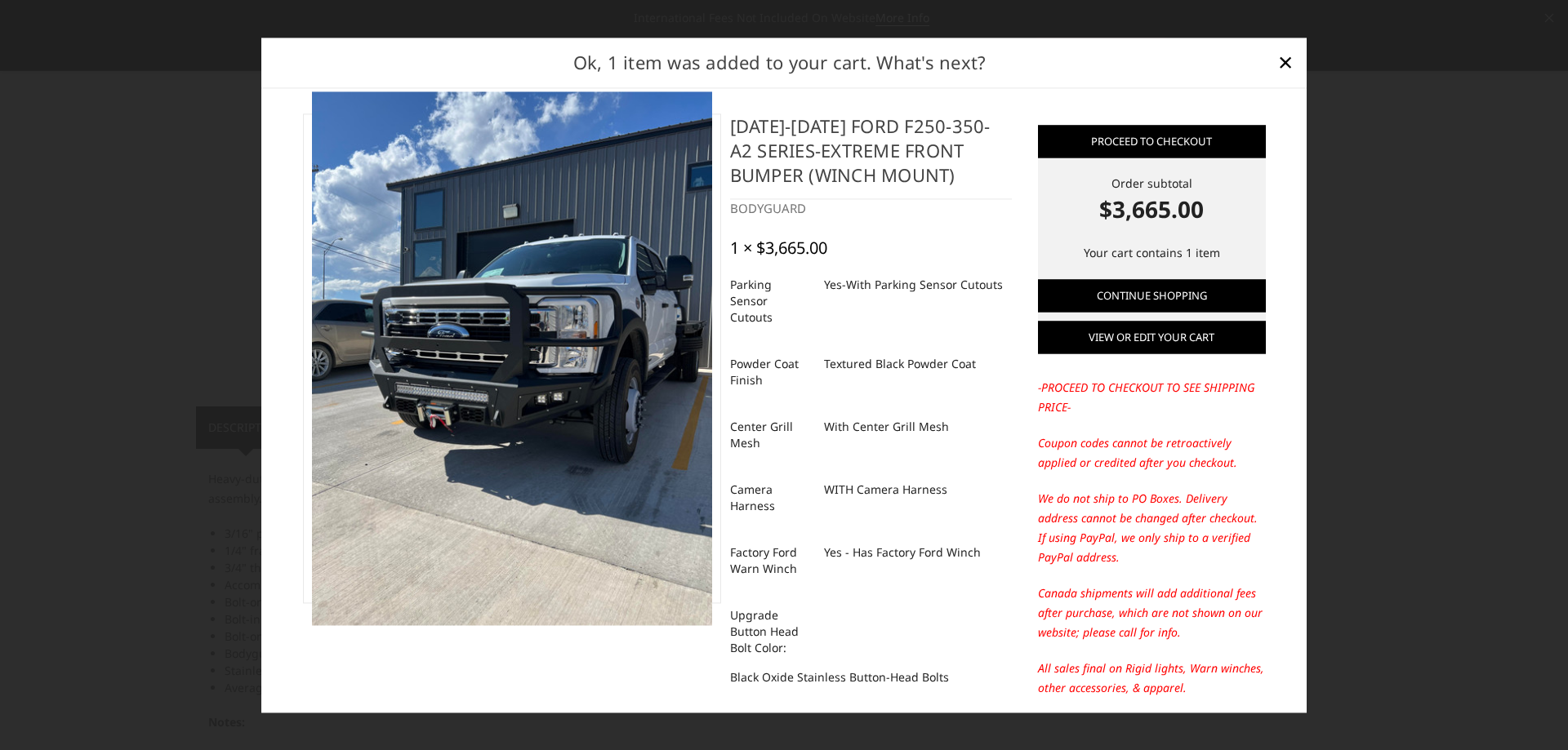
click at [1097, 336] on link "View or edit your cart" at bounding box center [1152, 337] width 228 height 33
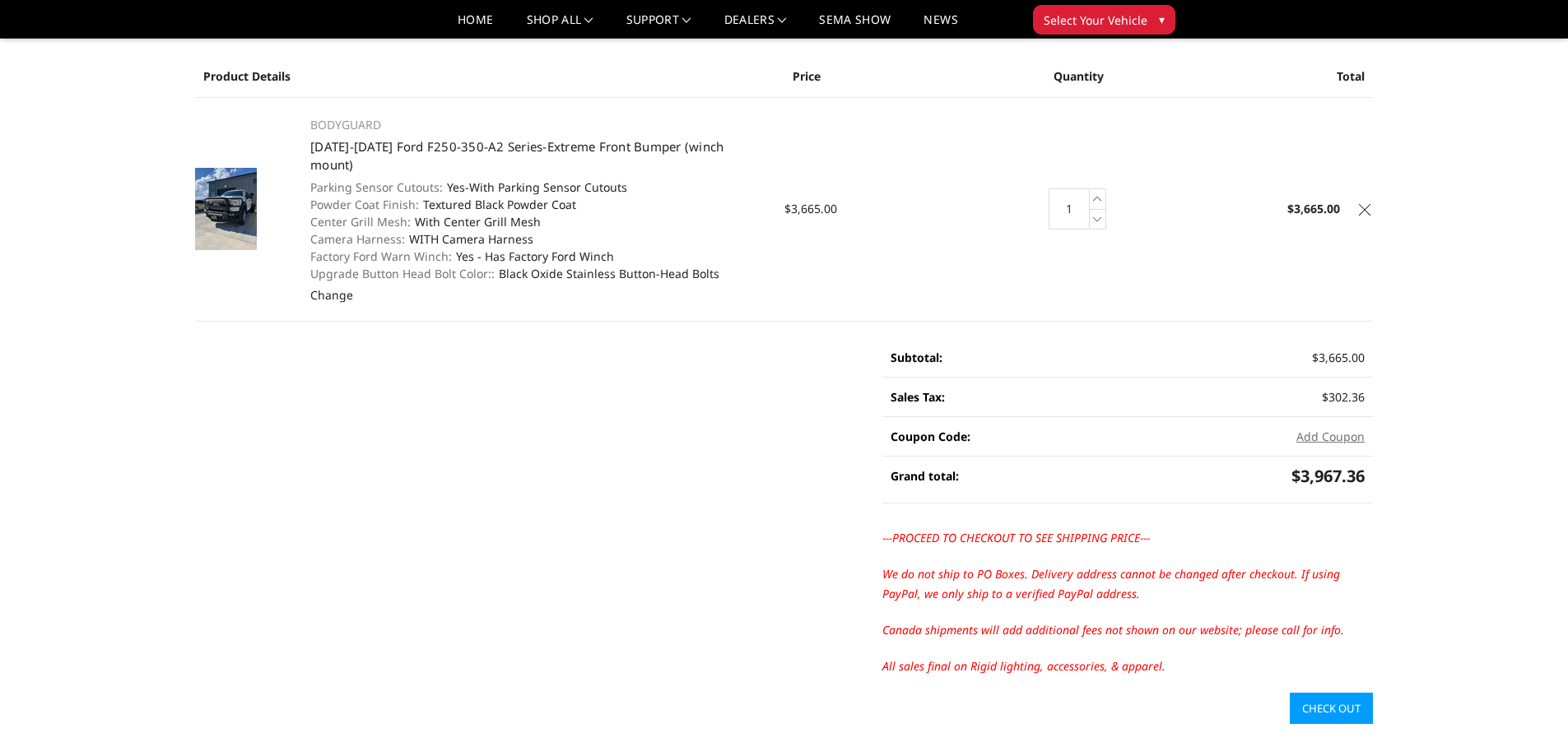
scroll to position [165, 0]
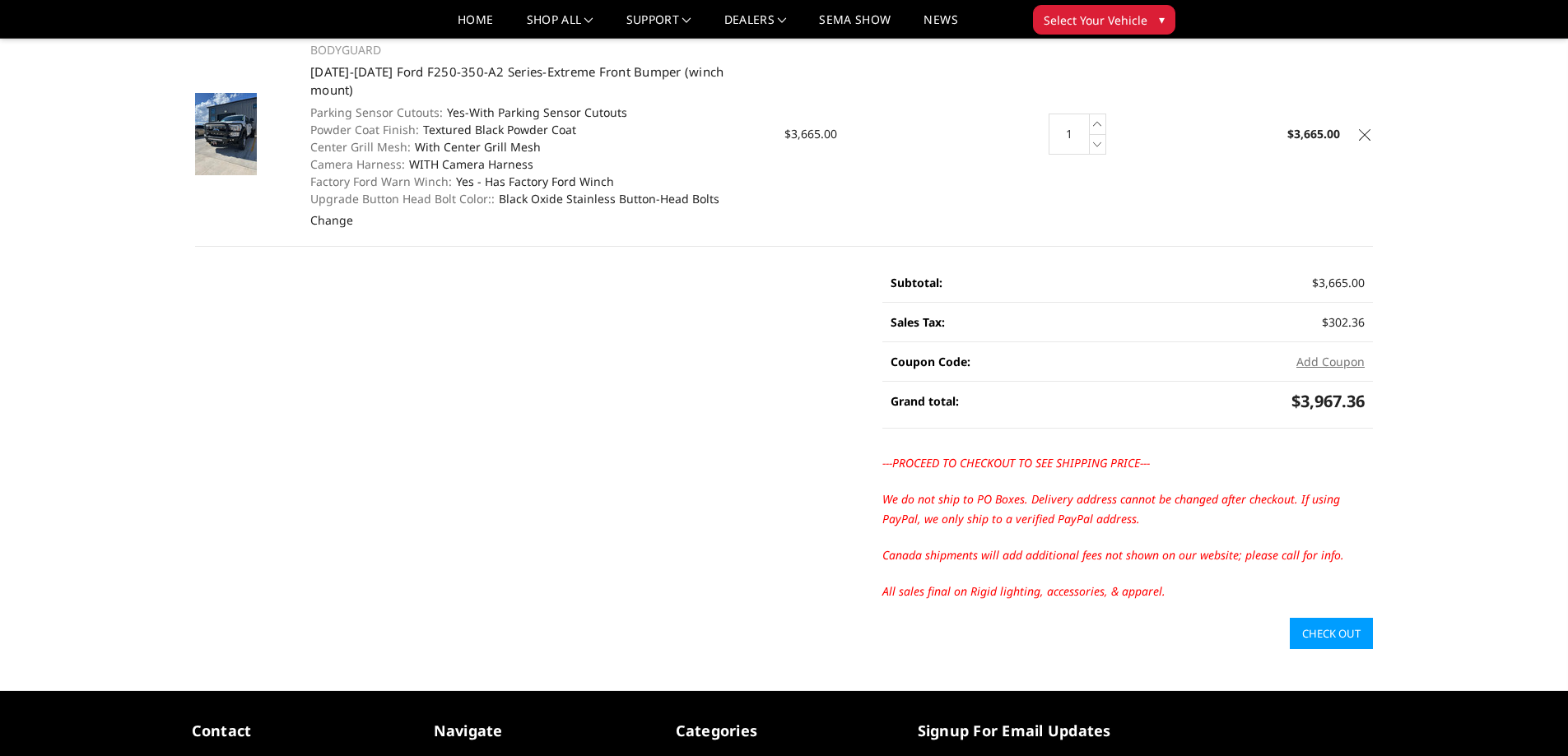
click at [1321, 618] on link "Check out" at bounding box center [1330, 633] width 83 height 31
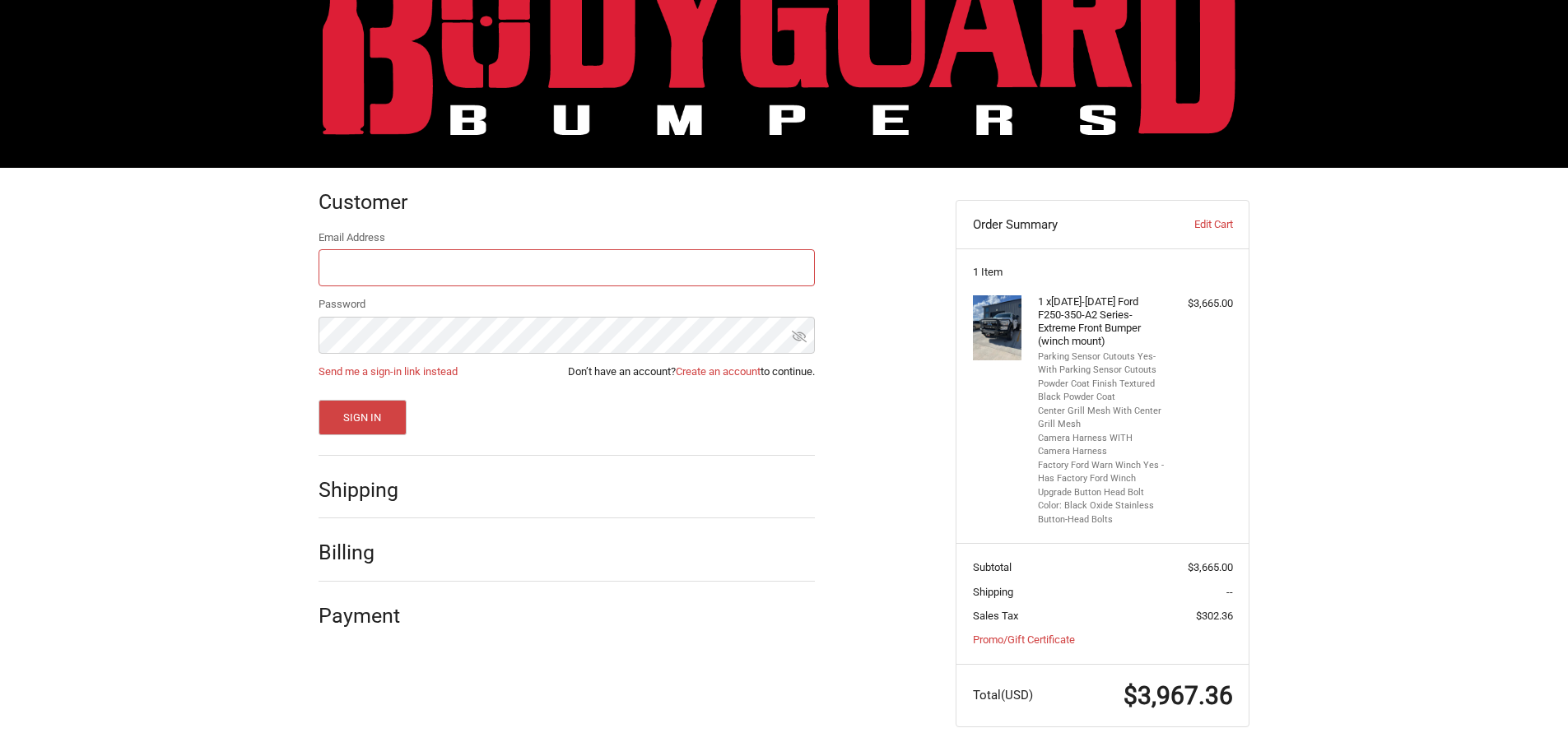
scroll to position [82, 0]
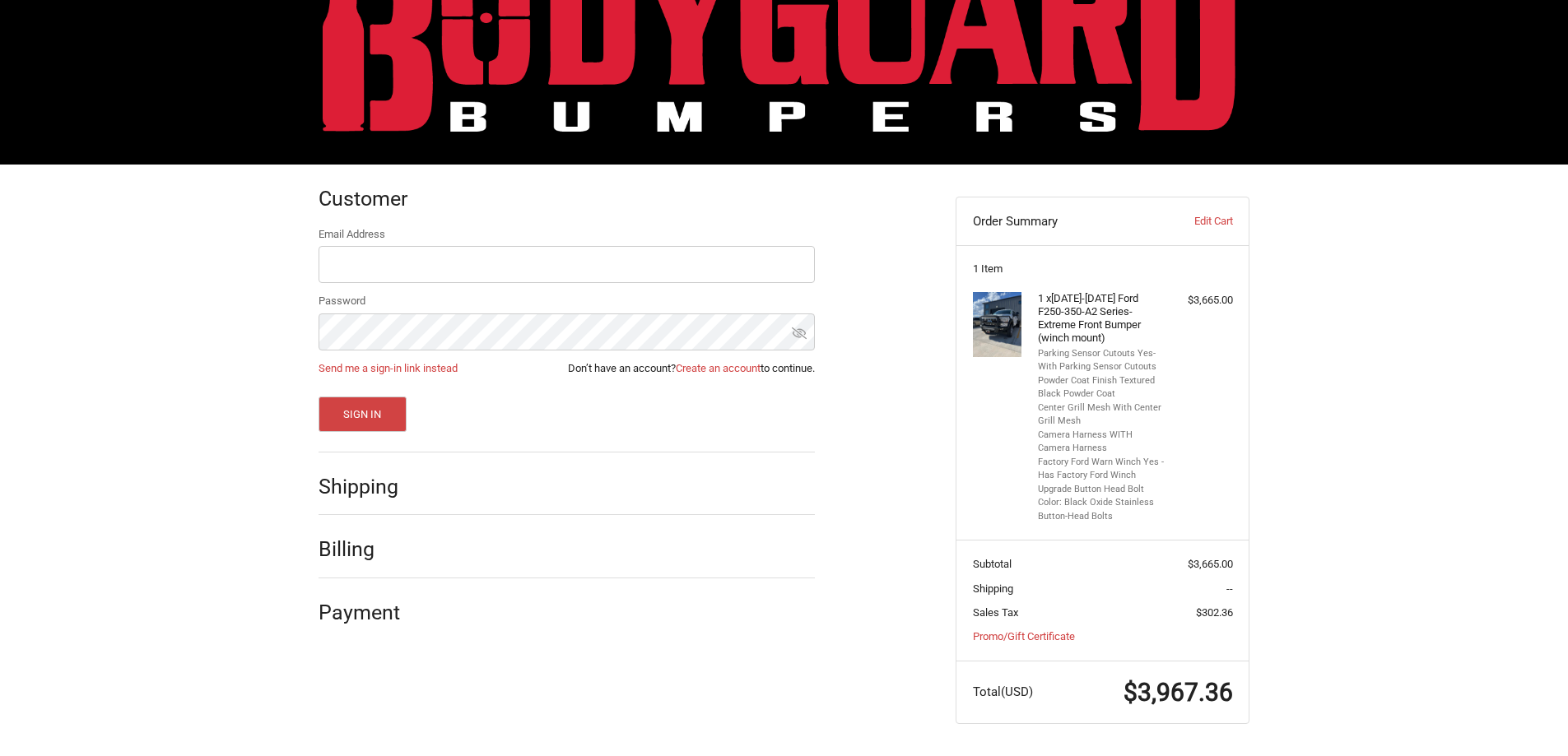
click at [403, 489] on h2 "Shipping" at bounding box center [367, 486] width 97 height 25
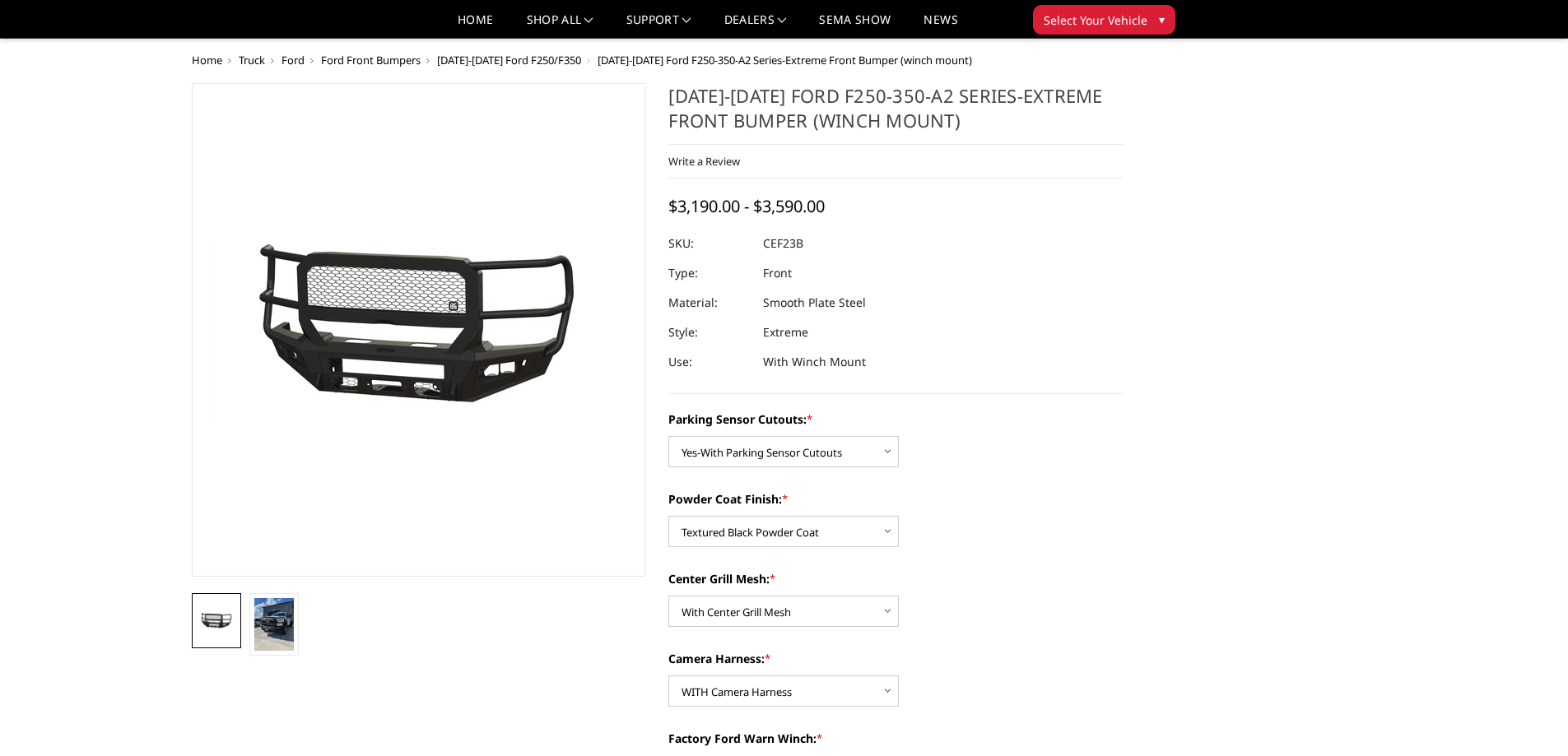
select select "2421"
select select "2423"
select select "2424"
select select "2426"
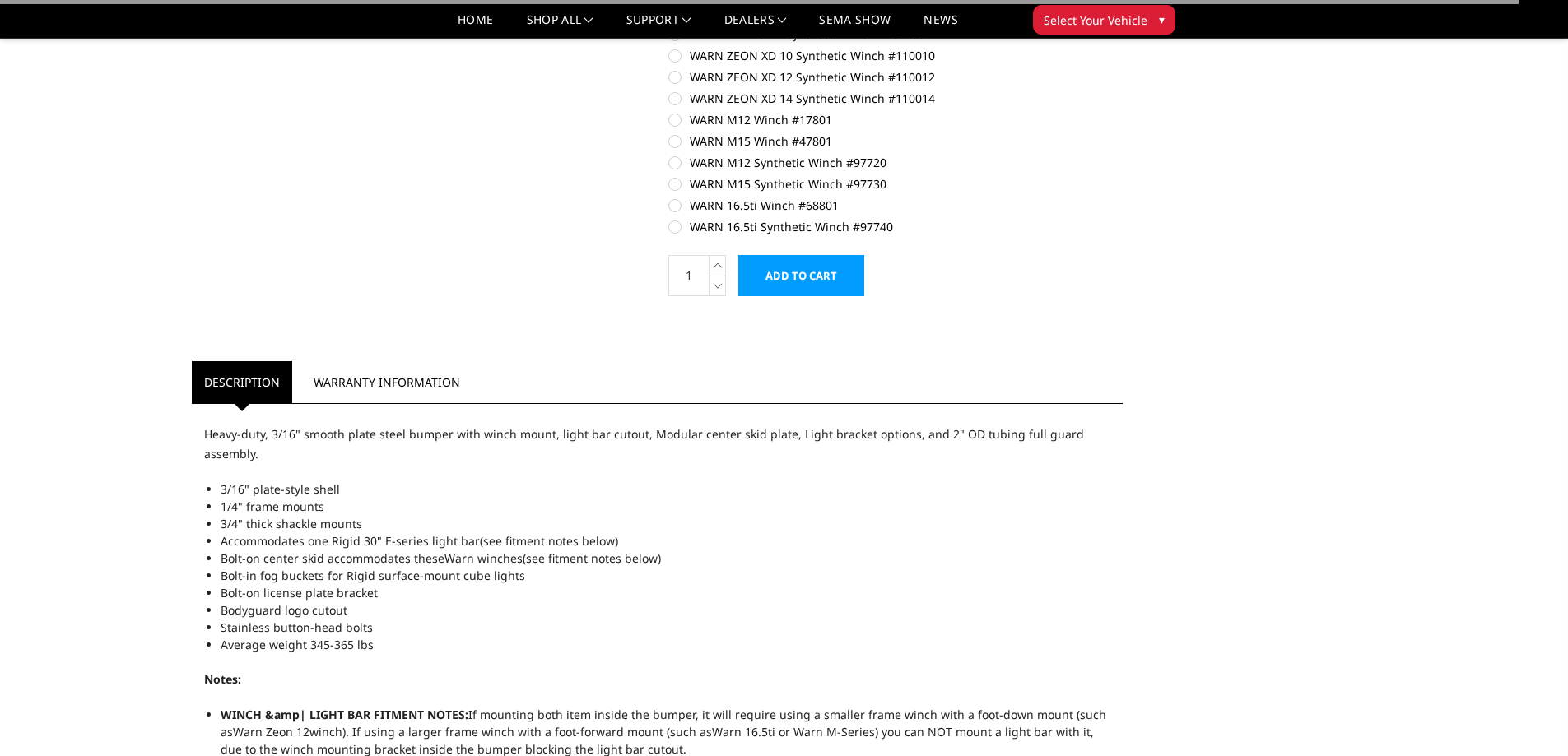
scroll to position [1208, 0]
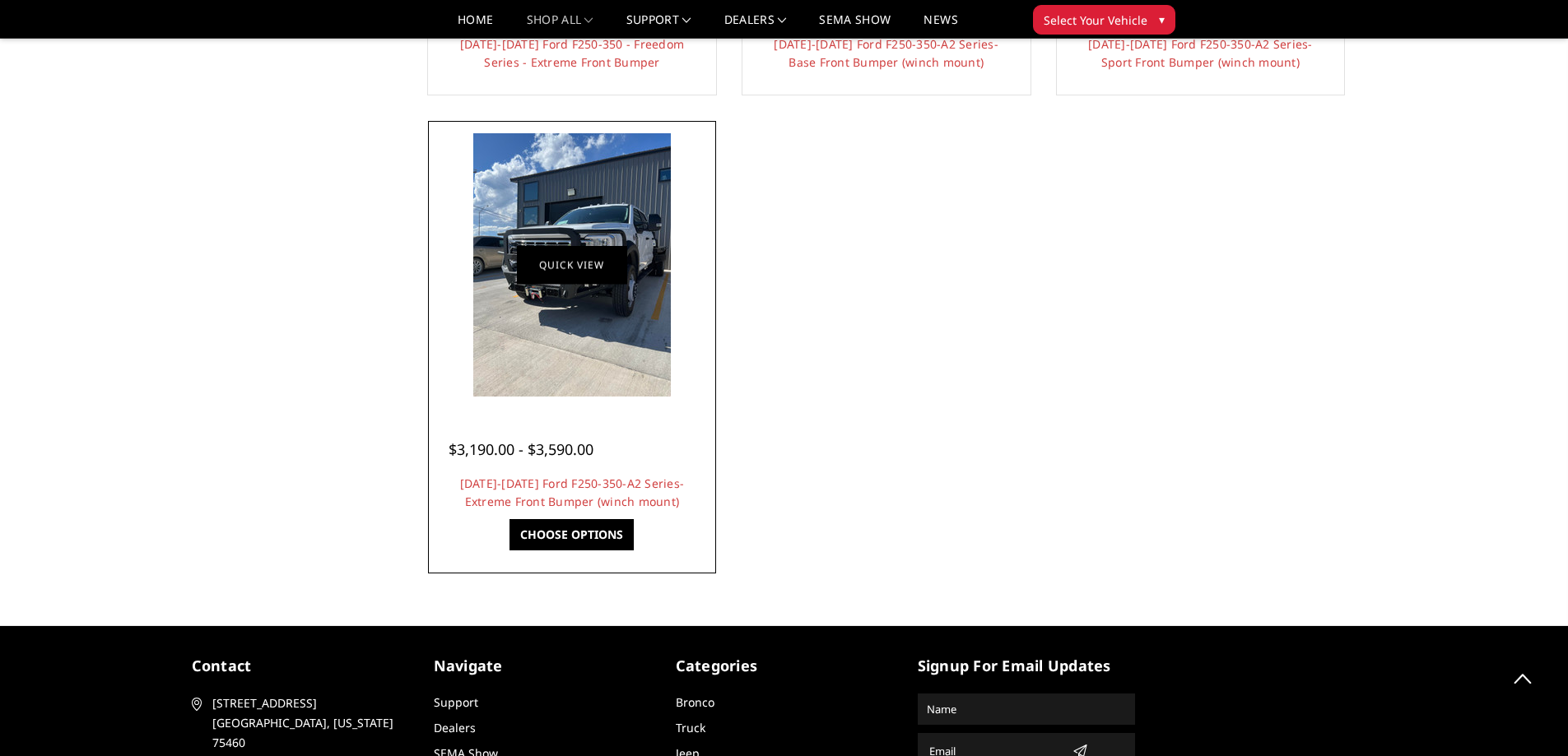
click at [562, 267] on link "Quick view" at bounding box center [571, 265] width 111 height 38
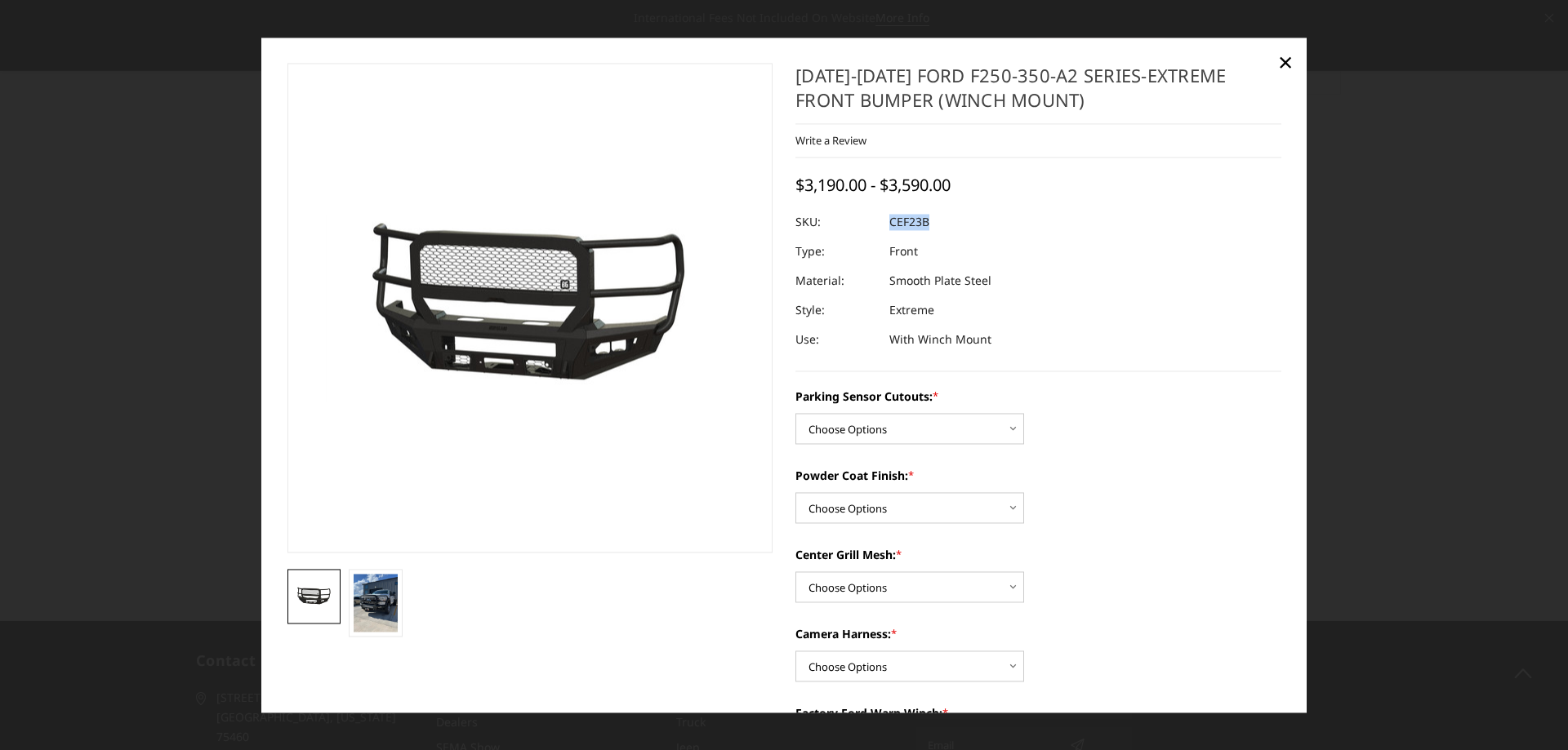
drag, startPoint x: 938, startPoint y: 223, endPoint x: 885, endPoint y: 223, distance: 53.0
click at [885, 223] on dl "SKU: CEF23B UPC: Type: Front Material: Smooth Plate Steel Style: Extreme Use: W…" at bounding box center [1038, 281] width 486 height 147
copy dl "CEF23B UPC:"
